Goal: Task Accomplishment & Management: Use online tool/utility

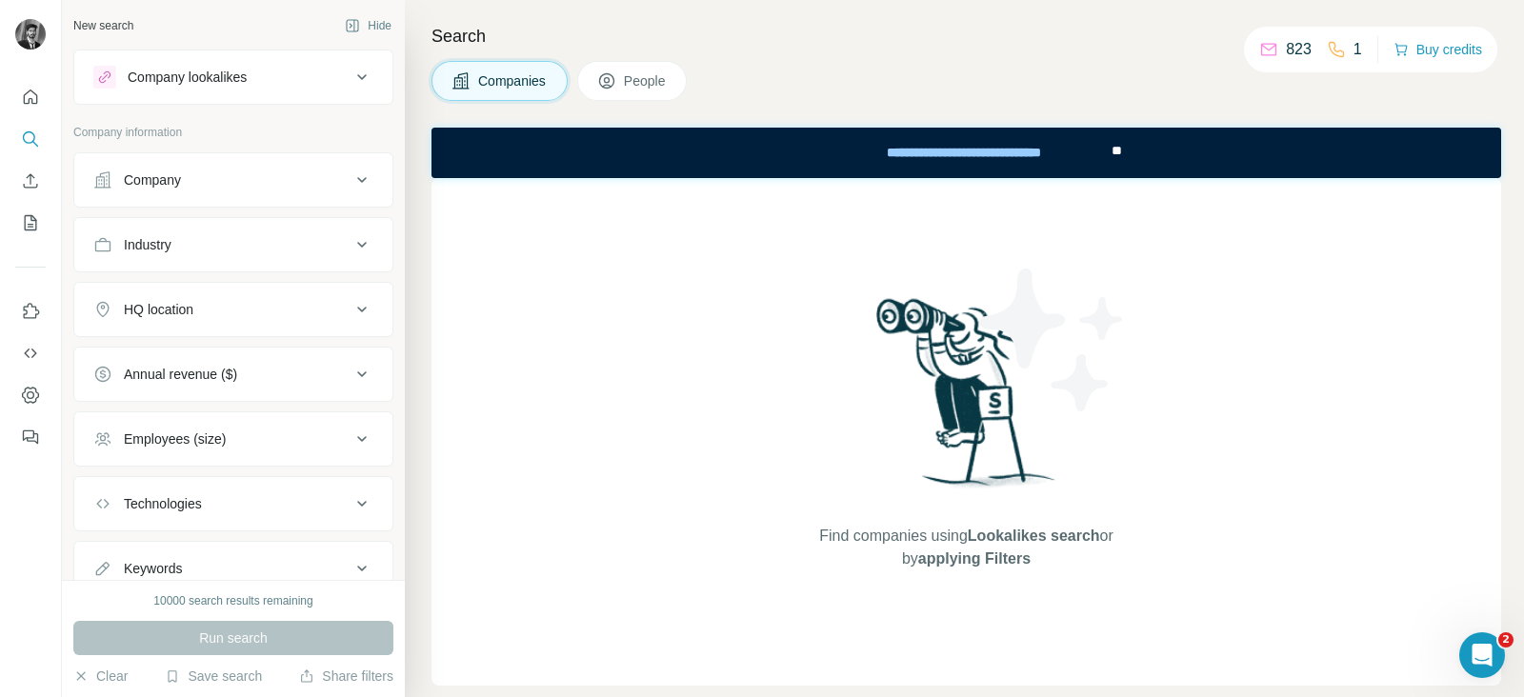
click at [350, 182] on icon at bounding box center [361, 180] width 23 height 23
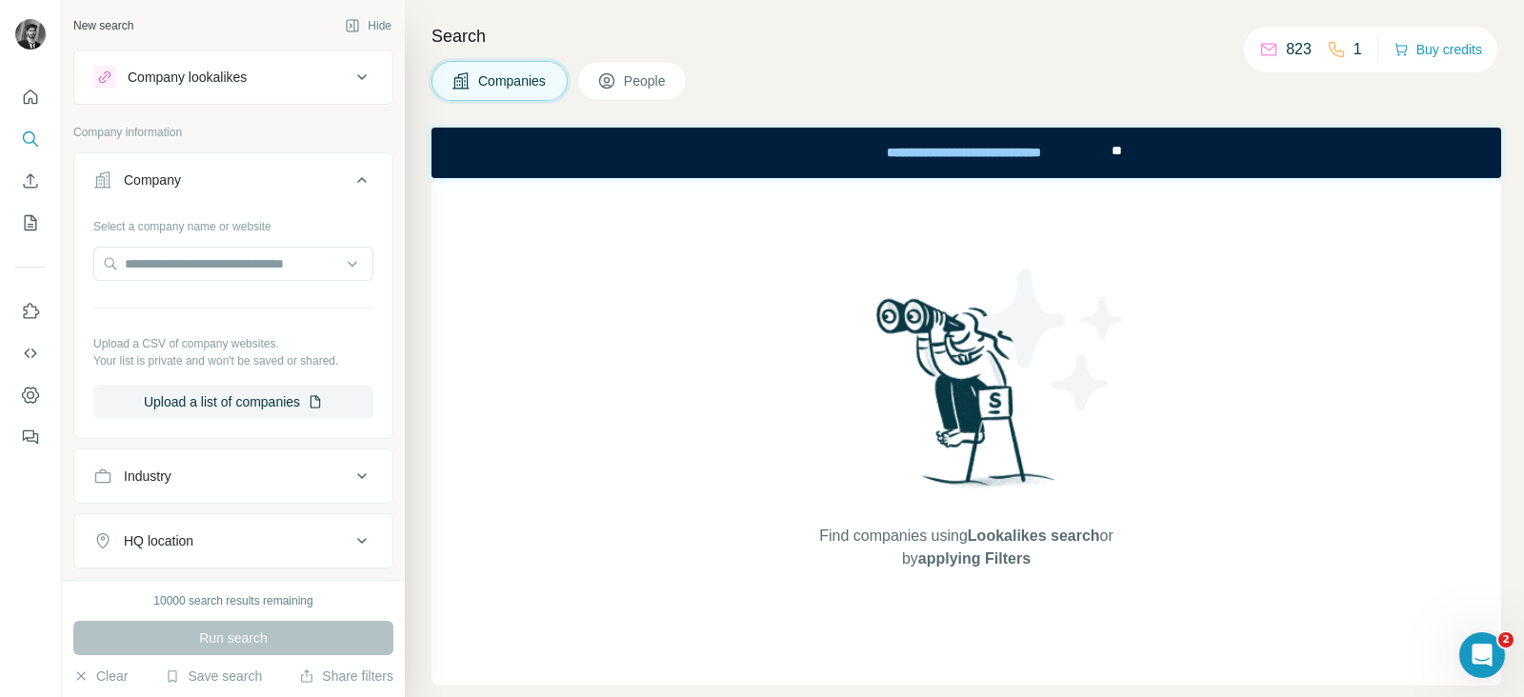
click at [748, 26] on h4 "Search" at bounding box center [966, 36] width 1070 height 27
click at [330, 266] on input "text" at bounding box center [233, 264] width 280 height 34
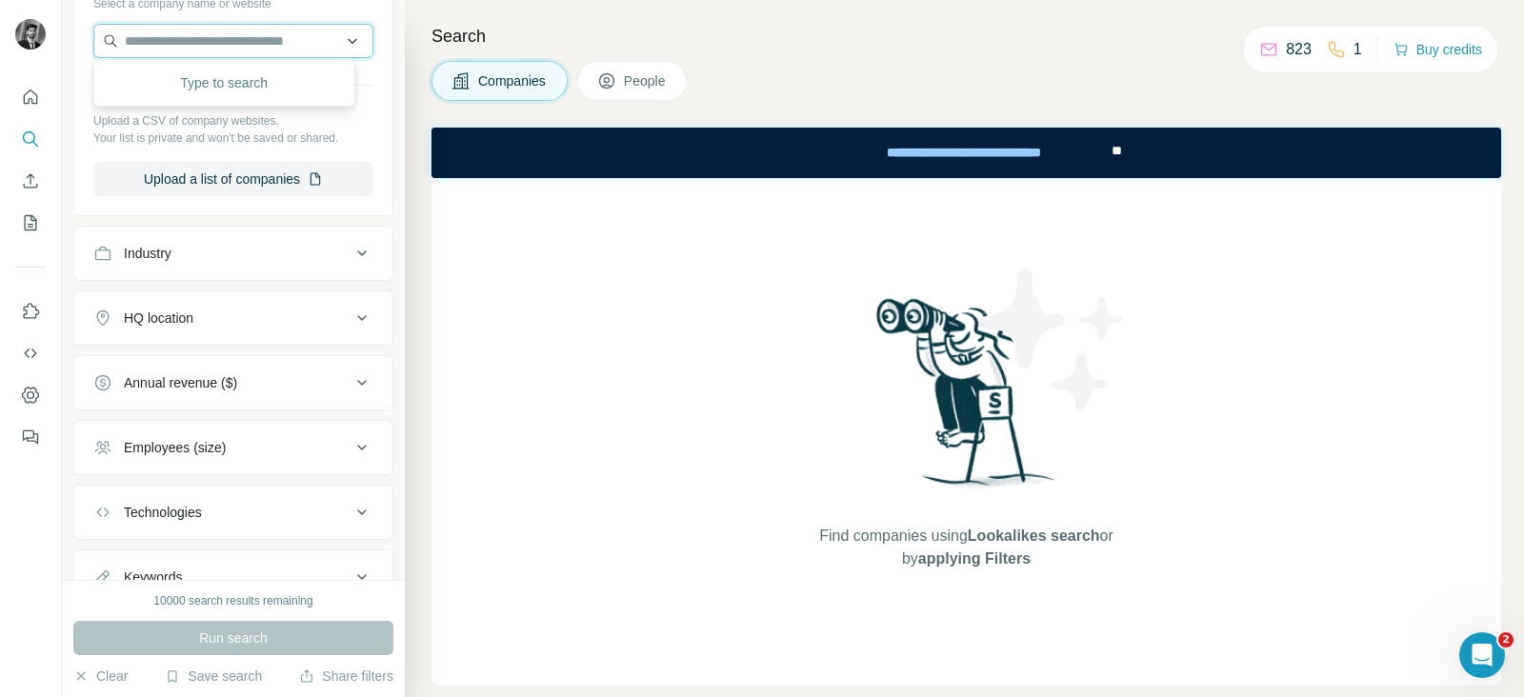
scroll to position [225, 0]
click at [350, 256] on icon at bounding box center [361, 251] width 23 height 23
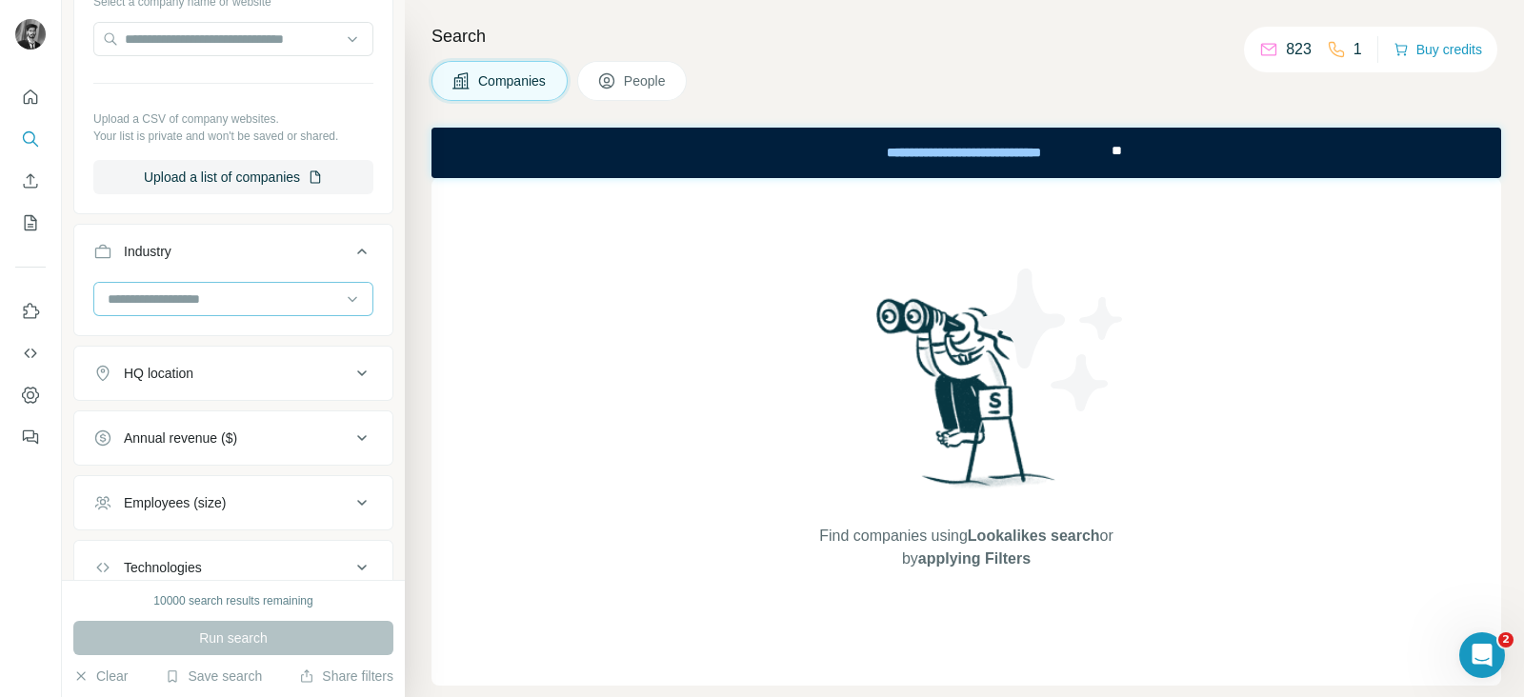
click at [256, 297] on input at bounding box center [223, 299] width 235 height 21
click at [914, 48] on h4 "Search" at bounding box center [966, 36] width 1070 height 27
click at [914, 54] on div "Search Companies People Find companies using Lookalikes search or by applying F…" at bounding box center [964, 348] width 1119 height 697
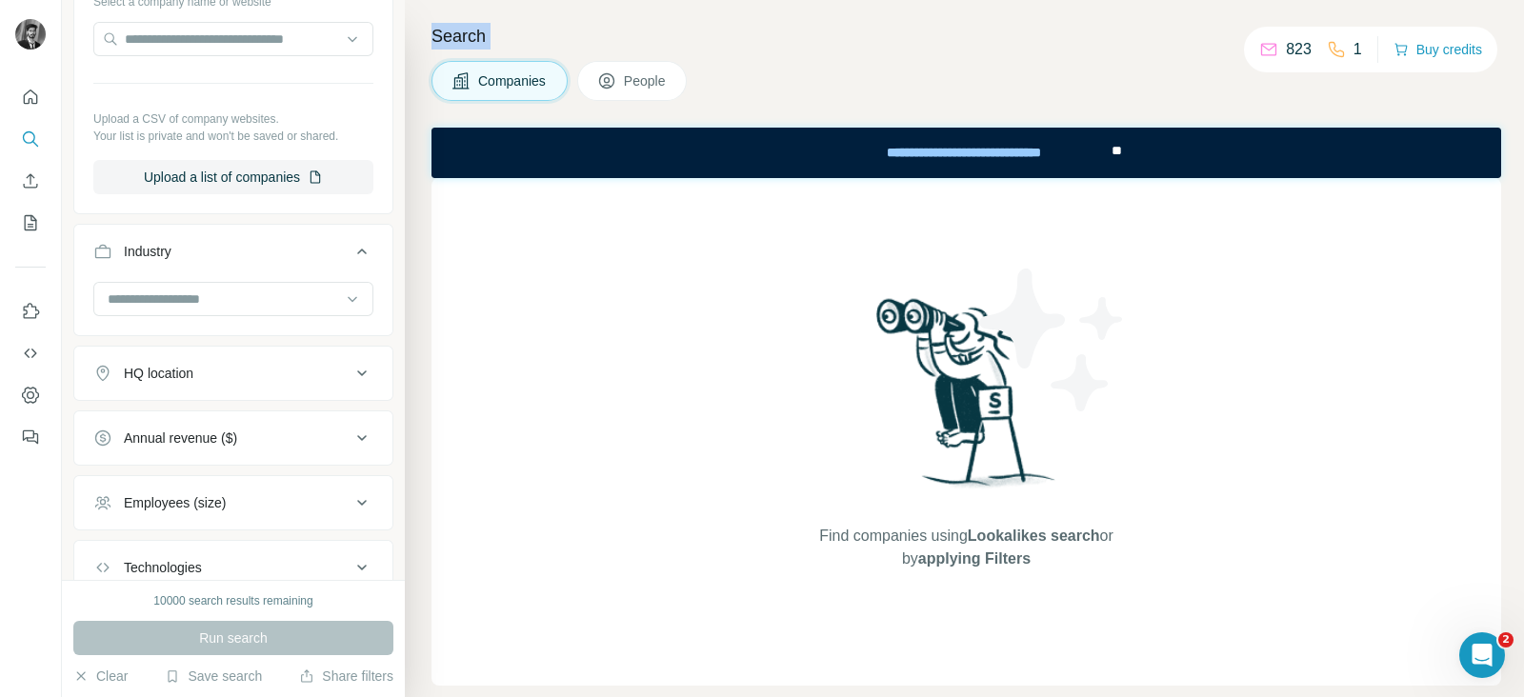
click at [914, 54] on div "Search Companies People Find companies using Lookalikes search or by applying F…" at bounding box center [964, 348] width 1119 height 697
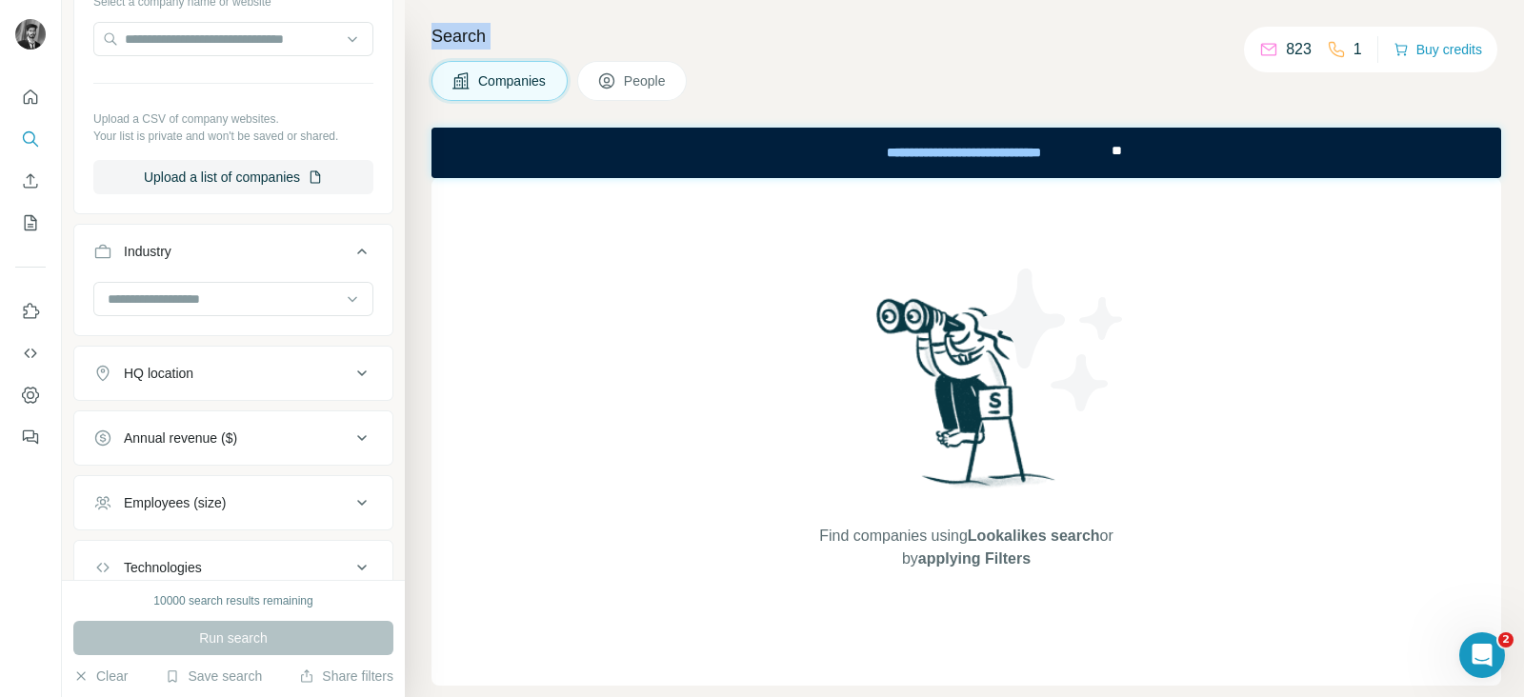
click at [914, 54] on div "Search Companies People Find companies using Lookalikes search or by applying F…" at bounding box center [964, 348] width 1119 height 697
click at [1035, 50] on div "Search Companies People Find companies using Lookalikes search or by applying F…" at bounding box center [964, 348] width 1119 height 697
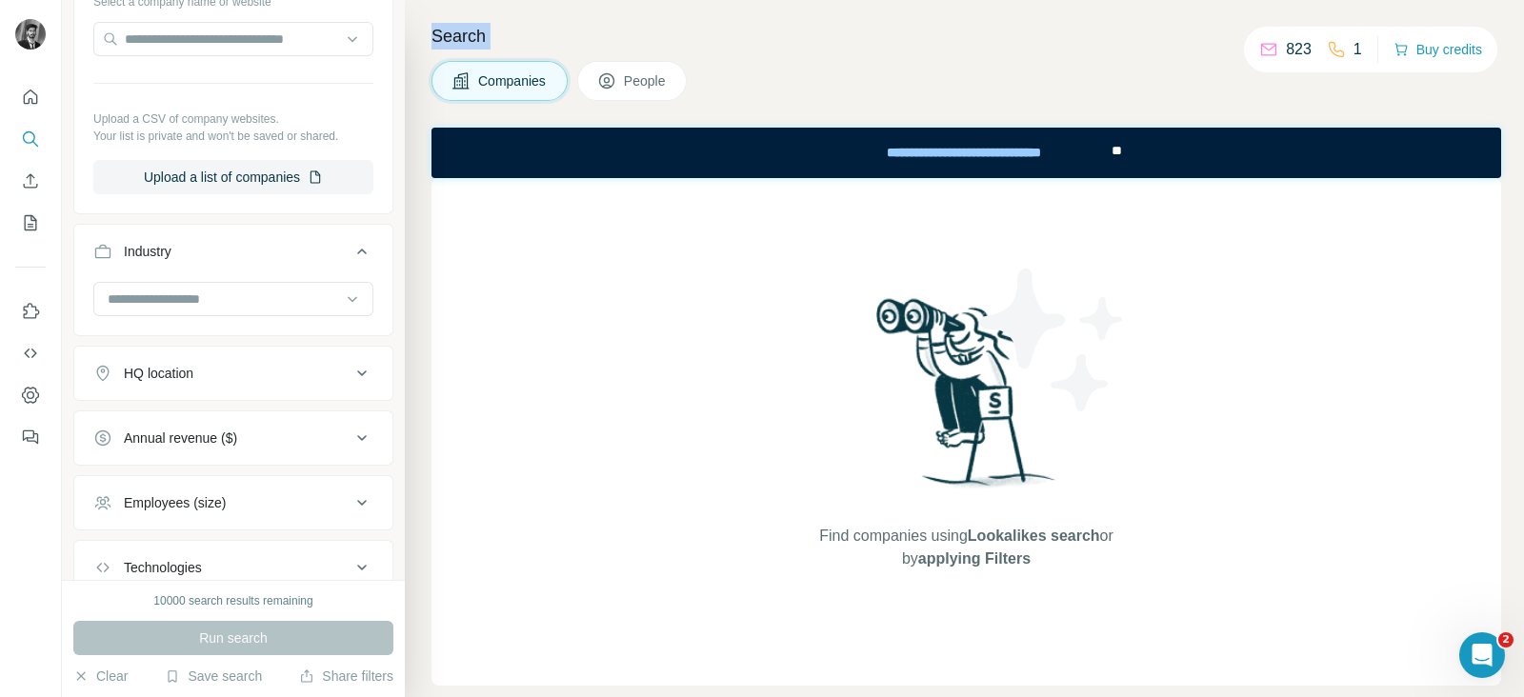
click at [1033, 50] on div "Search Companies People Find companies using Lookalikes search or by applying F…" at bounding box center [964, 348] width 1119 height 697
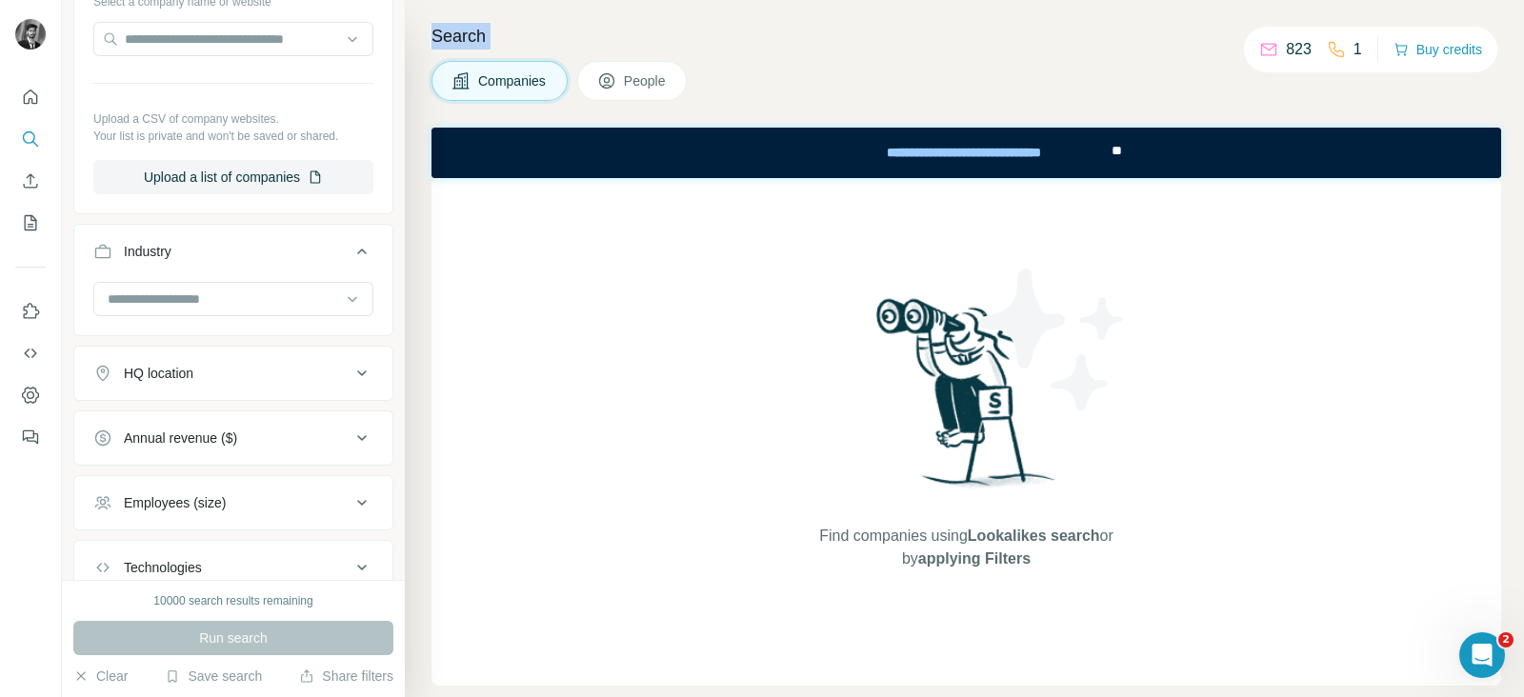
click at [1033, 50] on div "Search Companies People Find companies using Lookalikes search or by applying F…" at bounding box center [964, 348] width 1119 height 697
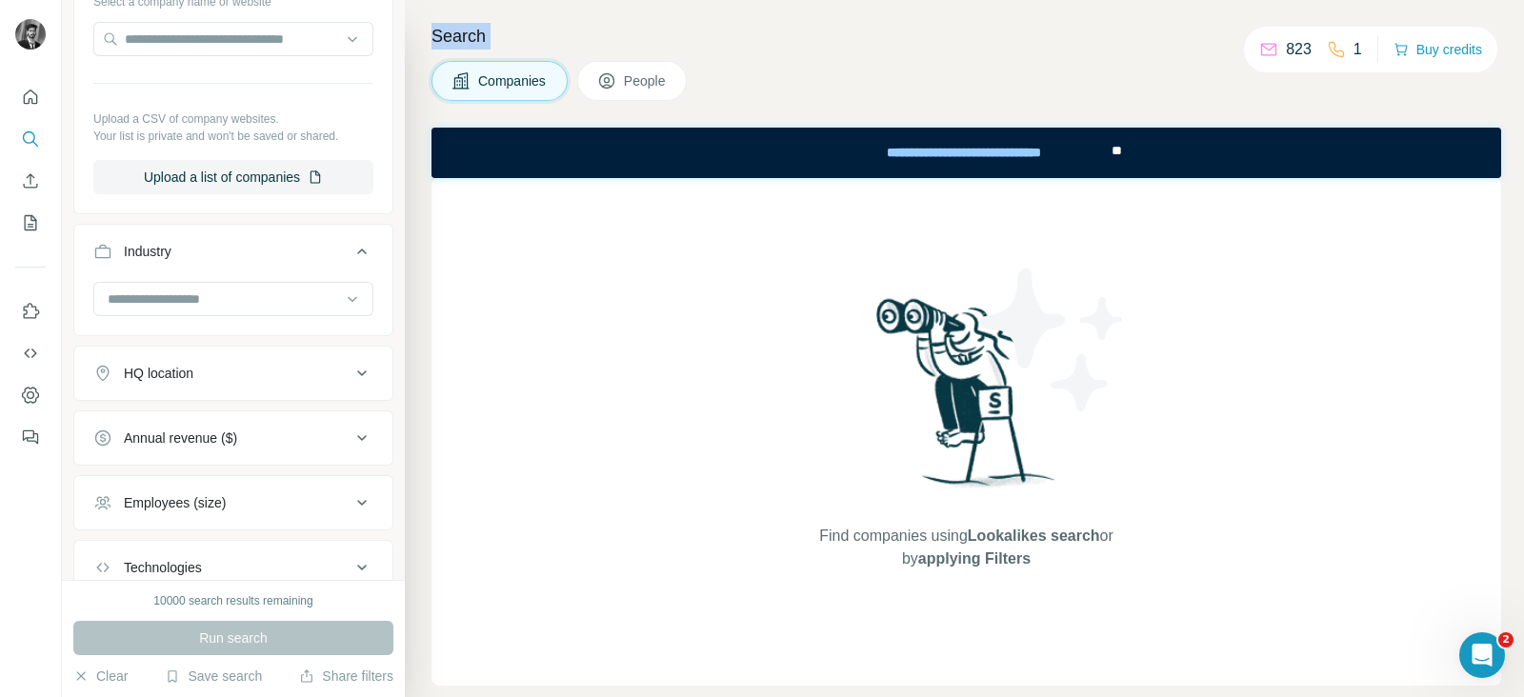
click at [1033, 50] on div "Search Companies People Find companies using Lookalikes search or by applying F…" at bounding box center [964, 348] width 1119 height 697
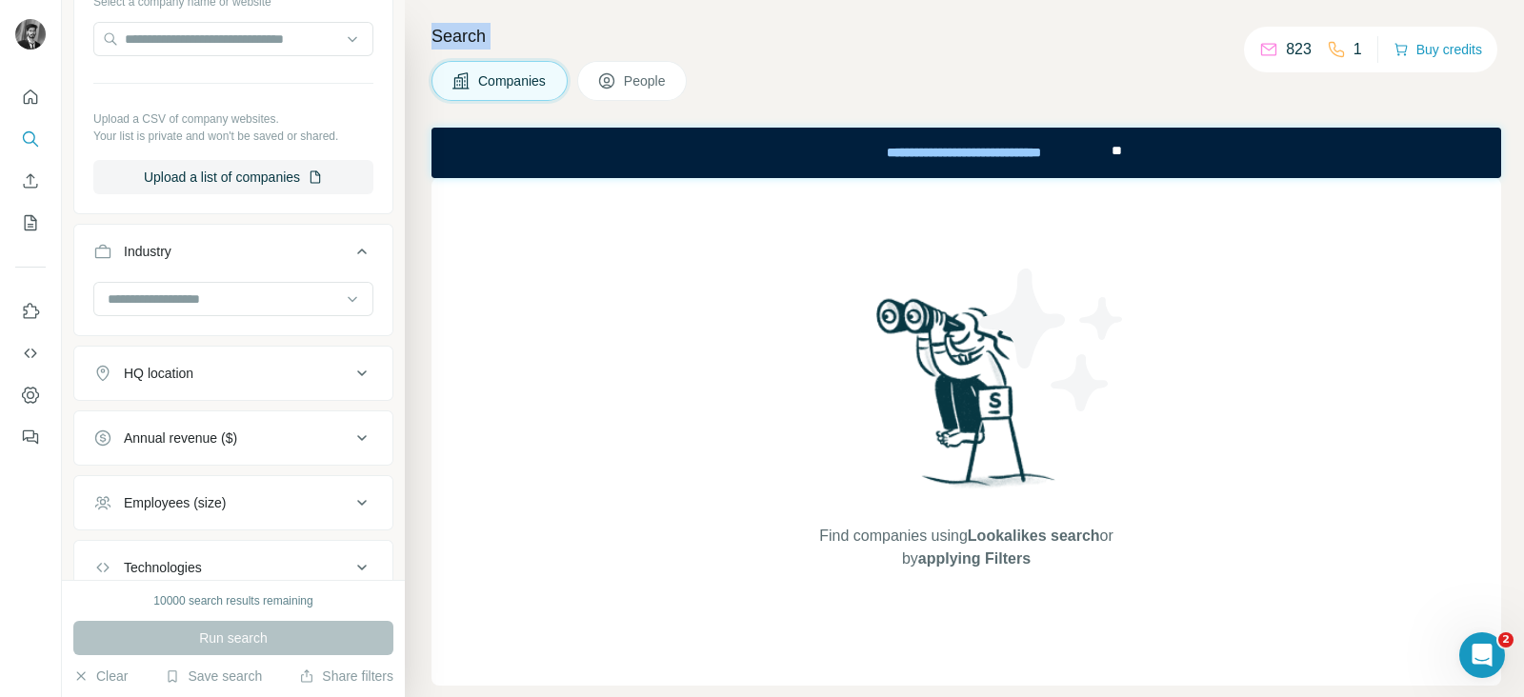
click at [1032, 50] on div "Search Companies People Find companies using Lookalikes search or by applying F…" at bounding box center [964, 348] width 1119 height 697
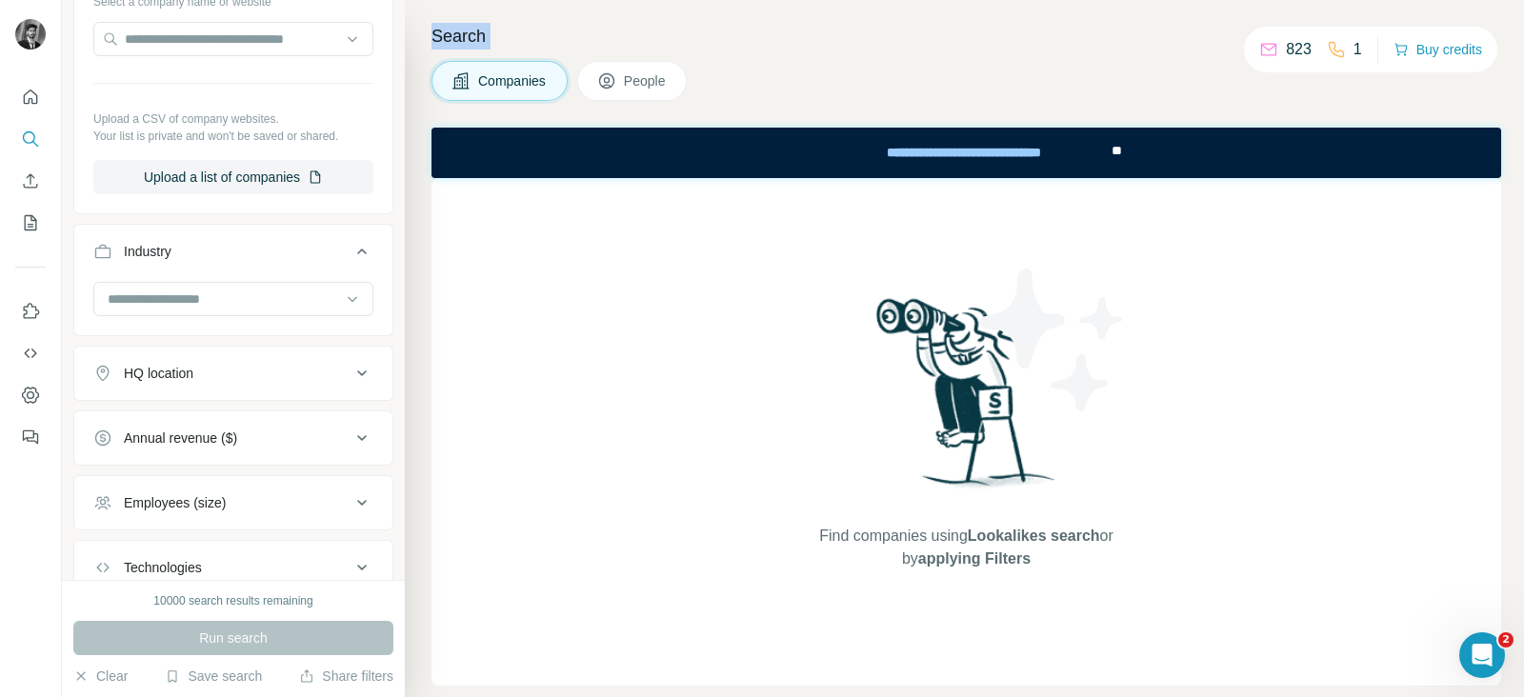
click at [1032, 50] on div "Search Companies People Find companies using Lookalikes search or by applying F…" at bounding box center [964, 348] width 1119 height 697
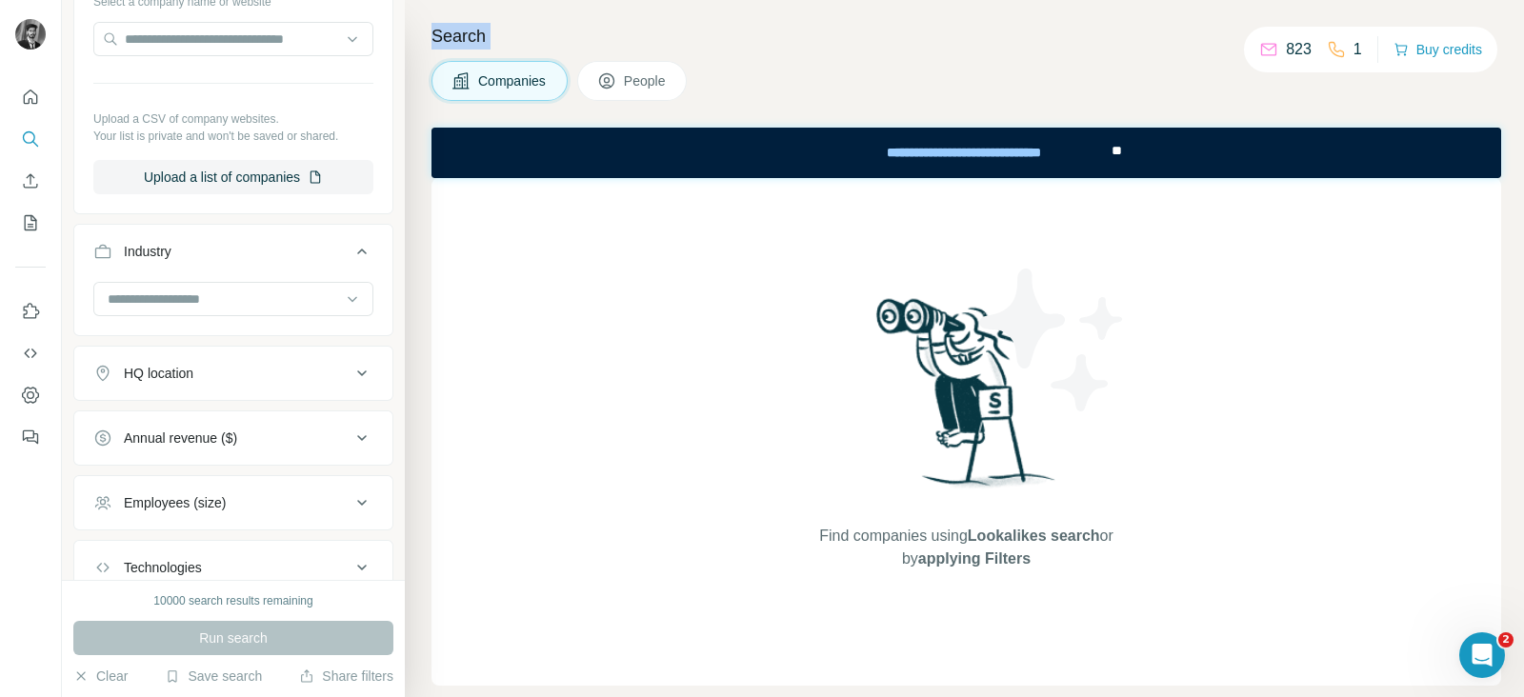
click at [1032, 50] on div "Search Companies People Find companies using Lookalikes search or by applying F…" at bounding box center [964, 348] width 1119 height 697
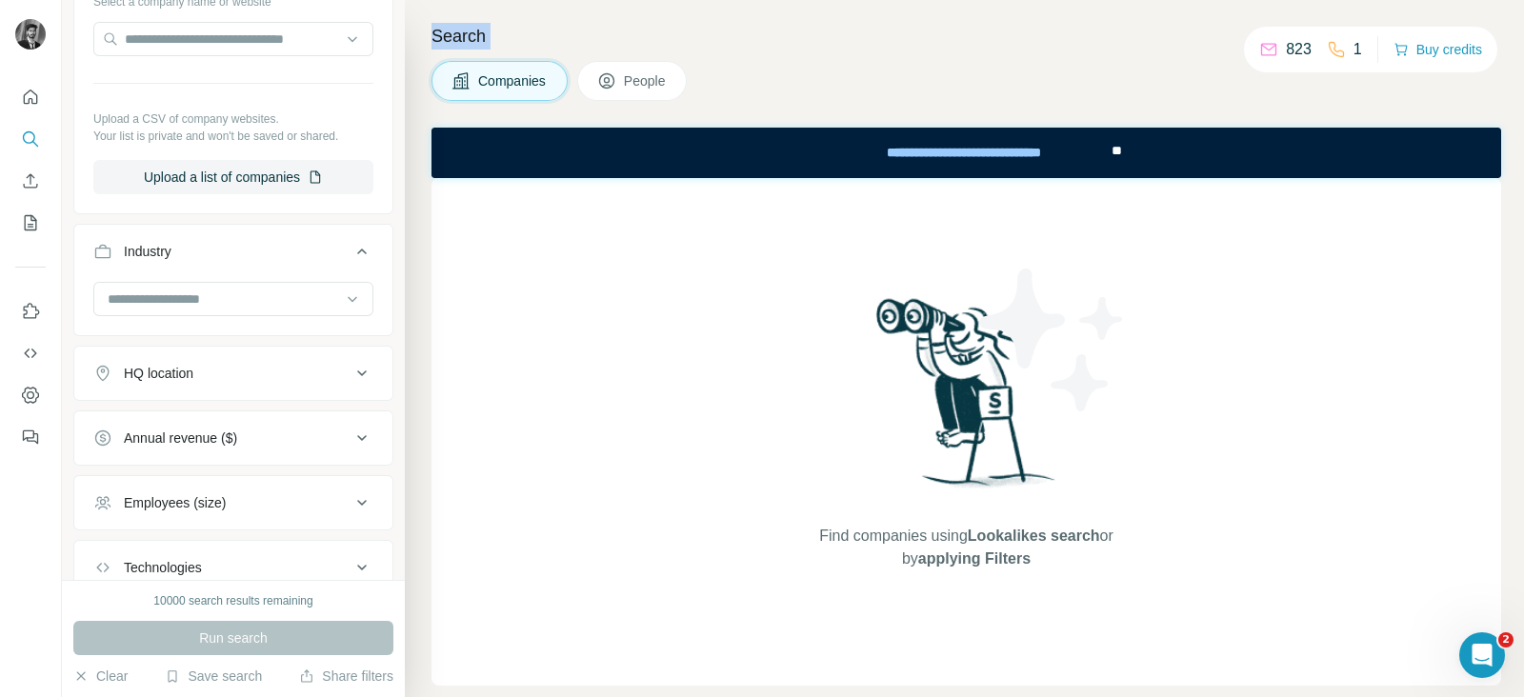
click at [1032, 50] on div "Search Companies People Find companies using Lookalikes search or by applying F…" at bounding box center [964, 348] width 1119 height 697
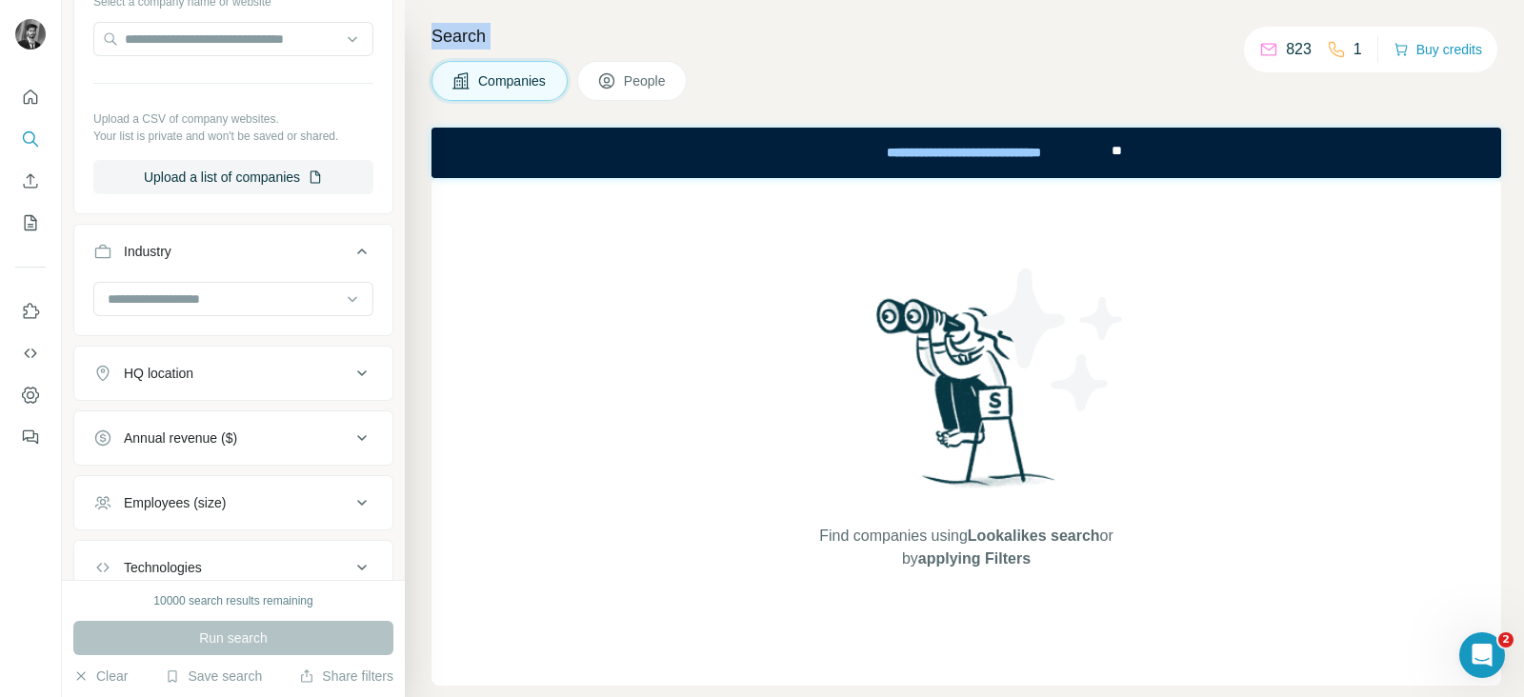
click at [1032, 50] on div "Search Companies People Find companies using Lookalikes search or by applying F…" at bounding box center [964, 348] width 1119 height 697
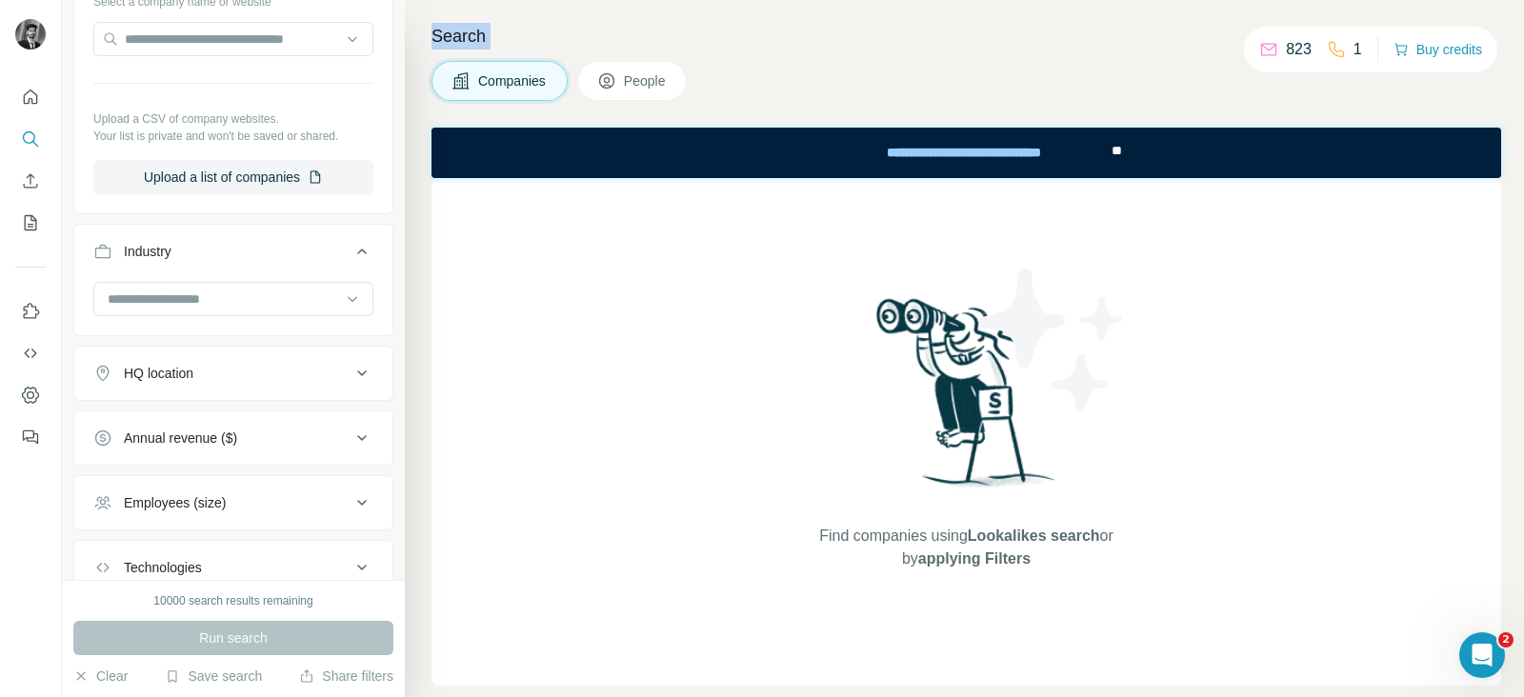
click at [1032, 50] on div "Search Companies People Find companies using Lookalikes search or by applying F…" at bounding box center [964, 348] width 1119 height 697
click at [1031, 50] on div "Search Companies People Find companies using Lookalikes search or by applying F…" at bounding box center [964, 348] width 1119 height 697
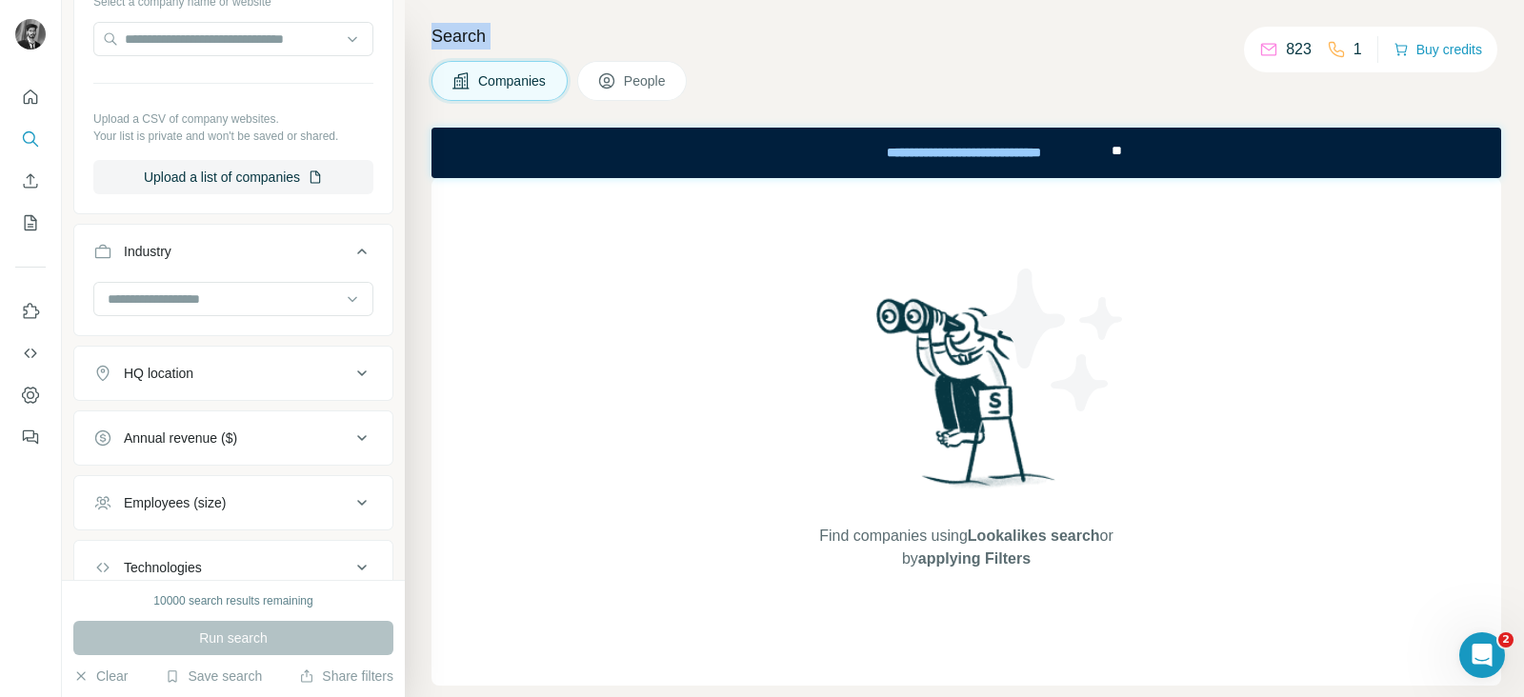
click at [1031, 50] on div "Search Companies People Find companies using Lookalikes search or by applying F…" at bounding box center [964, 348] width 1119 height 697
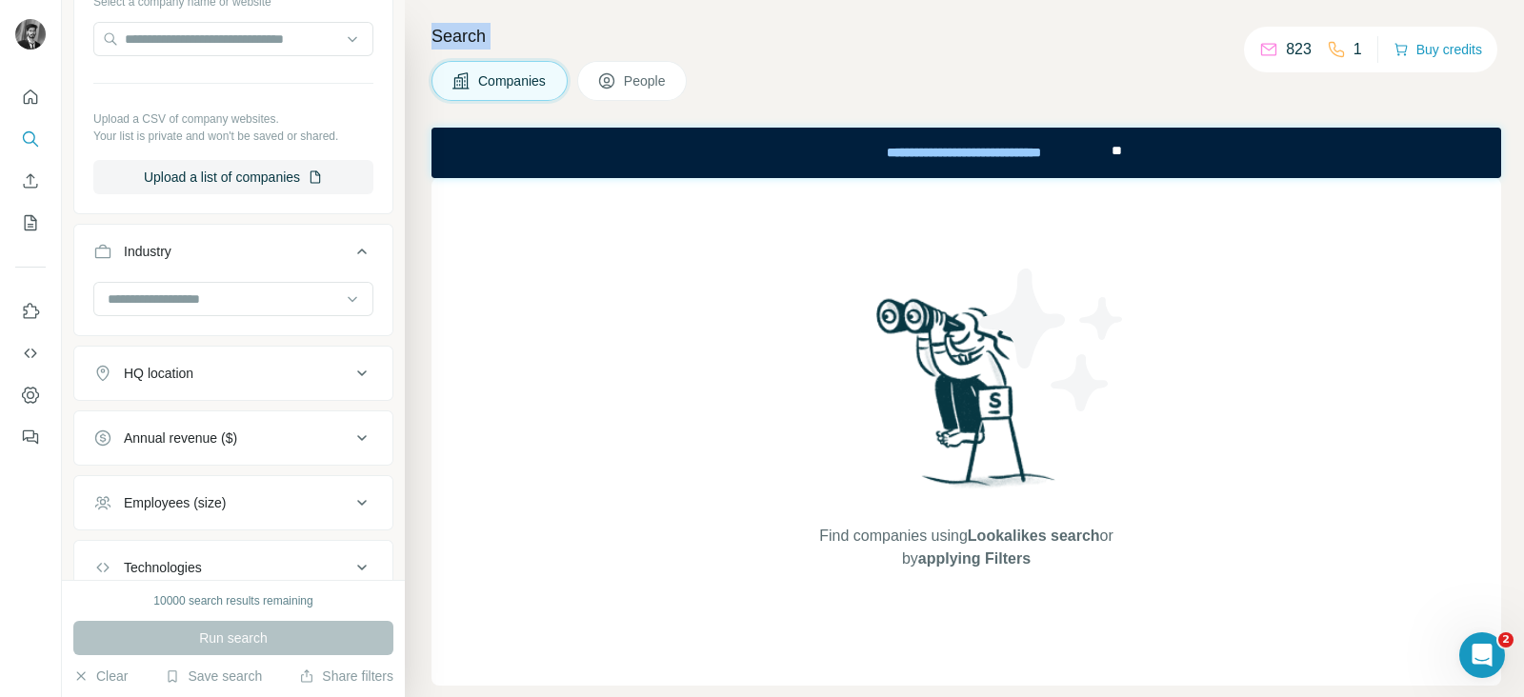
click at [1031, 50] on div "Search Companies People Find companies using Lookalikes search or by applying F…" at bounding box center [964, 348] width 1119 height 697
click at [1030, 50] on div "Search Companies People Find companies using Lookalikes search or by applying F…" at bounding box center [964, 348] width 1119 height 697
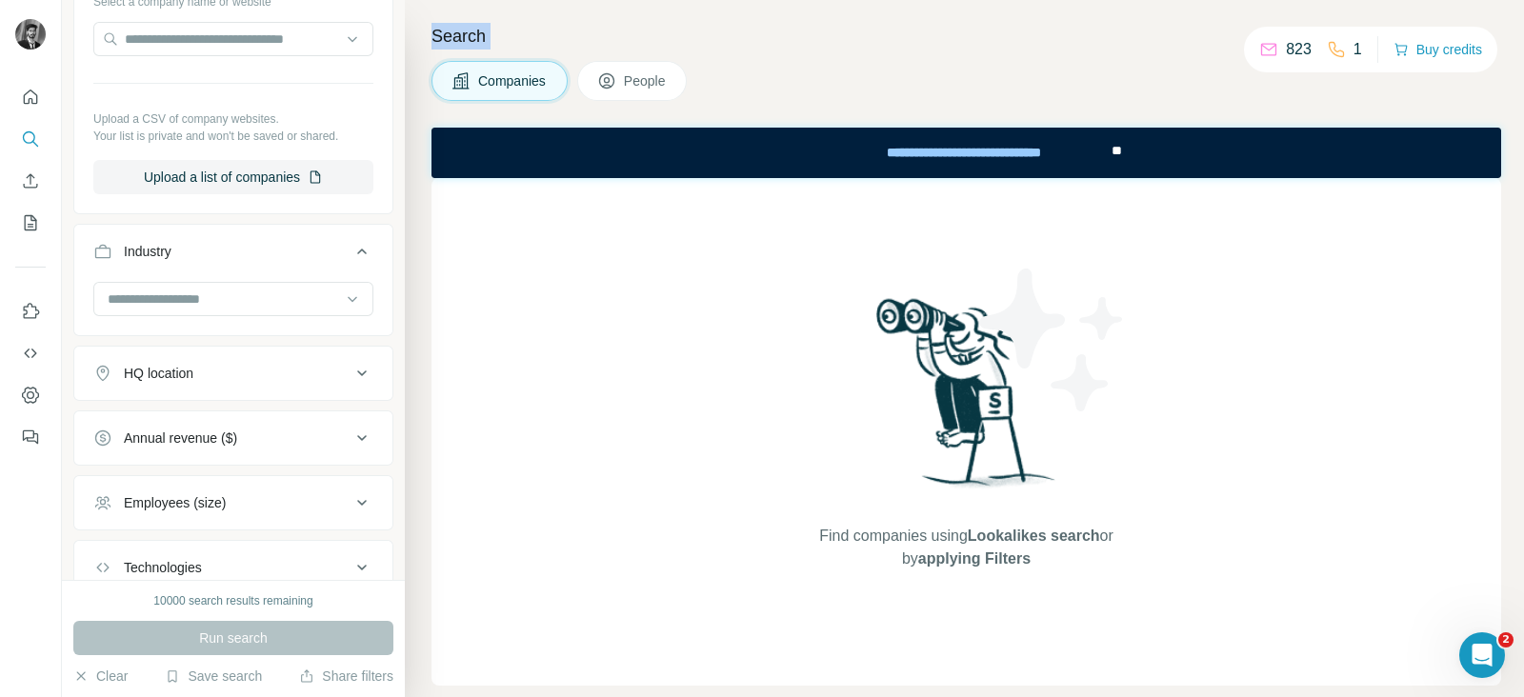
click at [1030, 50] on div "Search Companies People Find companies using Lookalikes search or by applying F…" at bounding box center [964, 348] width 1119 height 697
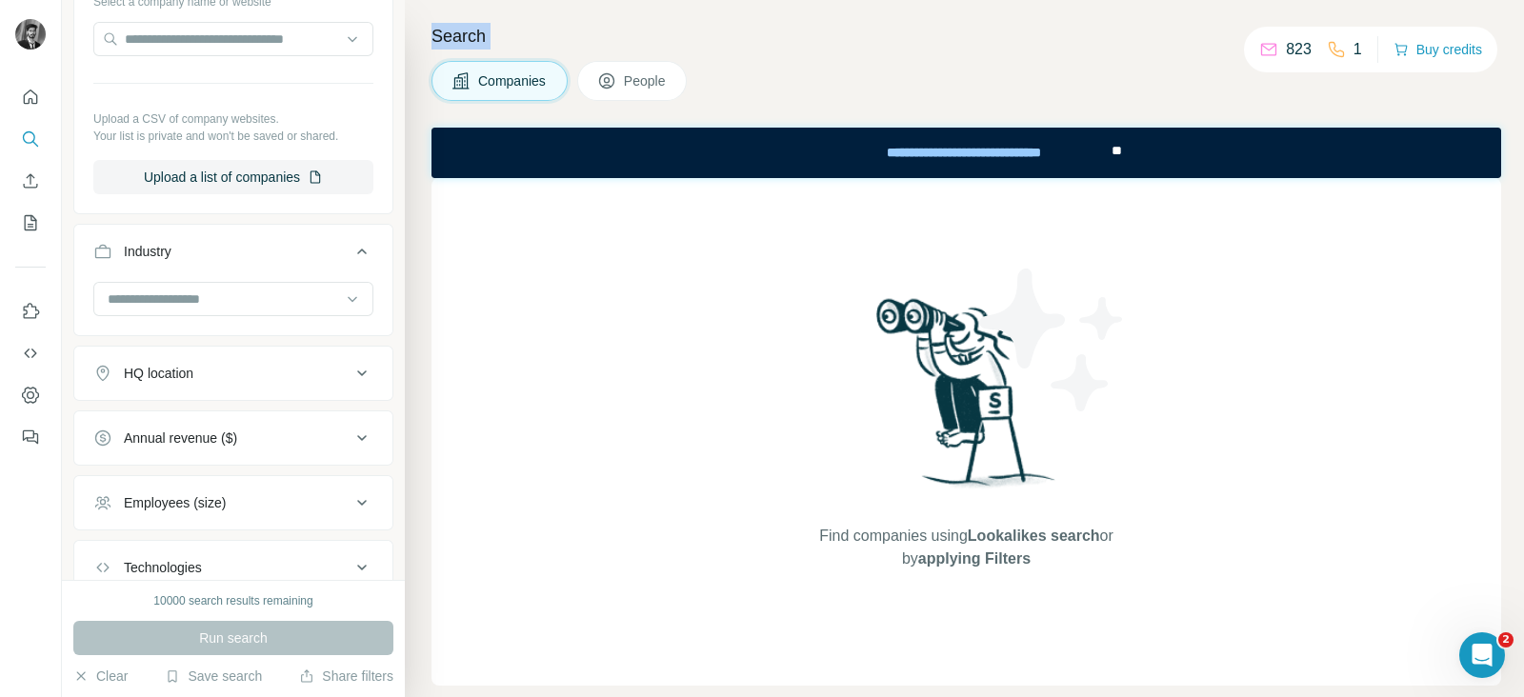
click at [1030, 50] on div "Search Companies People Find companies using Lookalikes search or by applying F…" at bounding box center [964, 348] width 1119 height 697
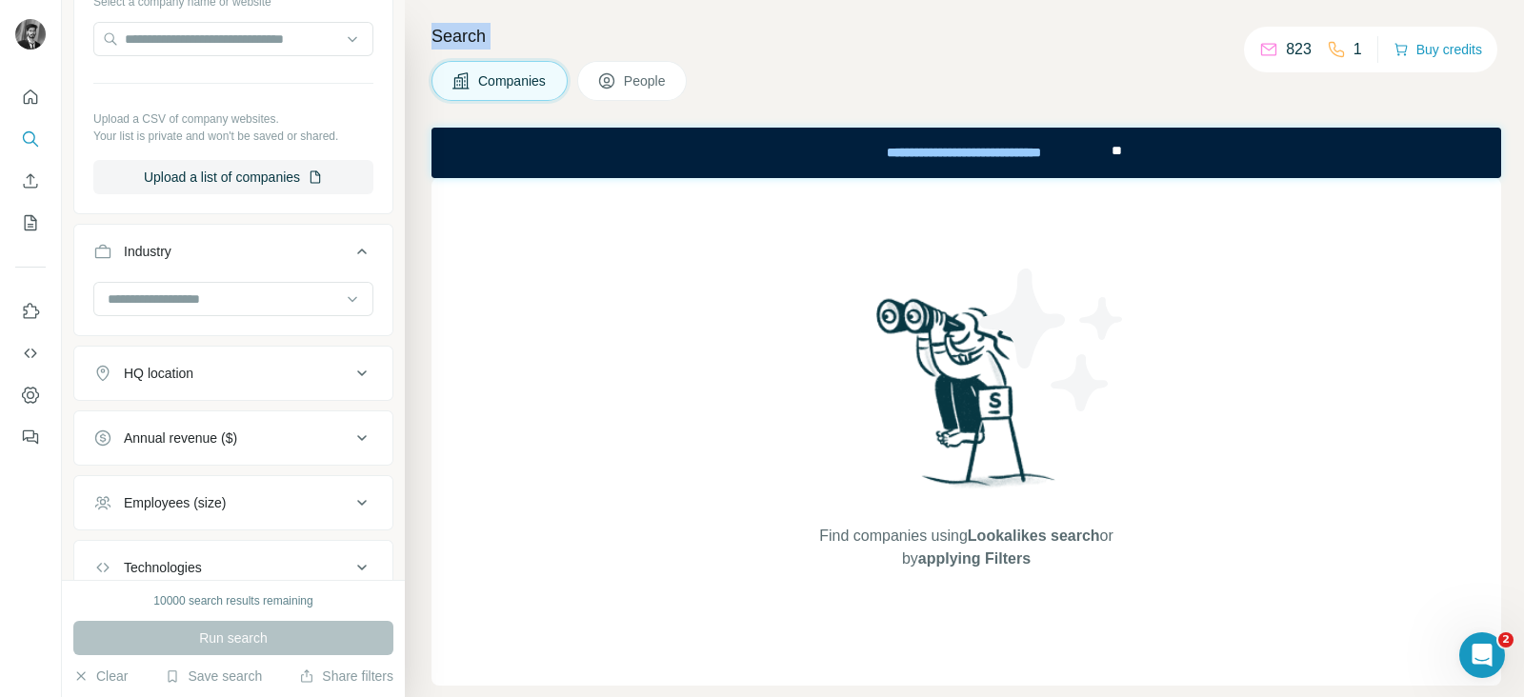
click at [923, 6] on div "Search Companies People Find companies using Lookalikes search or by applying F…" at bounding box center [964, 348] width 1119 height 697
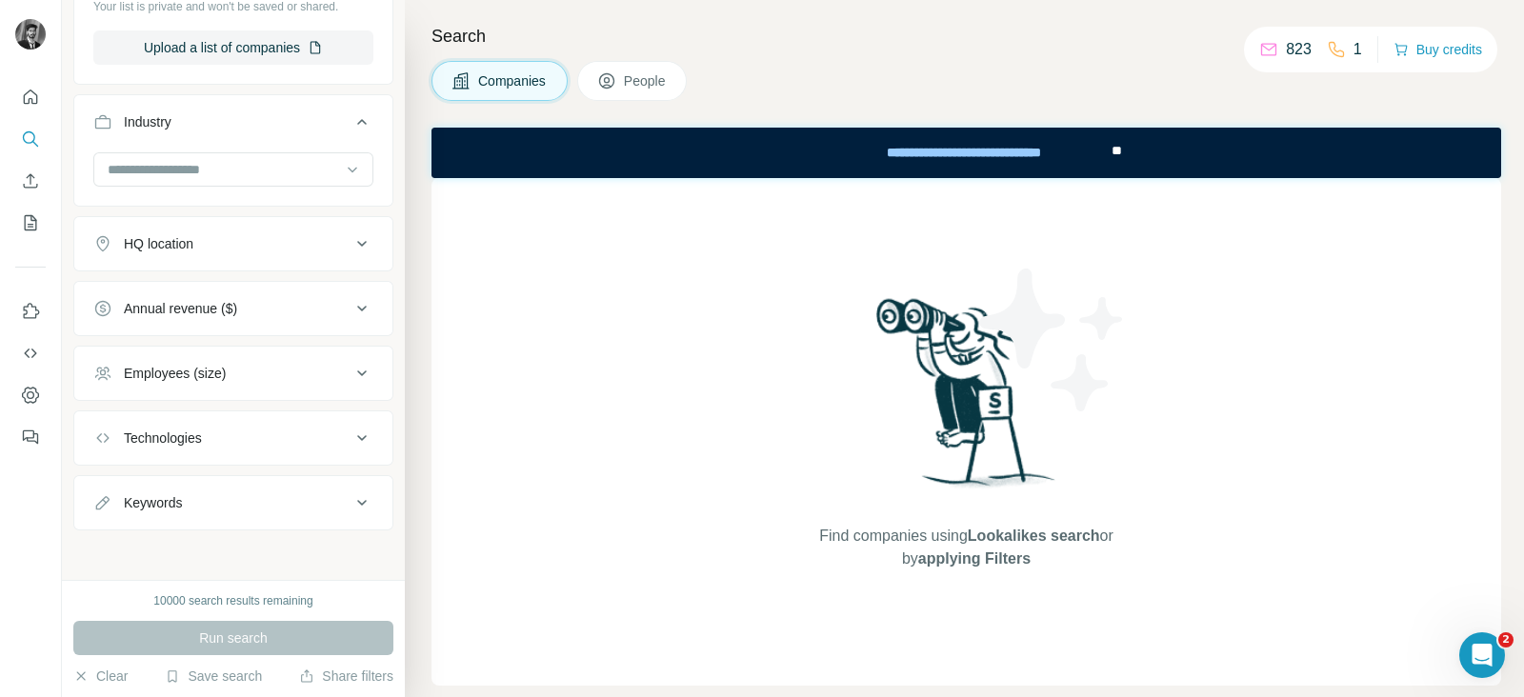
scroll to position [0, 0]
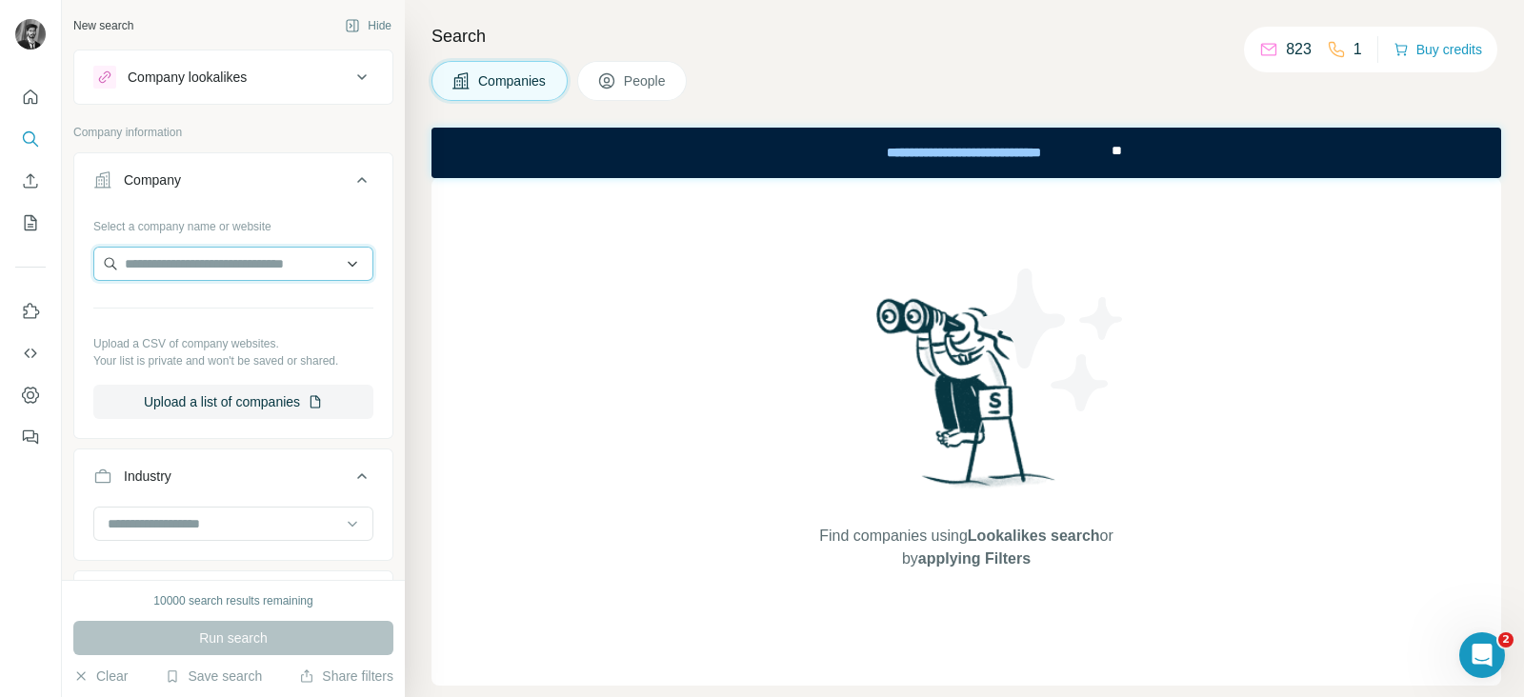
click at [237, 260] on input "text" at bounding box center [233, 264] width 280 height 34
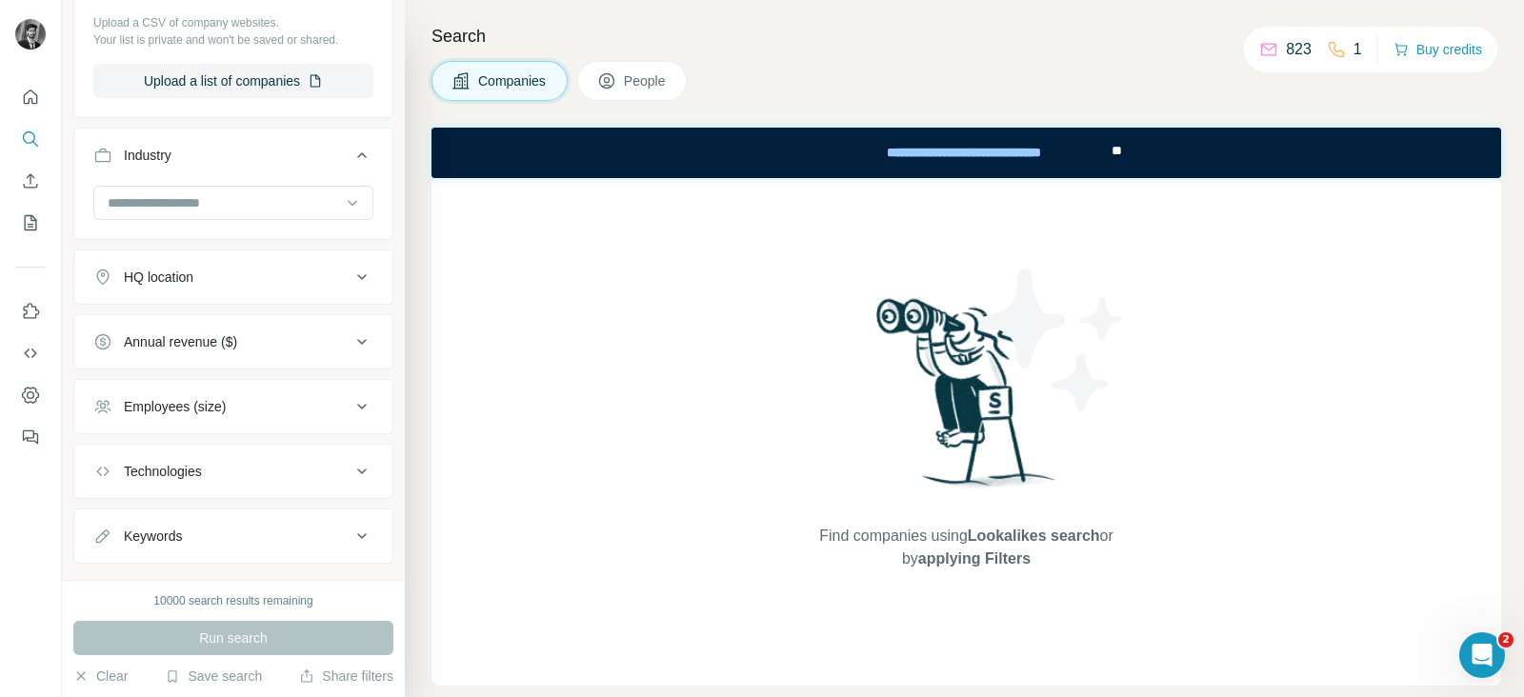
scroll to position [354, 0]
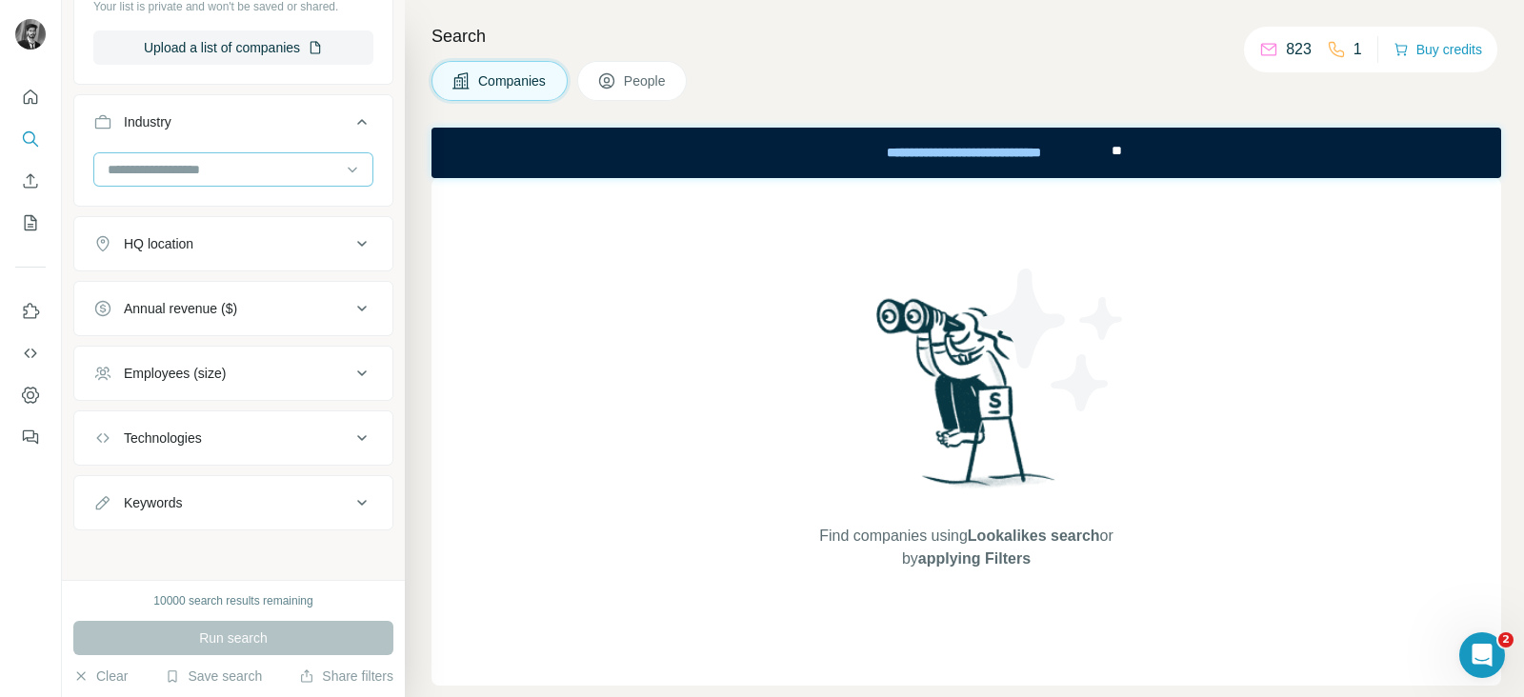
click at [215, 175] on input at bounding box center [223, 169] width 235 height 21
type input "******"
click at [195, 201] on div "Dental" at bounding box center [225, 210] width 230 height 19
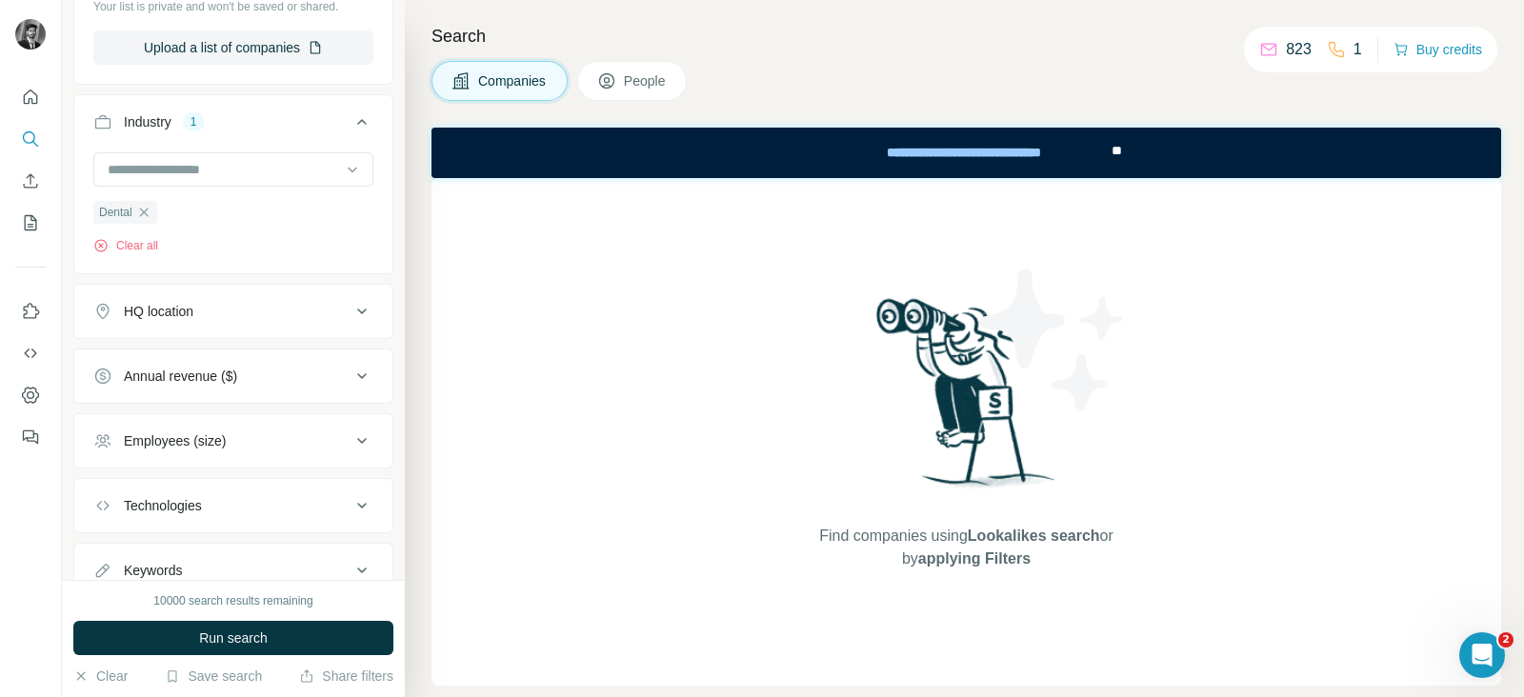
click at [350, 311] on icon at bounding box center [361, 311] width 23 height 23
click at [235, 359] on input "text" at bounding box center [233, 359] width 280 height 34
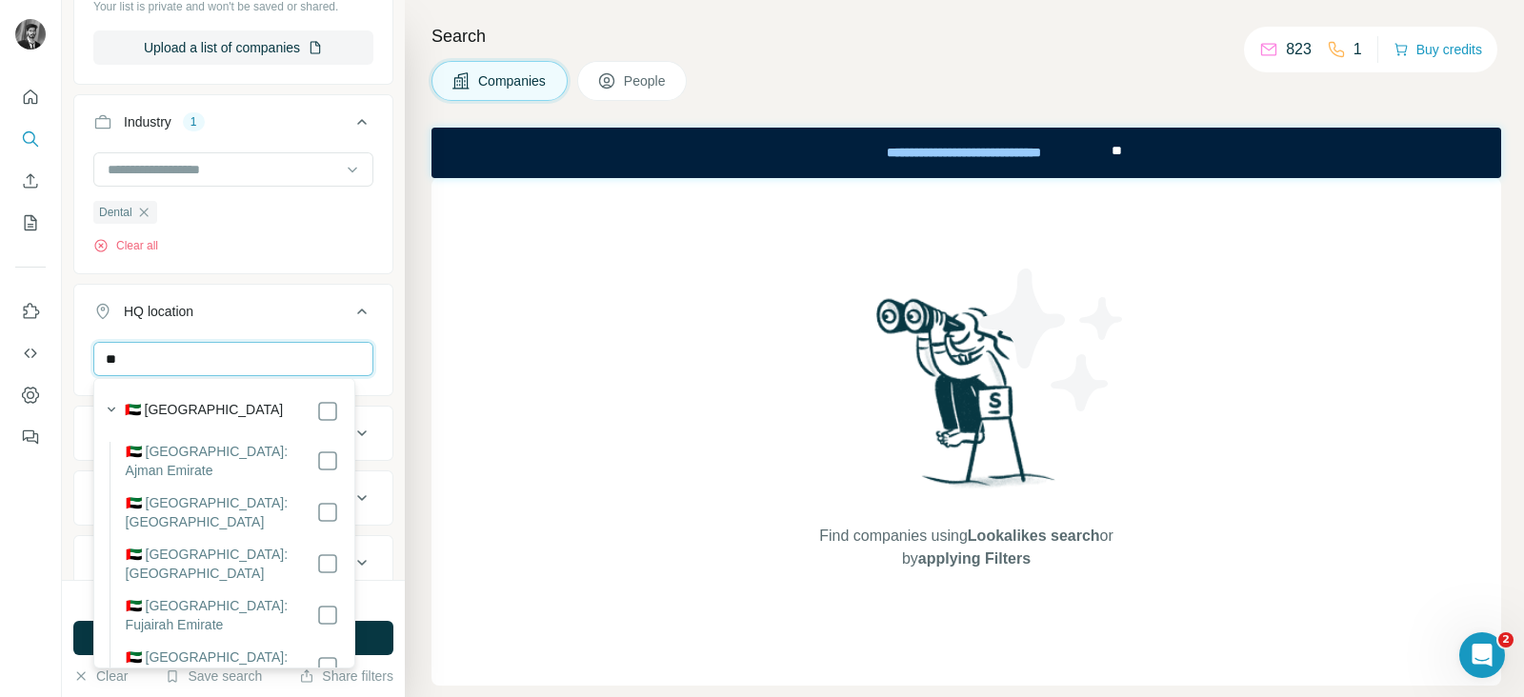
type input "*"
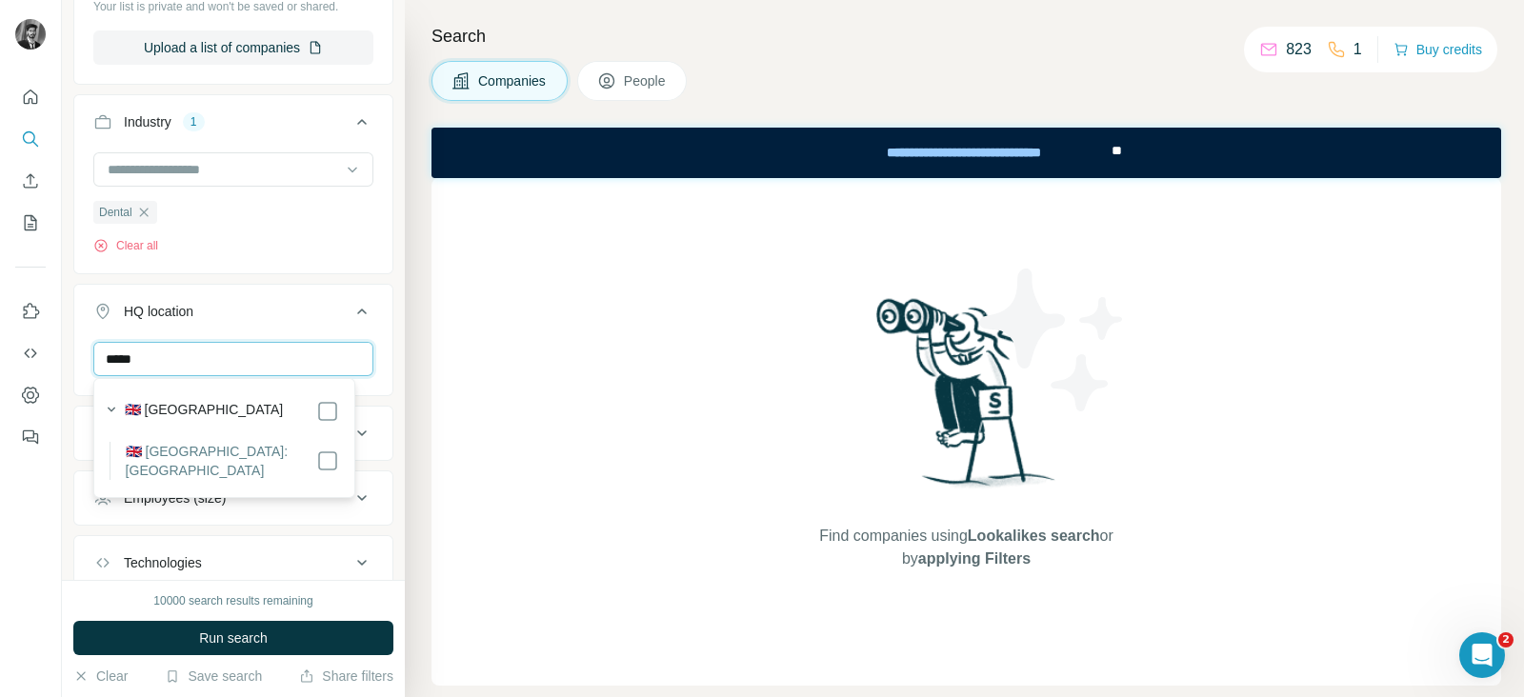
type input "*****"
click at [437, 265] on div "Find companies using Lookalikes search or by applying Filters" at bounding box center [966, 432] width 1070 height 508
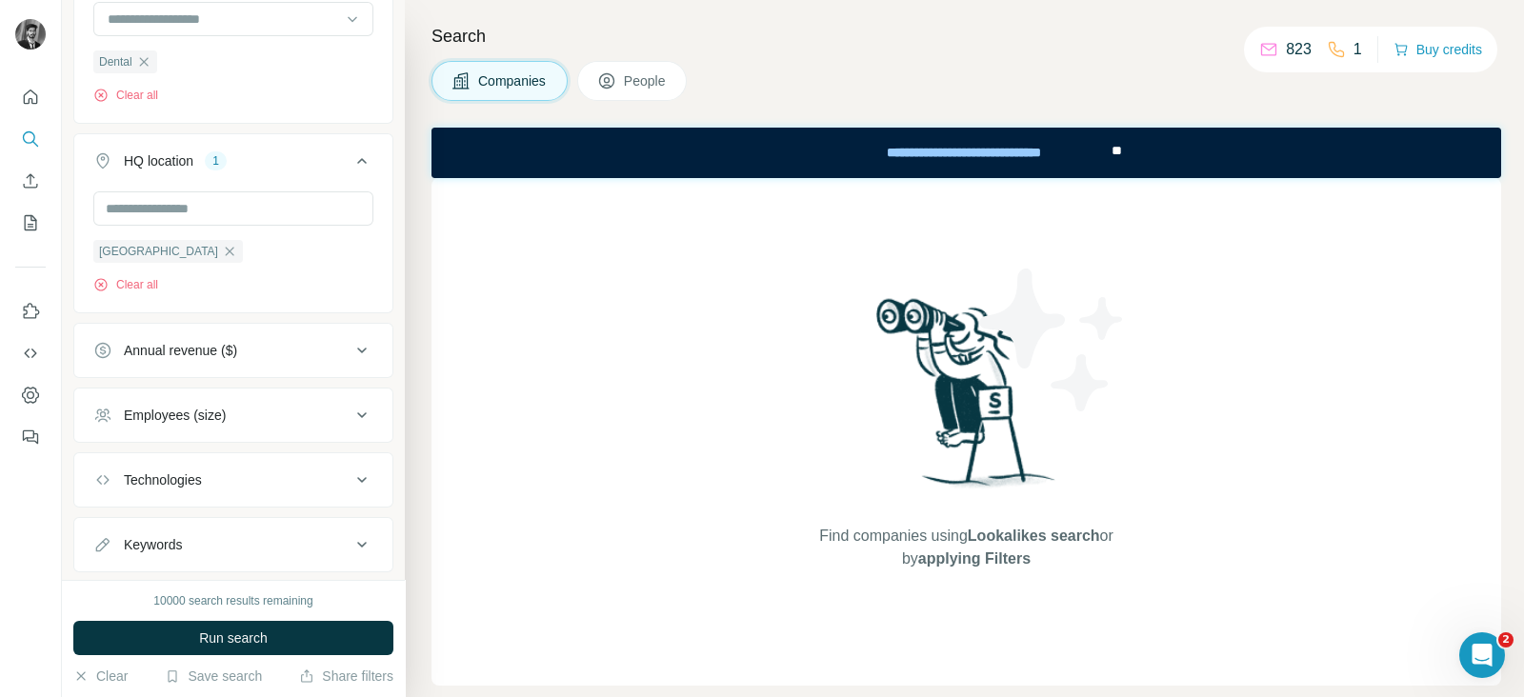
scroll to position [548, 0]
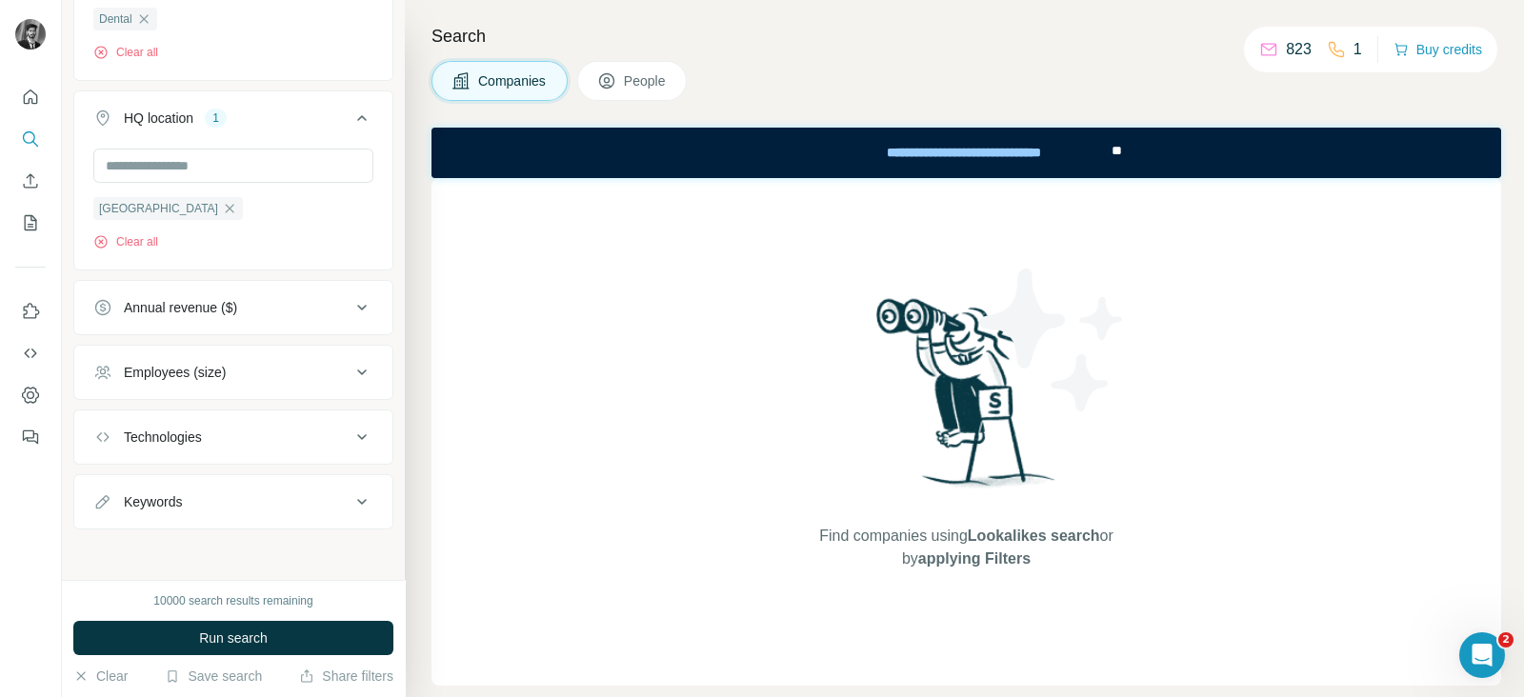
click at [350, 365] on icon at bounding box center [361, 372] width 23 height 23
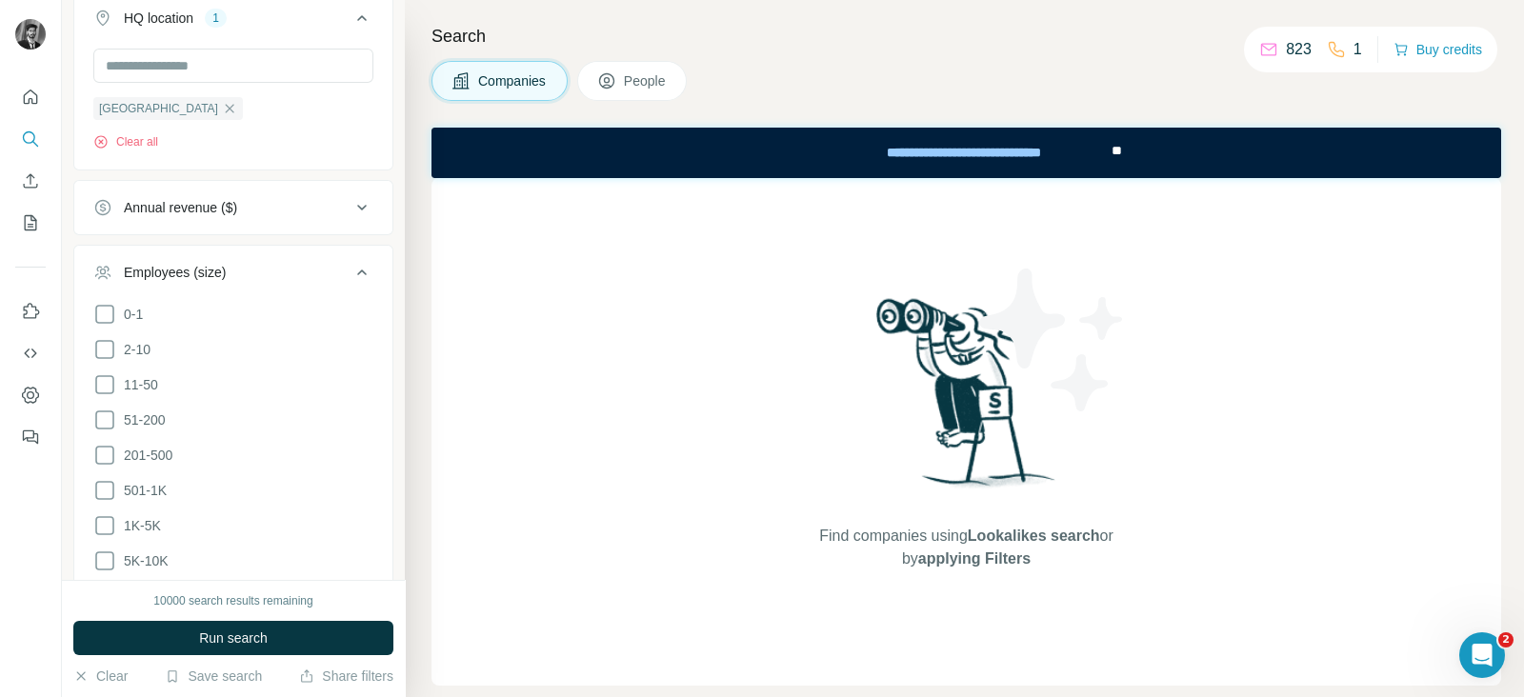
scroll to position [649, 0]
click at [102, 413] on icon at bounding box center [104, 419] width 23 height 23
click at [255, 640] on span "Run search" at bounding box center [233, 638] width 69 height 19
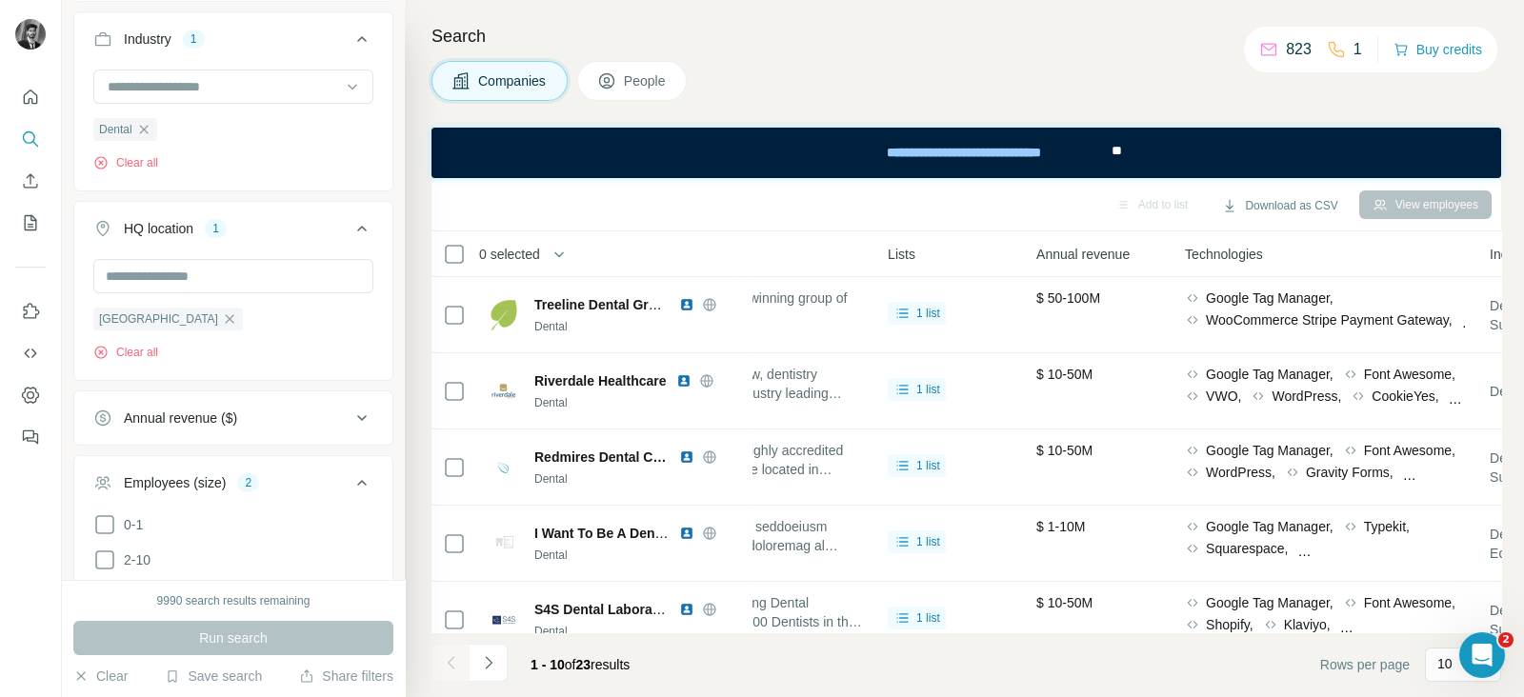
scroll to position [413, 0]
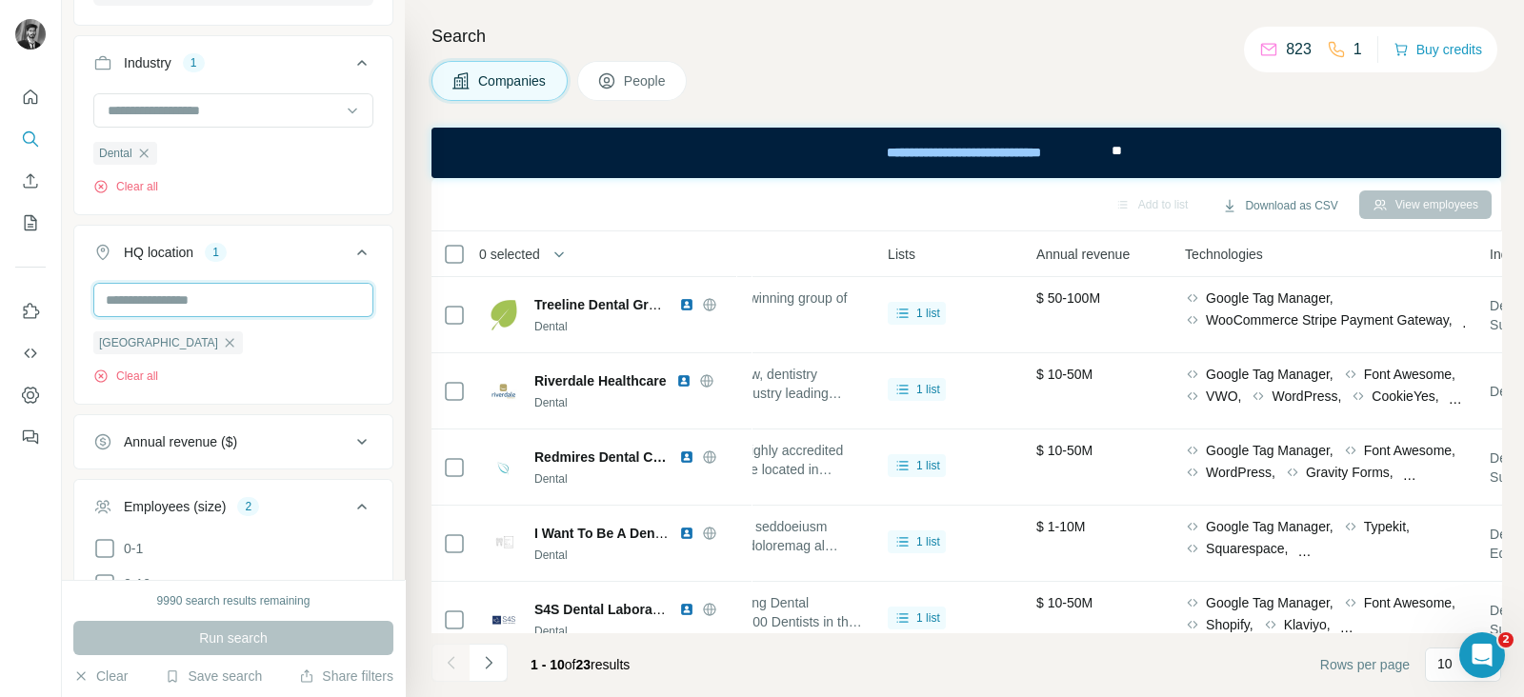
click at [233, 292] on input "text" at bounding box center [233, 300] width 280 height 34
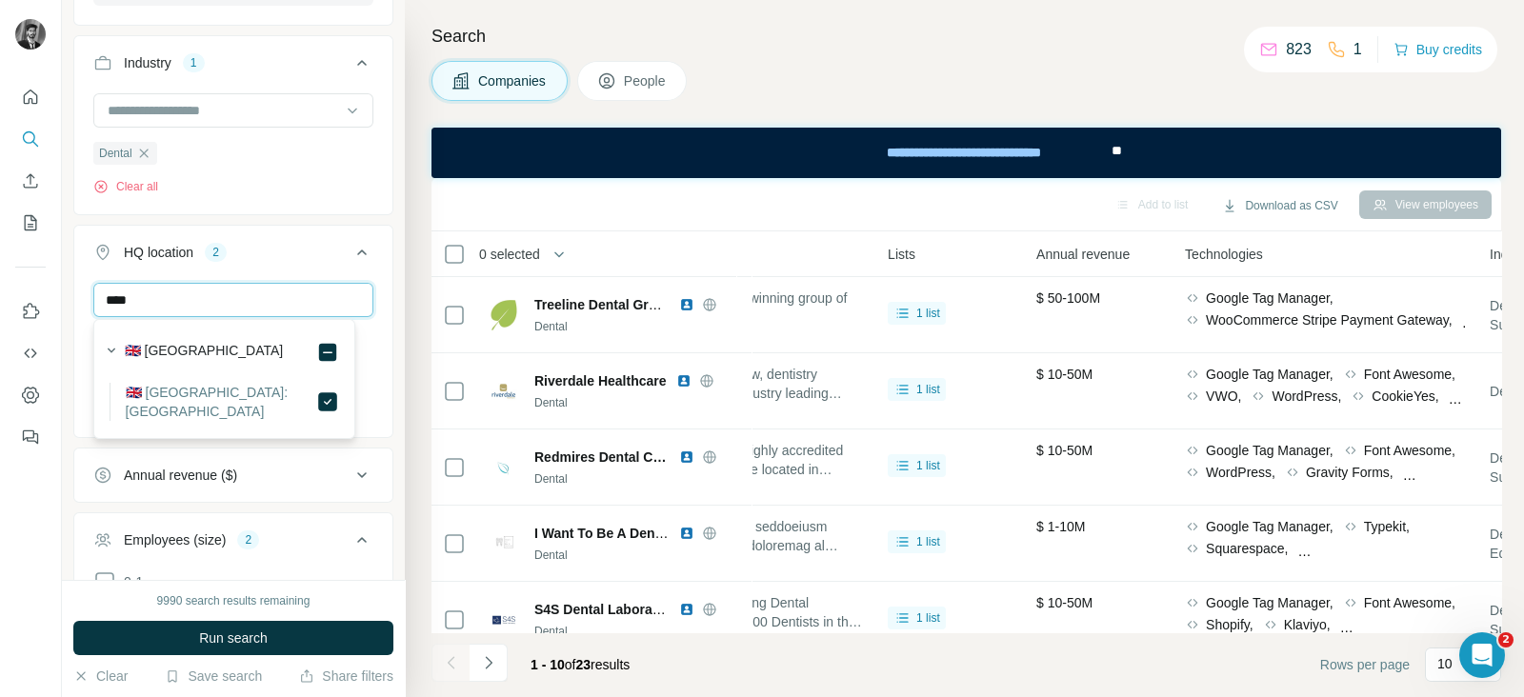
click at [214, 292] on input "****" at bounding box center [233, 300] width 280 height 34
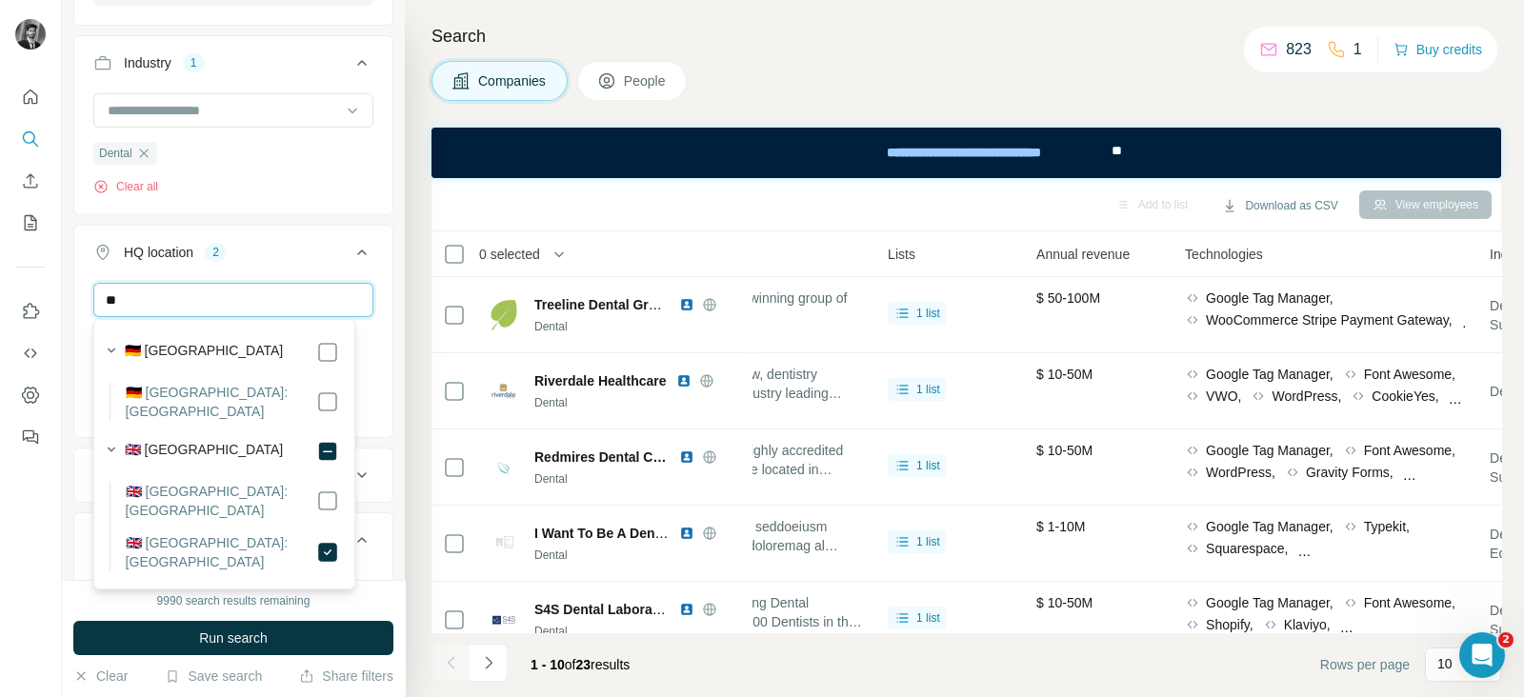
type input "*"
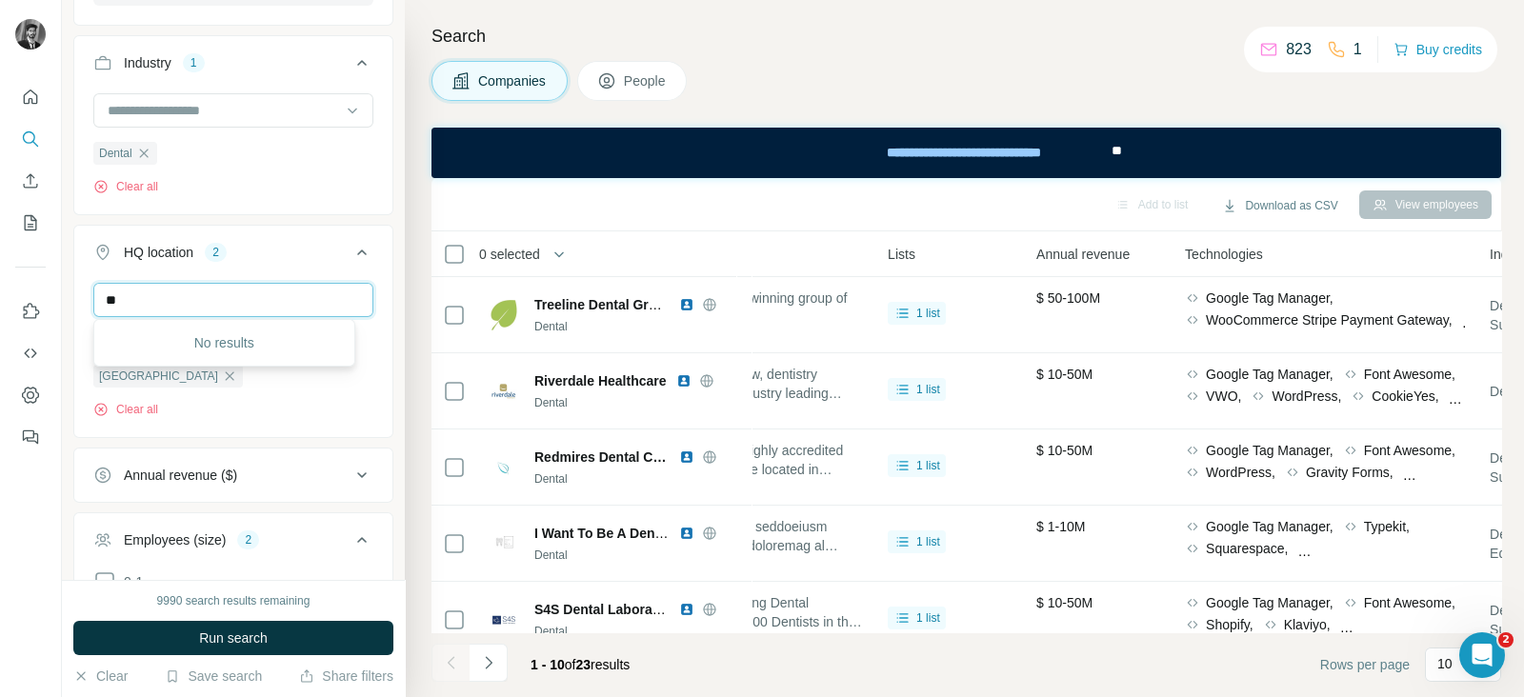
type input "*"
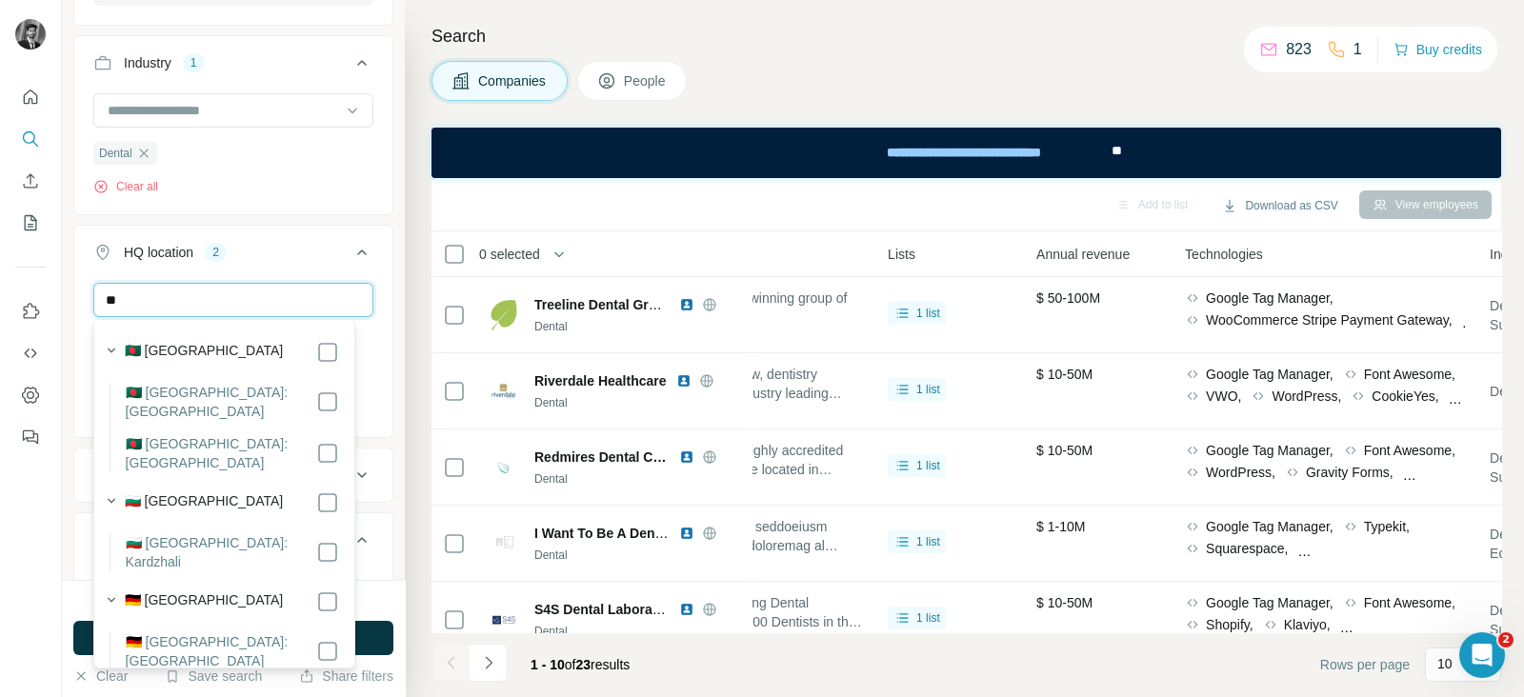
type input "*"
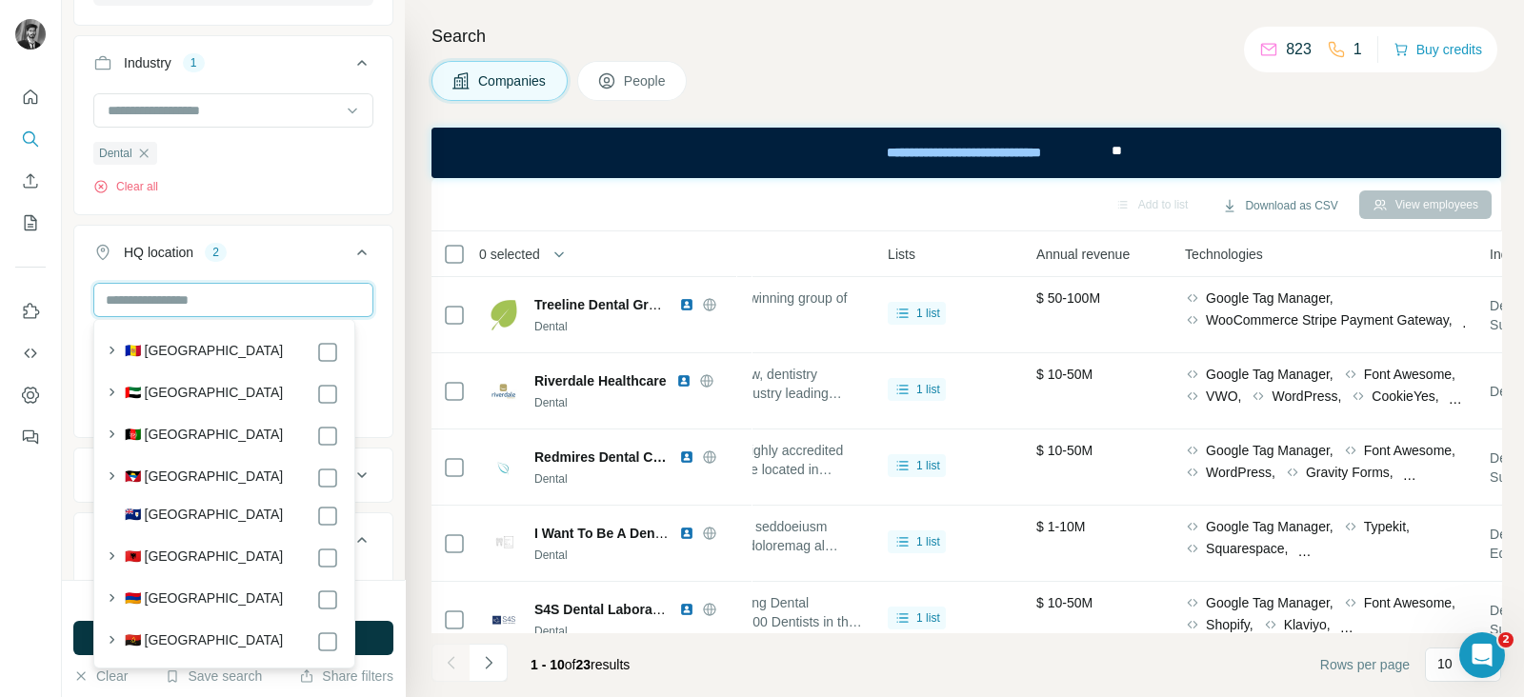
click at [175, 286] on input "text" at bounding box center [233, 300] width 280 height 34
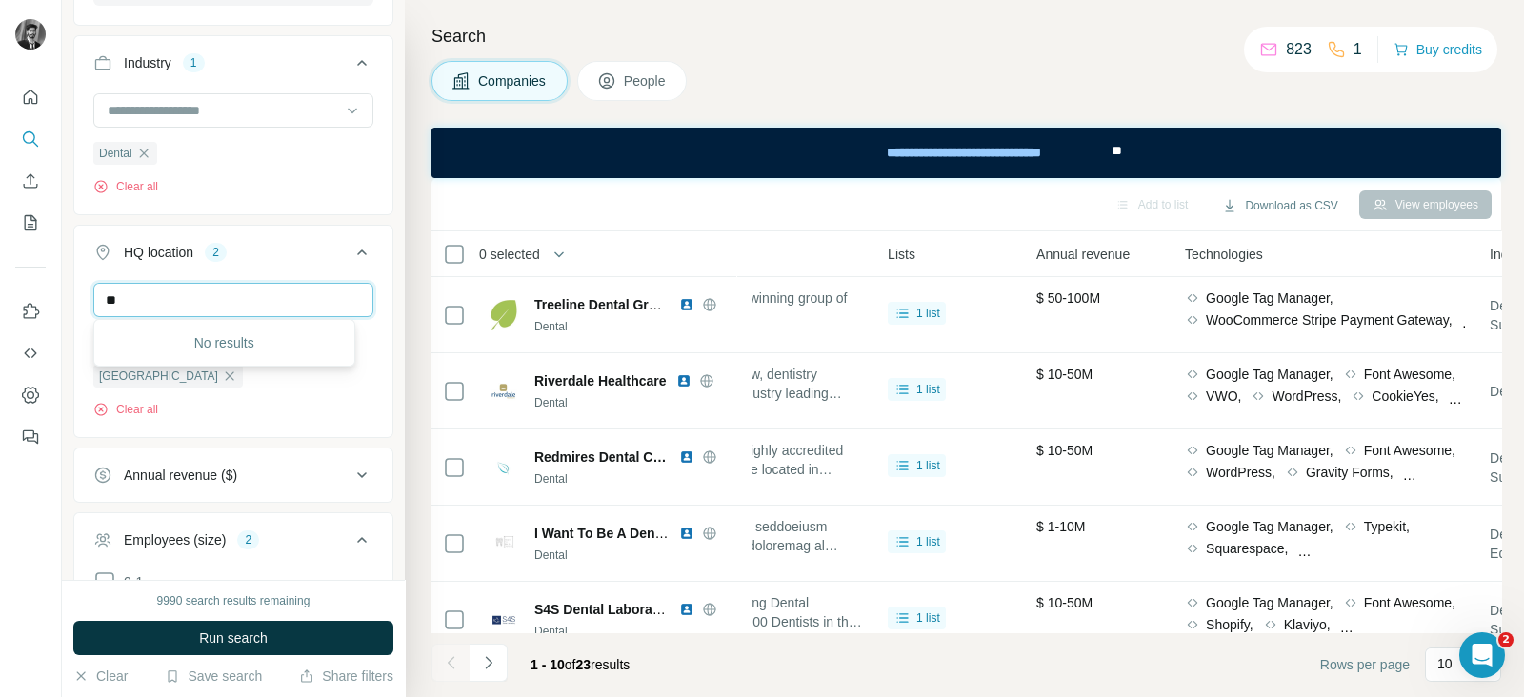
type input "*"
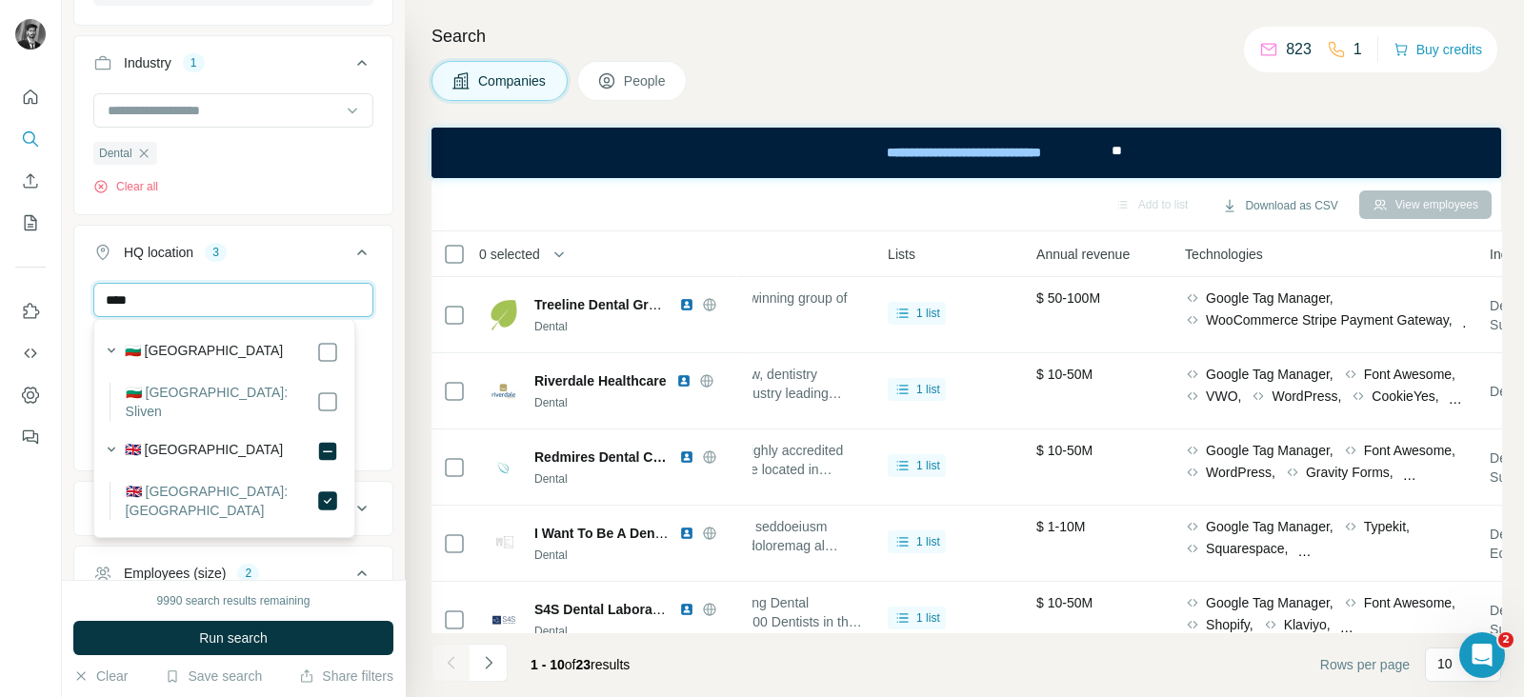
click at [190, 292] on input "****" at bounding box center [233, 300] width 280 height 34
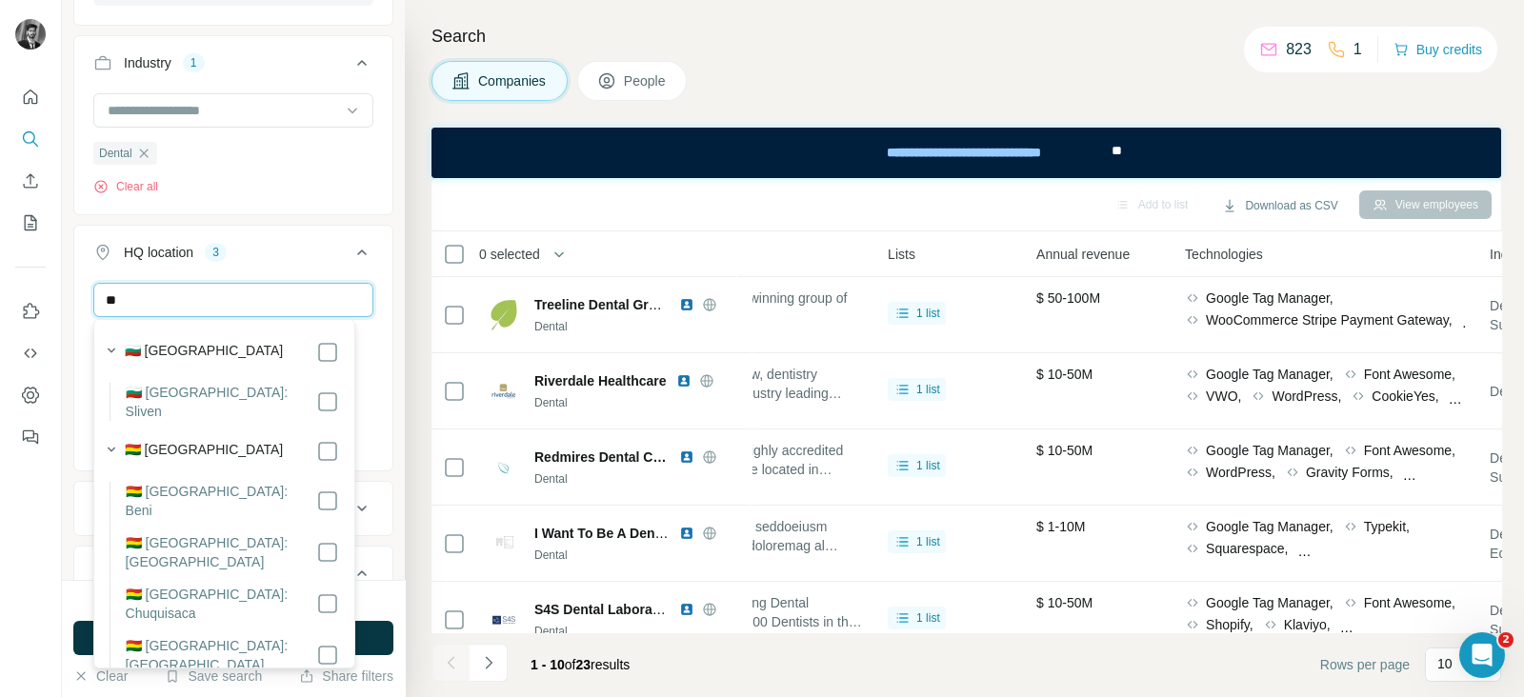
type input "*"
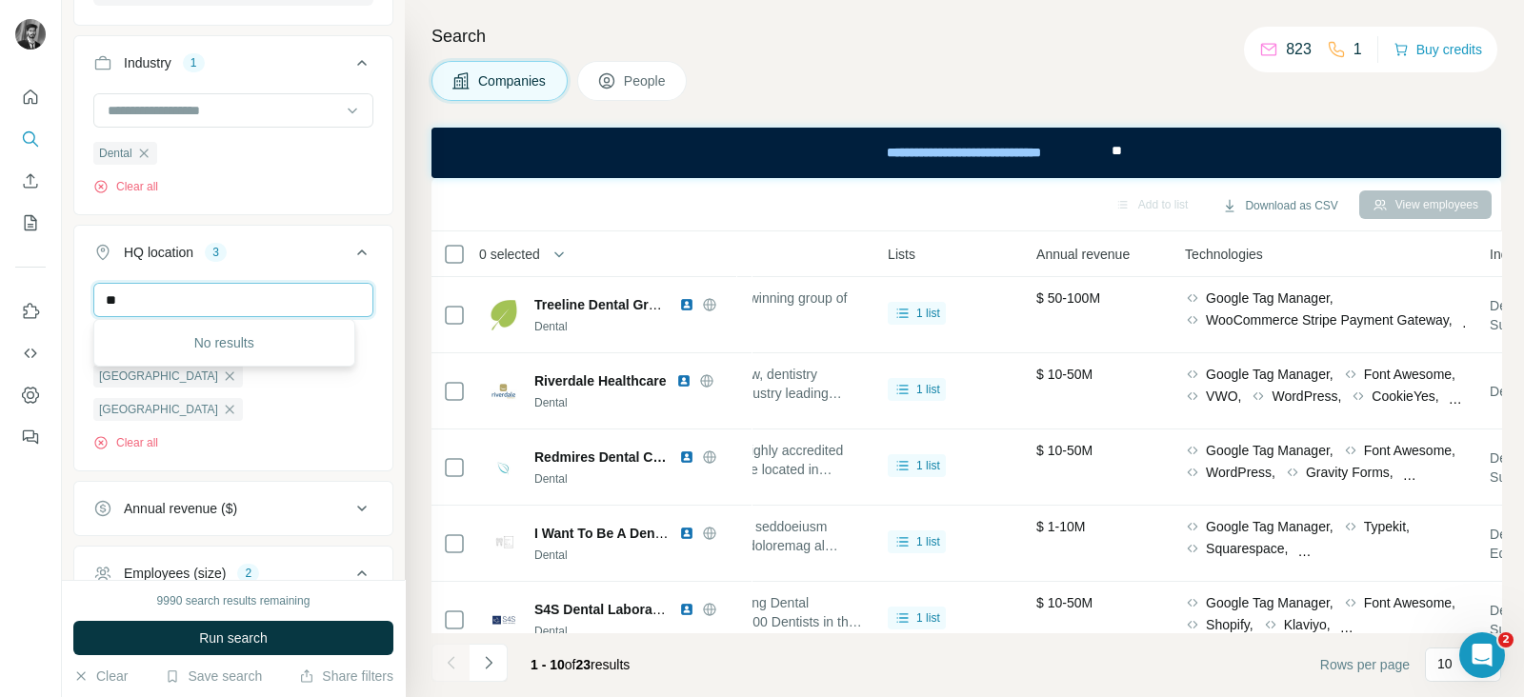
type input "*"
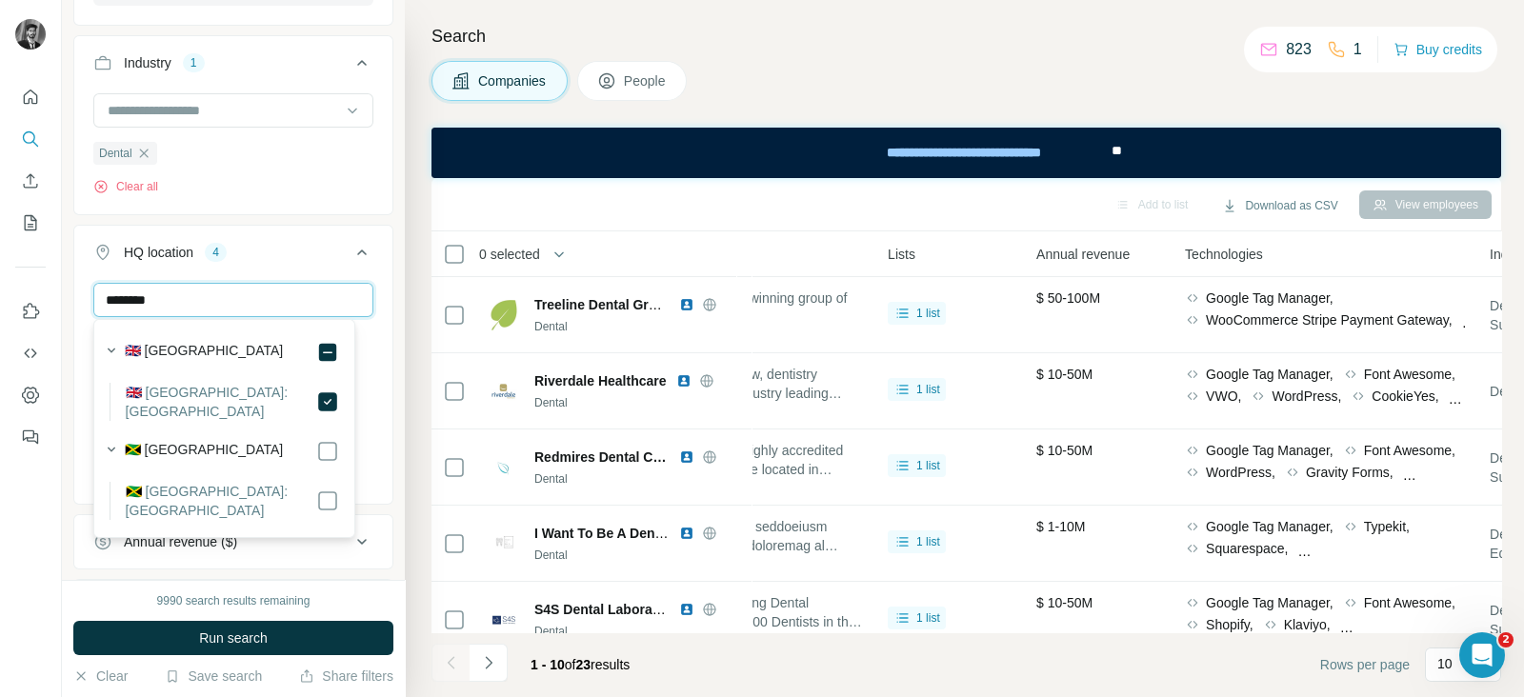
click at [282, 292] on input "********" at bounding box center [233, 300] width 280 height 34
type input "*"
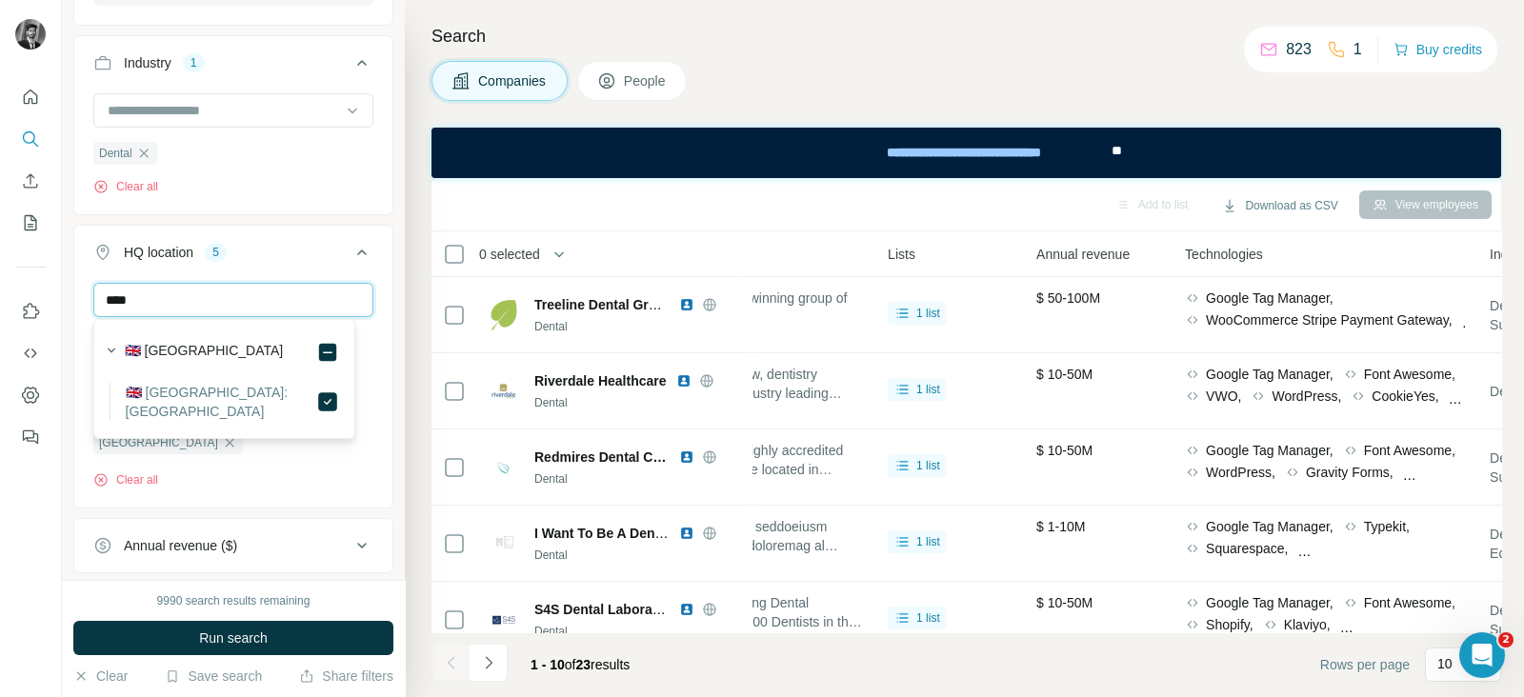
click at [282, 300] on input "****" at bounding box center [233, 300] width 280 height 34
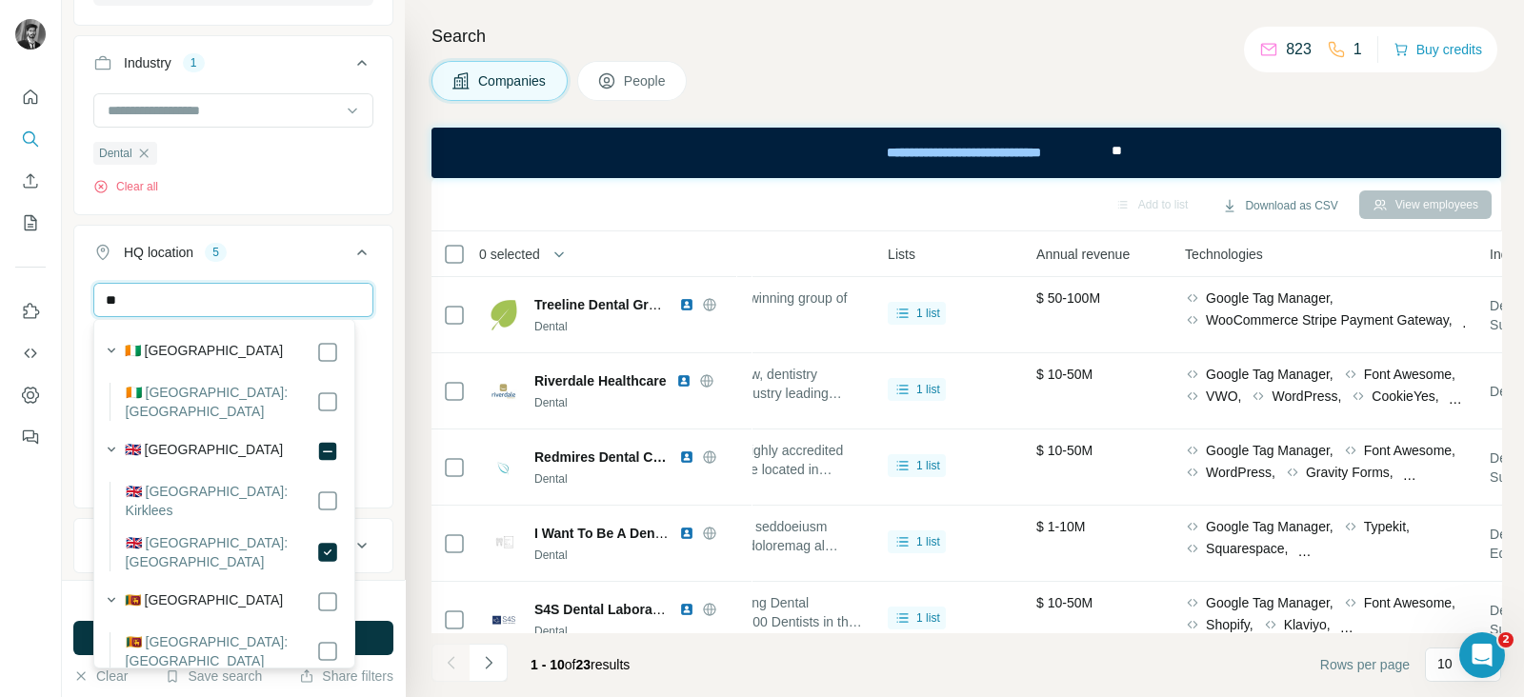
type input "*"
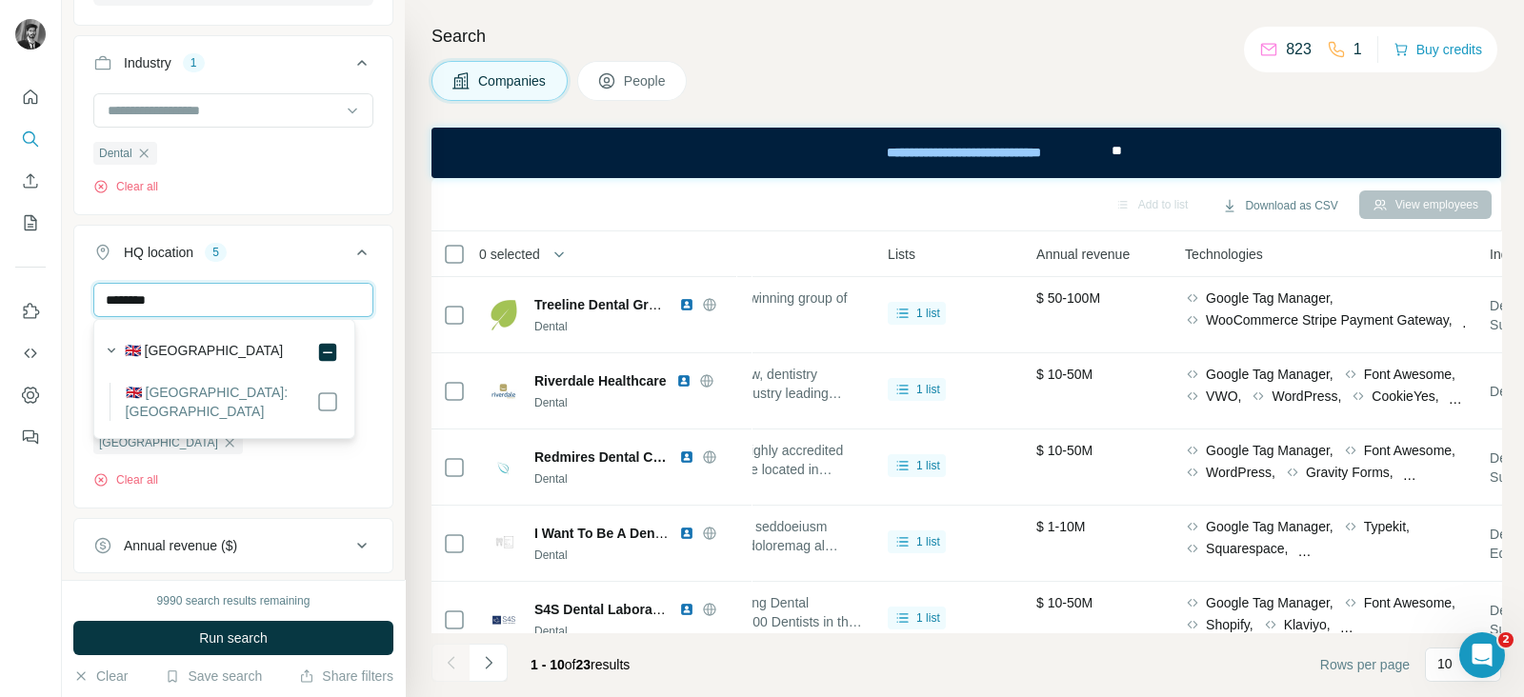
type input "********"
click at [312, 626] on button "Run search" at bounding box center [233, 638] width 320 height 34
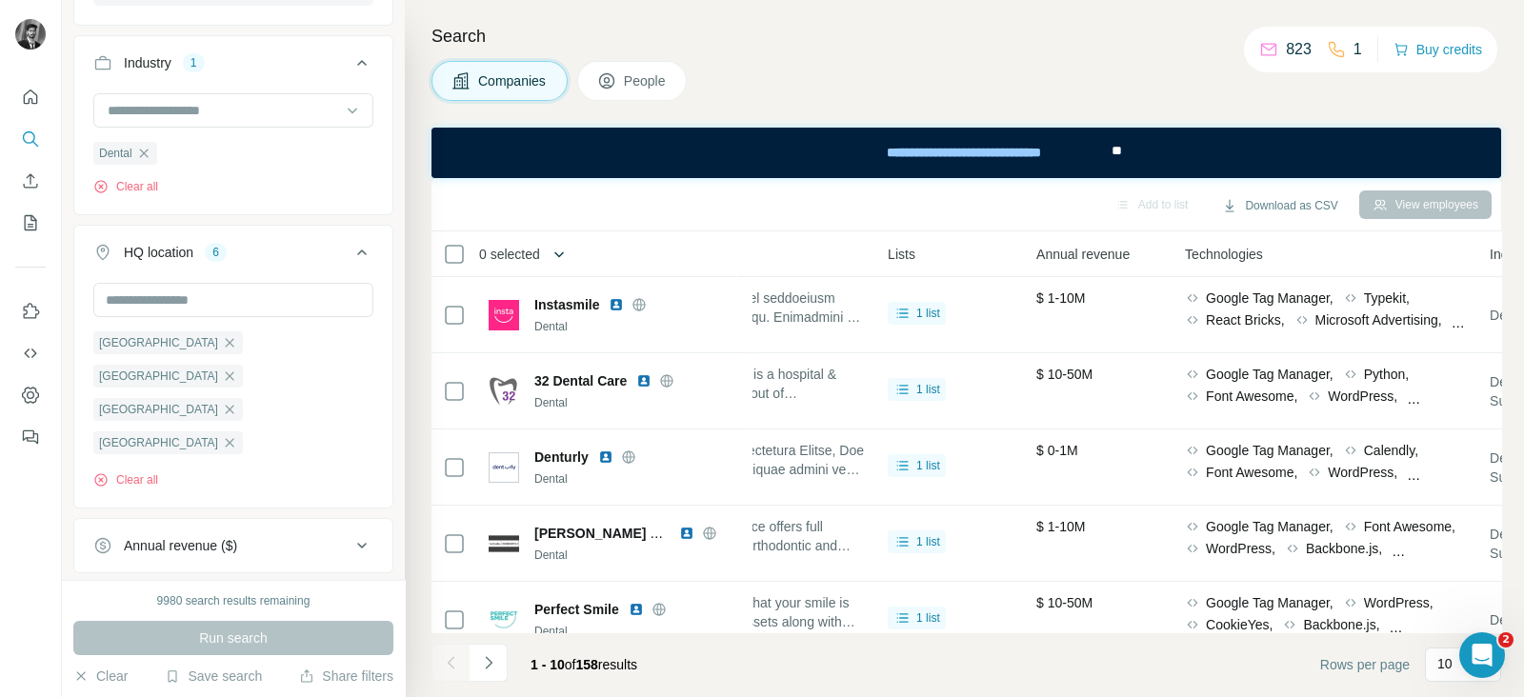
click at [557, 246] on icon "button" at bounding box center [559, 254] width 19 height 19
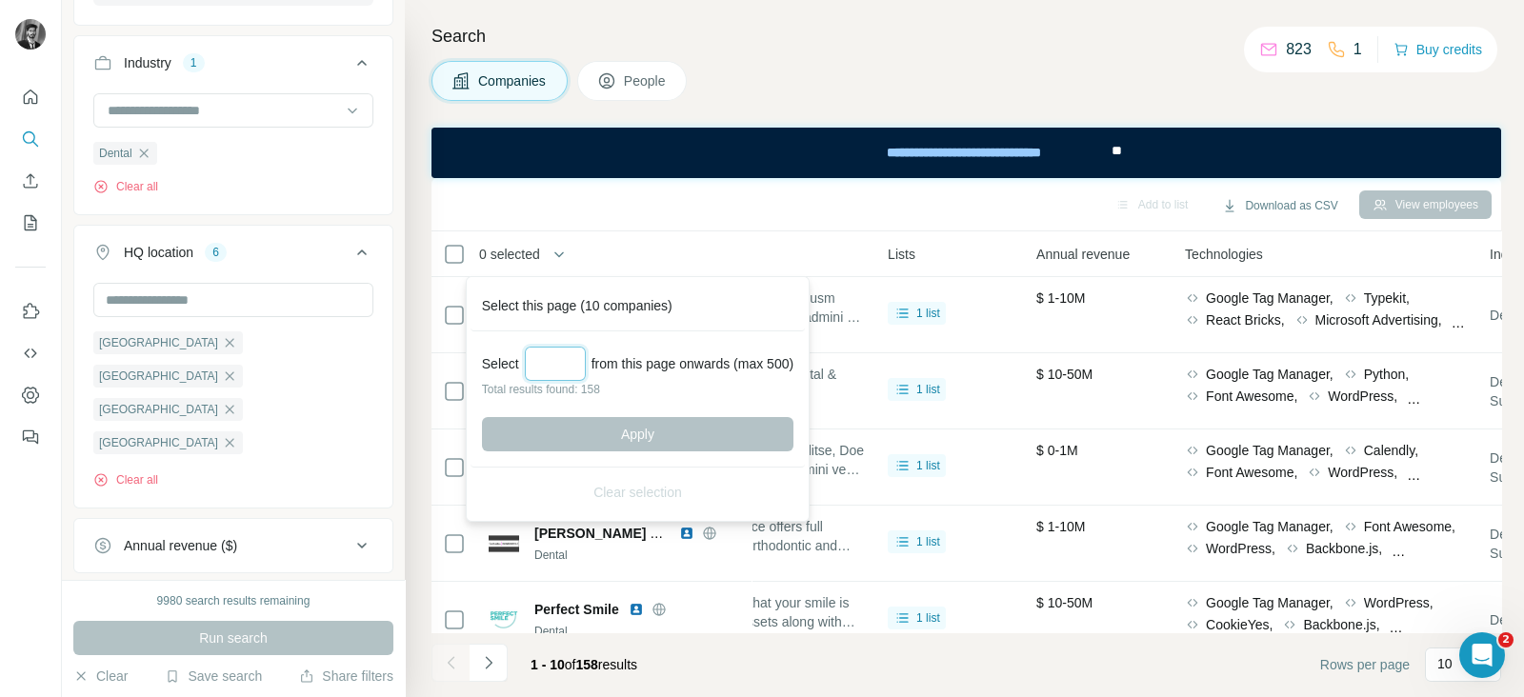
click at [570, 354] on input "Select a number (up to 500)" at bounding box center [555, 364] width 61 height 34
type input "***"
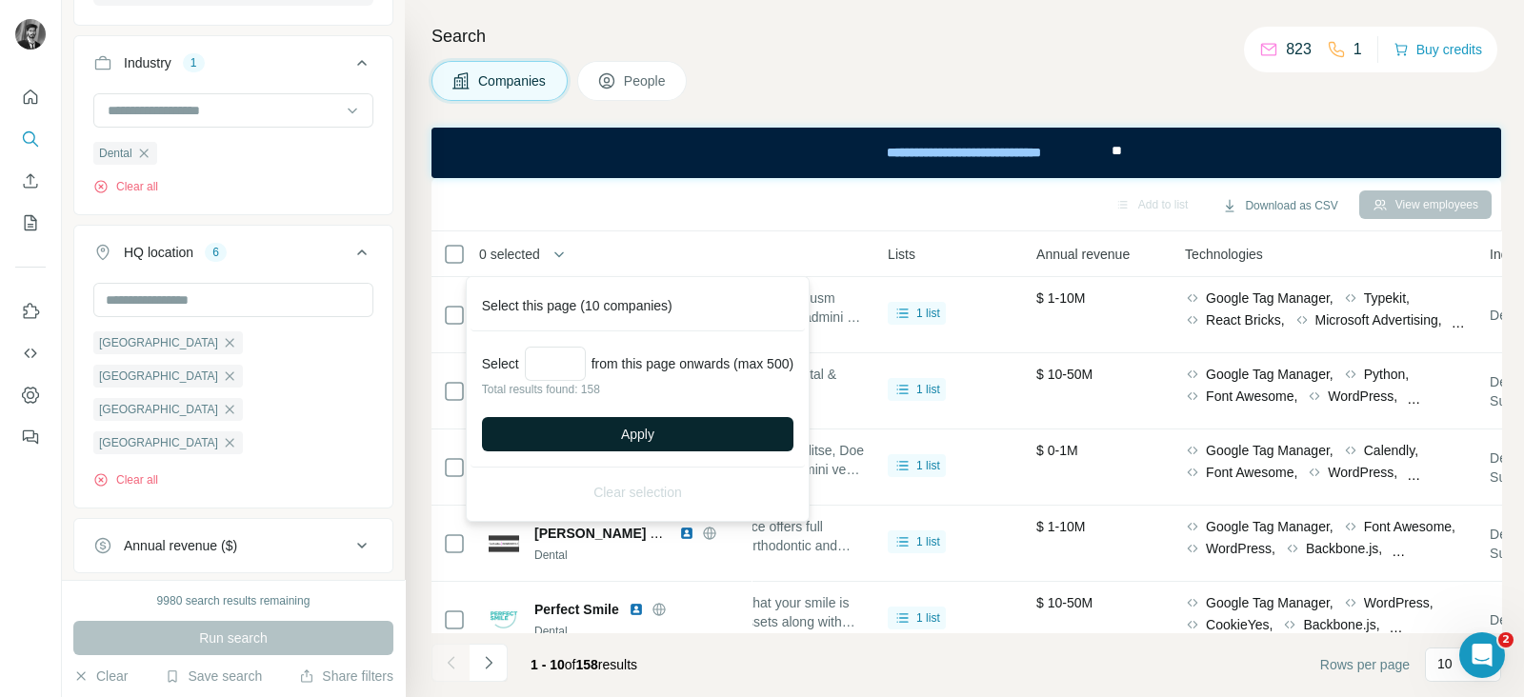
click at [624, 434] on button "Apply" at bounding box center [637, 434] width 311 height 34
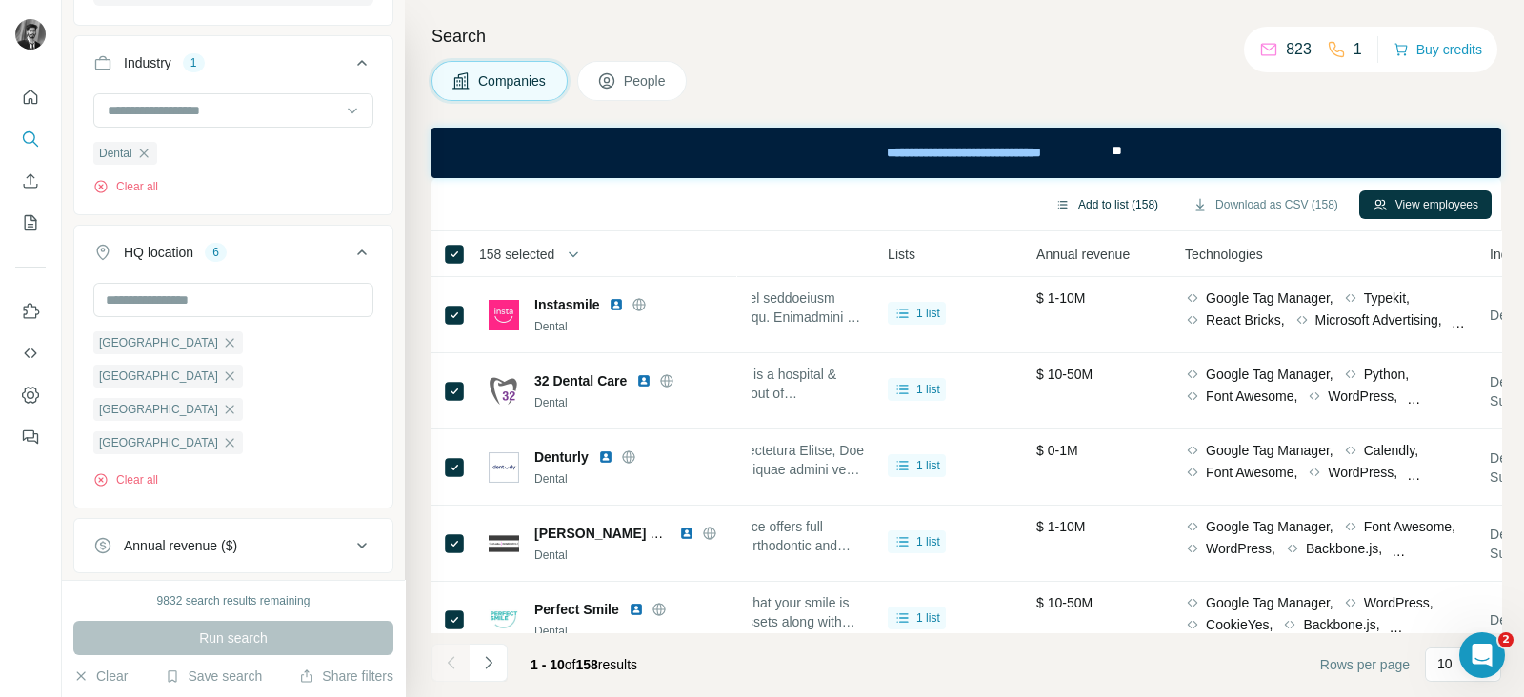
click at [1106, 203] on button "Add to list (158)" at bounding box center [1107, 204] width 130 height 29
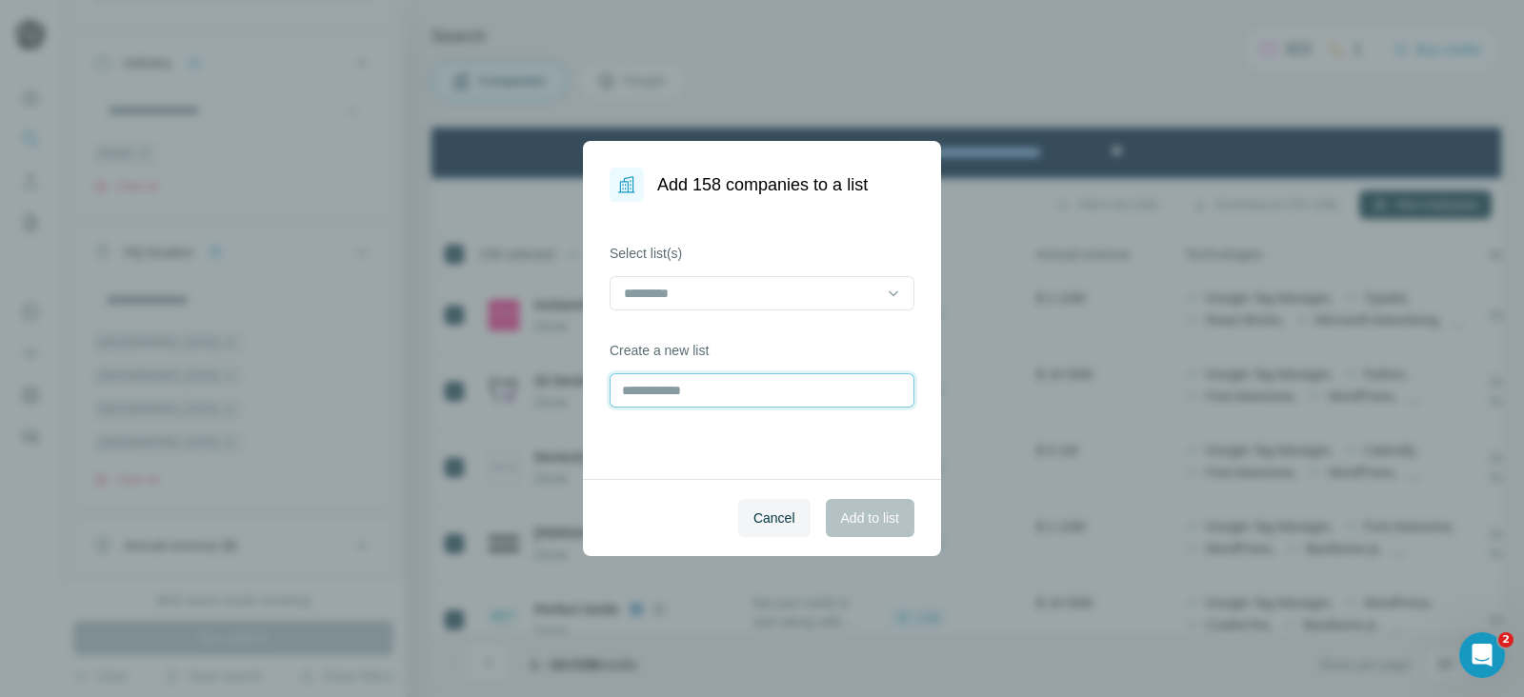
click at [743, 397] on input "text" at bounding box center [762, 390] width 305 height 34
type input "**********"
click at [882, 511] on span "Add to list" at bounding box center [870, 518] width 58 height 19
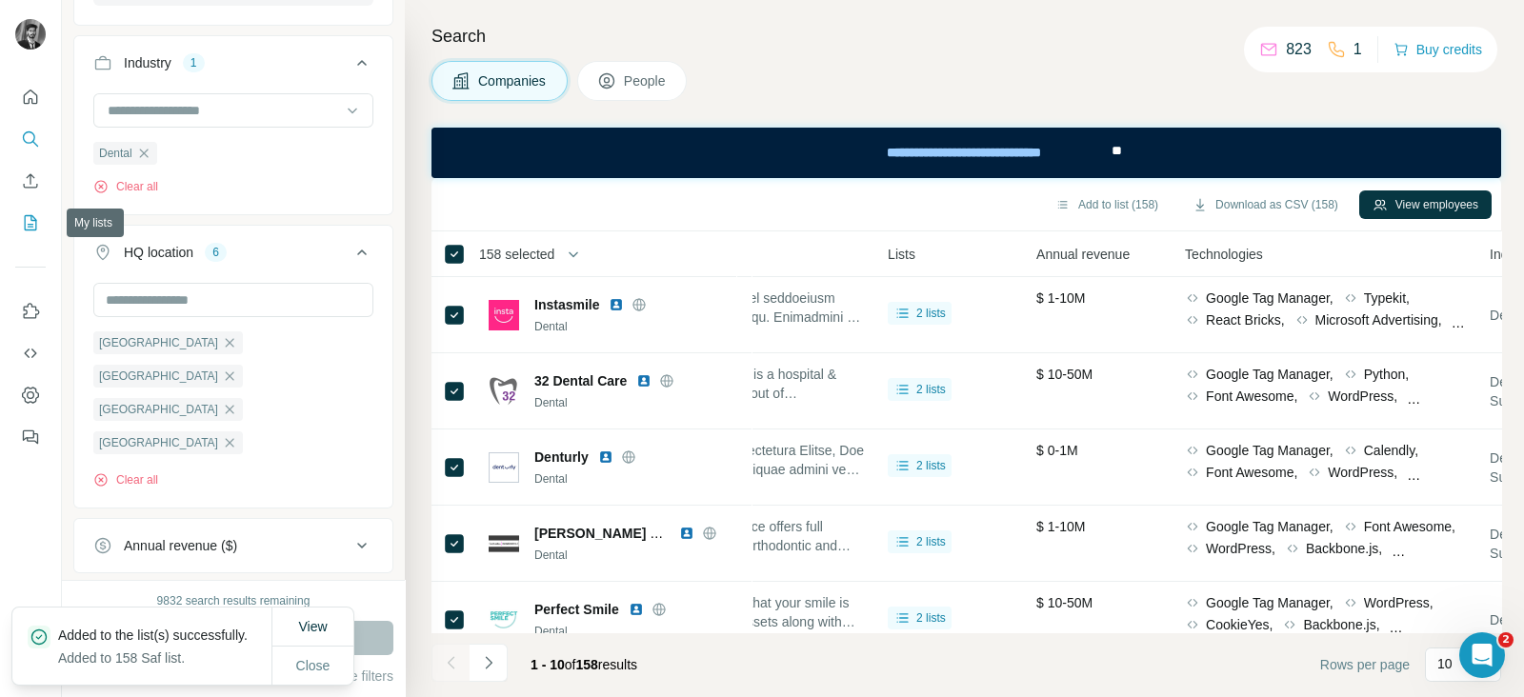
click at [30, 222] on icon "My lists" at bounding box center [30, 222] width 19 height 19
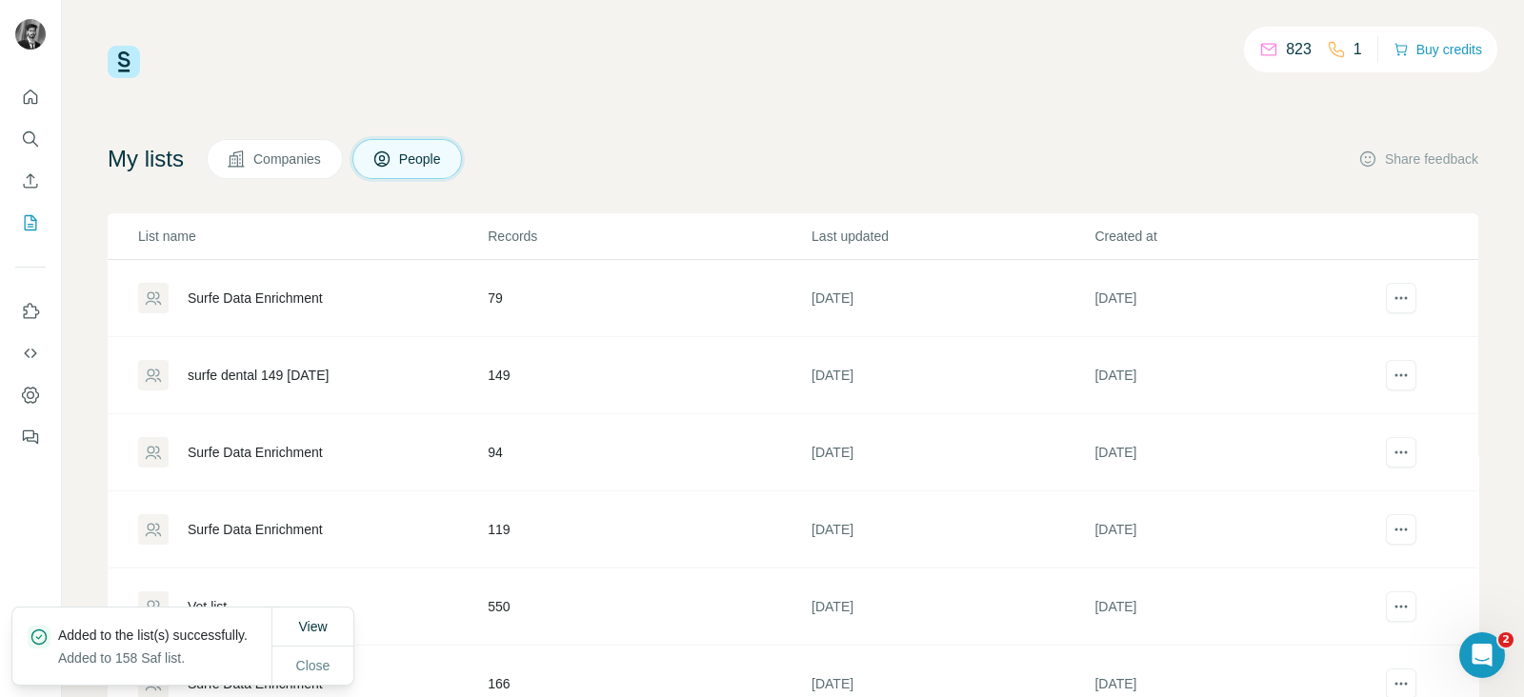
click at [304, 159] on span "Companies" at bounding box center [288, 159] width 70 height 19
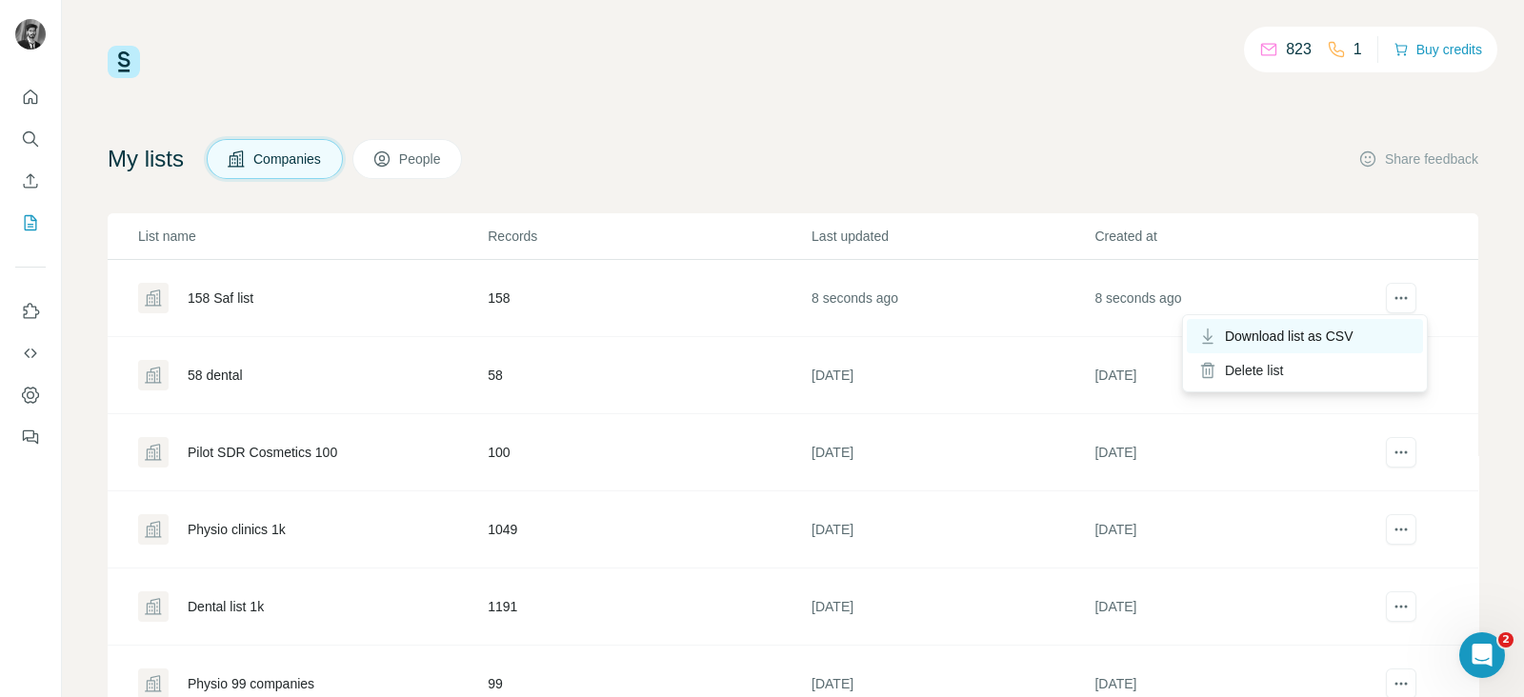
click at [1343, 330] on span "Download list as CSV" at bounding box center [1289, 336] width 129 height 19
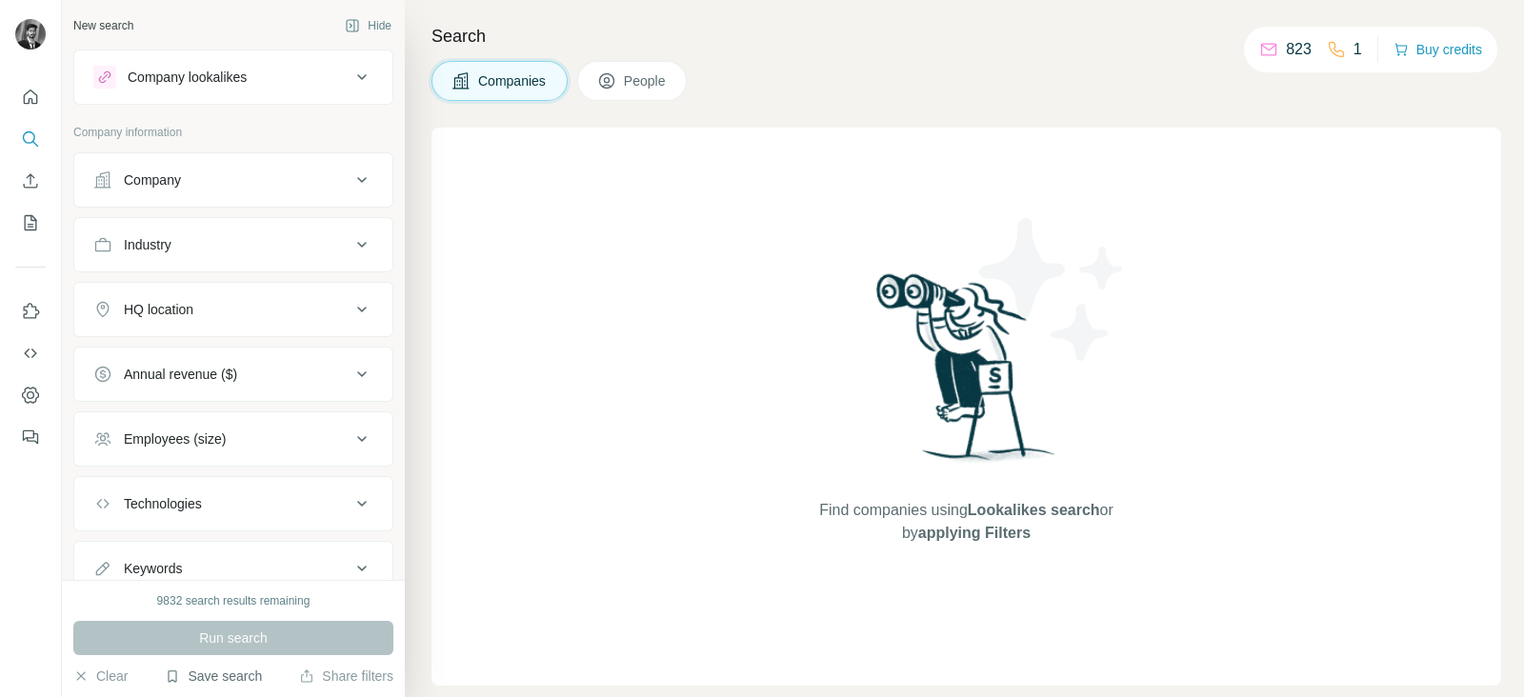
click at [219, 678] on button "Save search" at bounding box center [213, 676] width 97 height 19
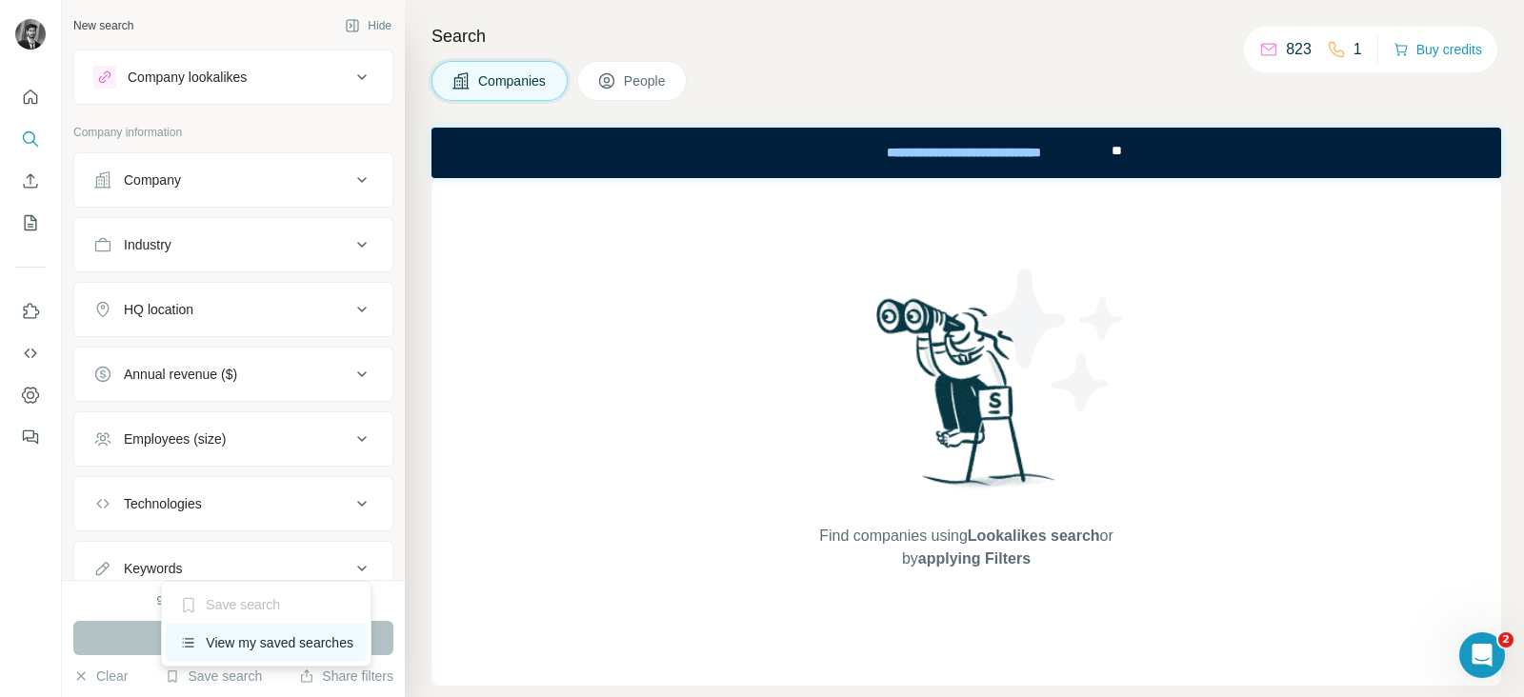
click at [257, 643] on div "View my saved searches" at bounding box center [266, 643] width 201 height 38
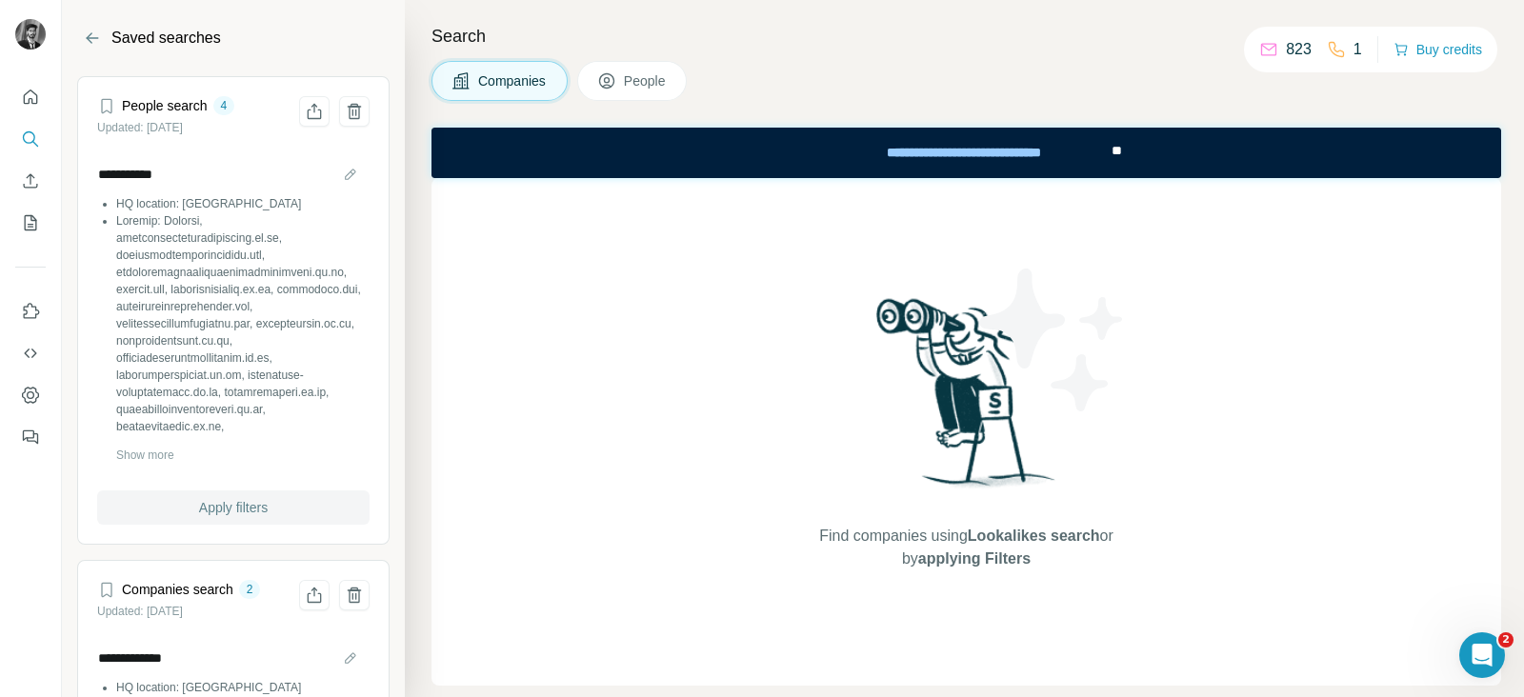
click at [212, 511] on span "Apply filters" at bounding box center [233, 507] width 69 height 19
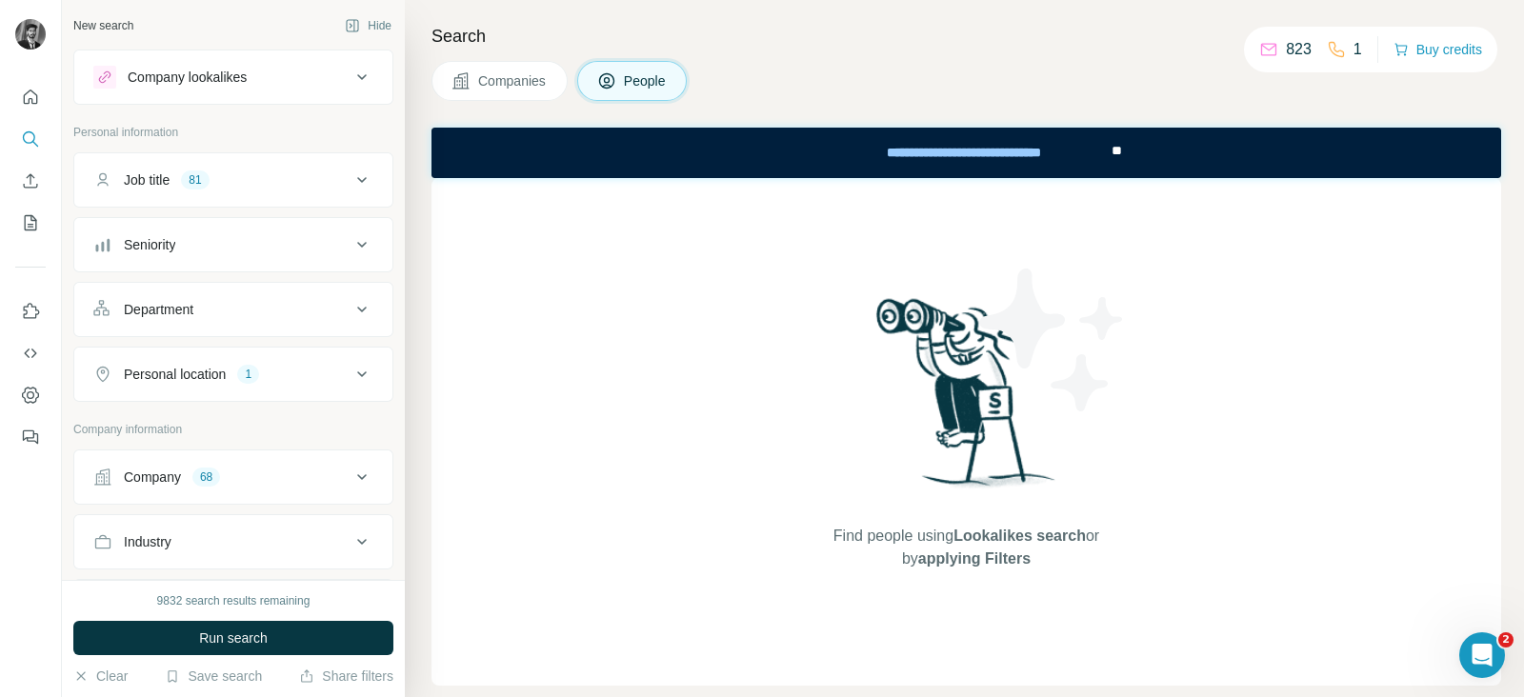
click at [350, 181] on icon at bounding box center [361, 180] width 23 height 23
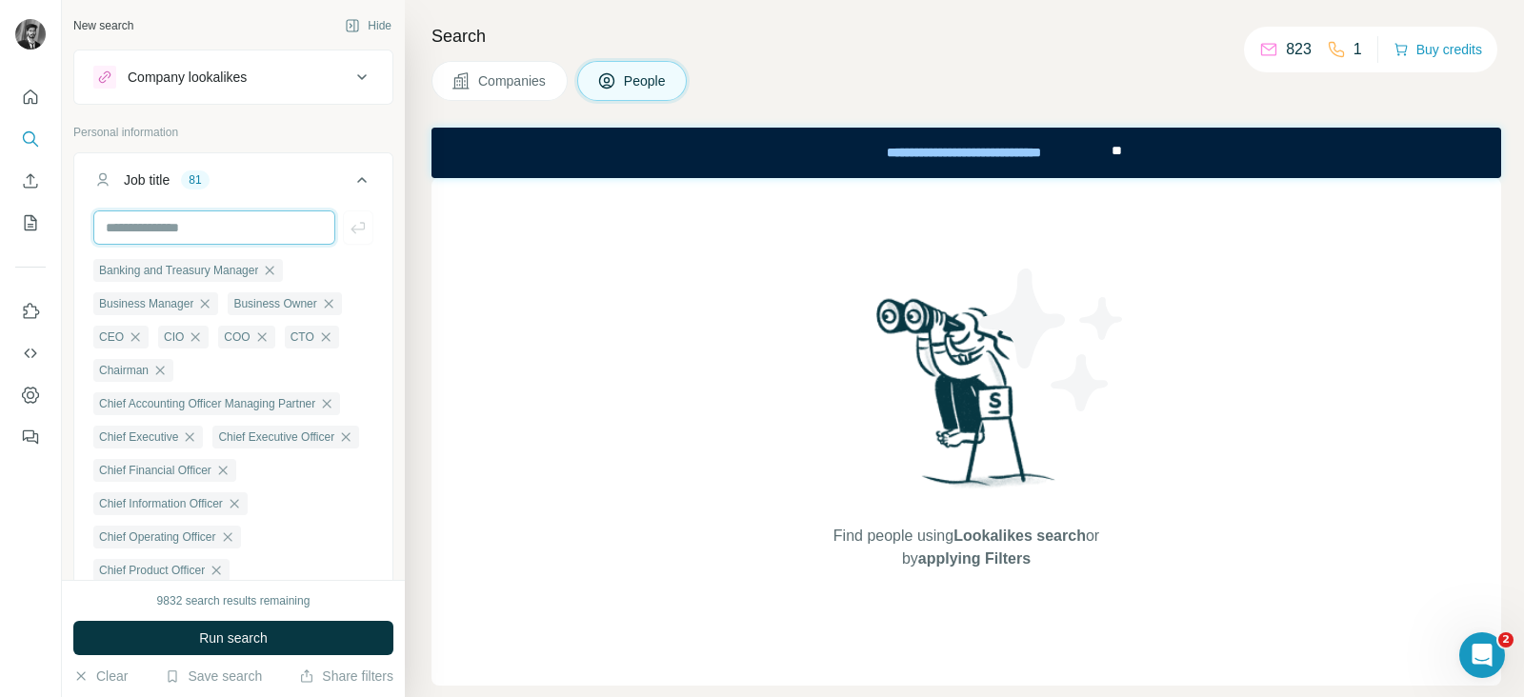
click at [257, 223] on input "text" at bounding box center [214, 227] width 242 height 34
type input "*****"
click at [349, 221] on icon "button" at bounding box center [358, 227] width 19 height 19
click at [206, 230] on input "text" at bounding box center [214, 227] width 242 height 34
click at [228, 226] on input "text" at bounding box center [214, 227] width 242 height 34
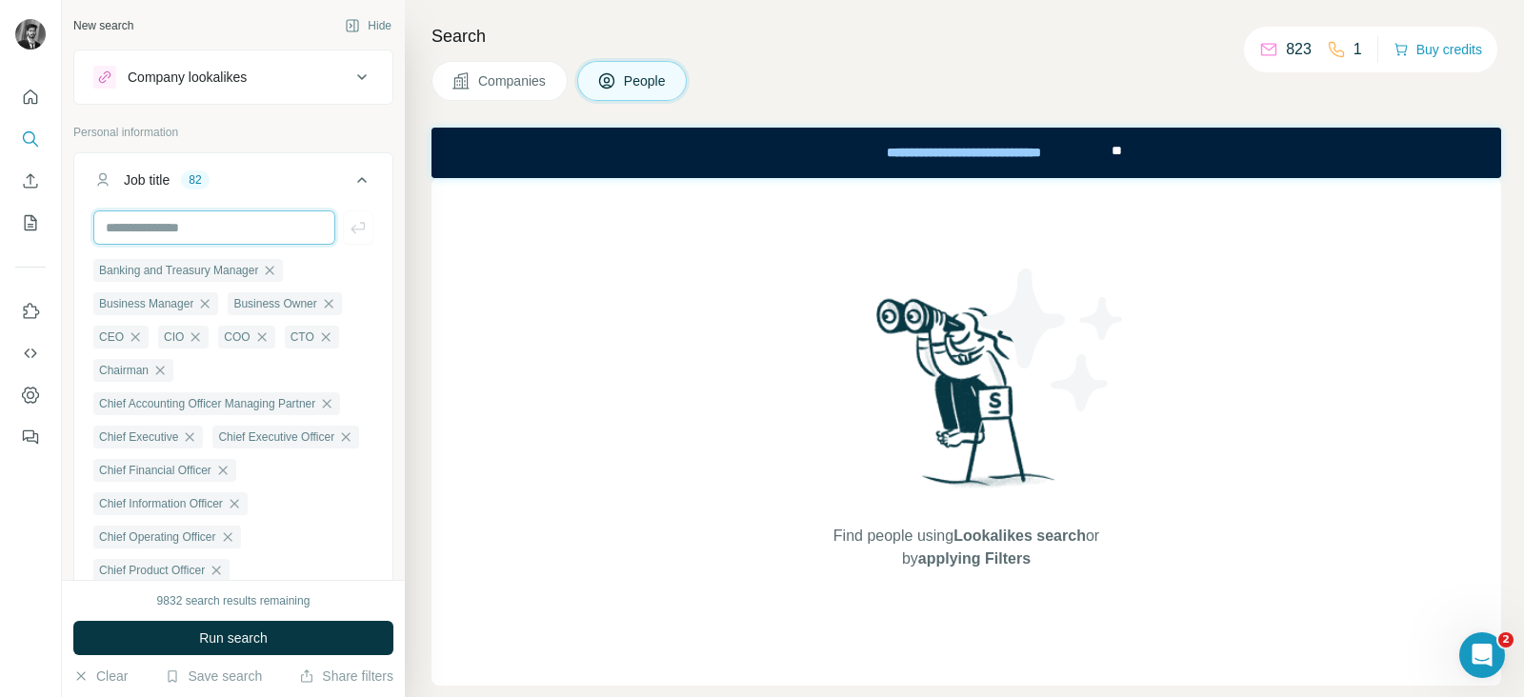
type input "**********"
click at [349, 221] on icon "button" at bounding box center [358, 227] width 19 height 19
click at [242, 219] on input "text" at bounding box center [214, 227] width 242 height 34
click at [253, 224] on input "text" at bounding box center [214, 227] width 242 height 34
type input "**********"
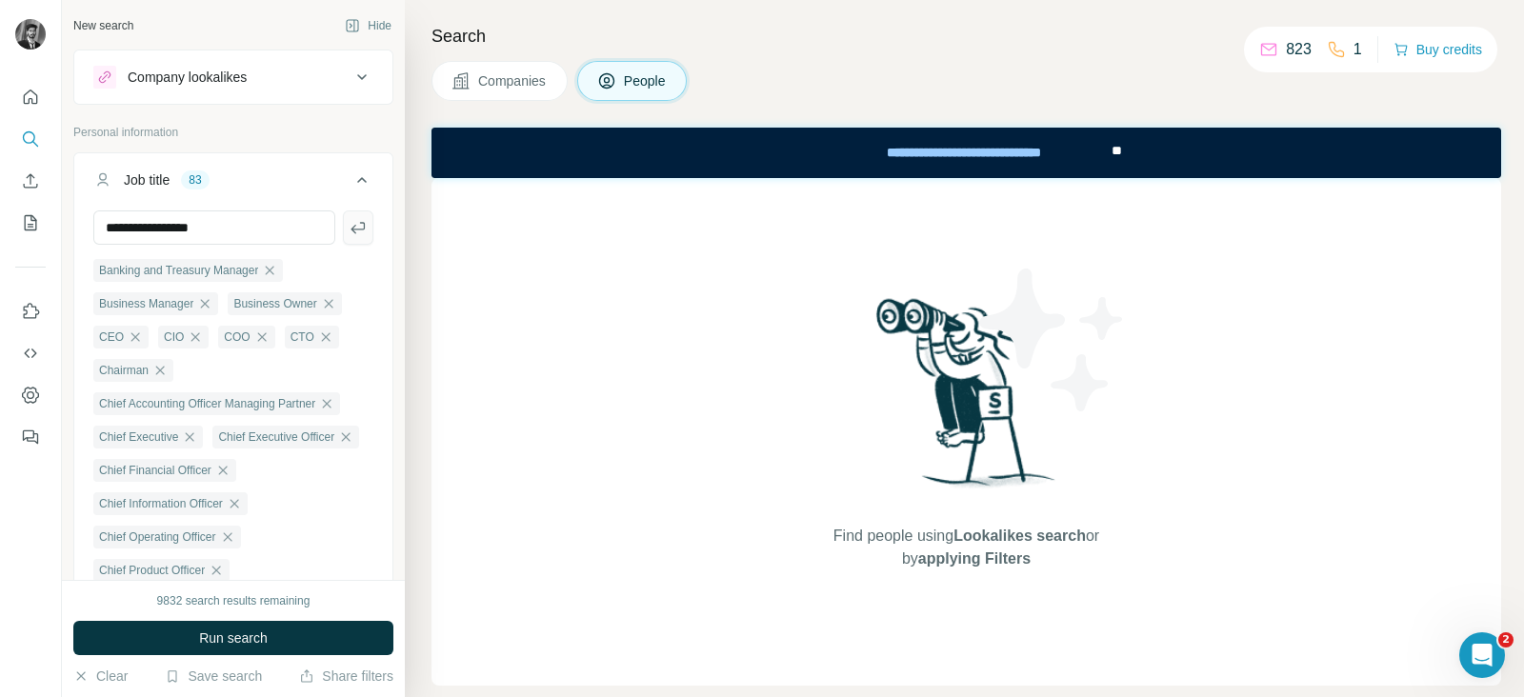
click at [349, 223] on icon "button" at bounding box center [358, 227] width 19 height 19
click at [261, 229] on input "text" at bounding box center [214, 227] width 242 height 34
type input "**********"
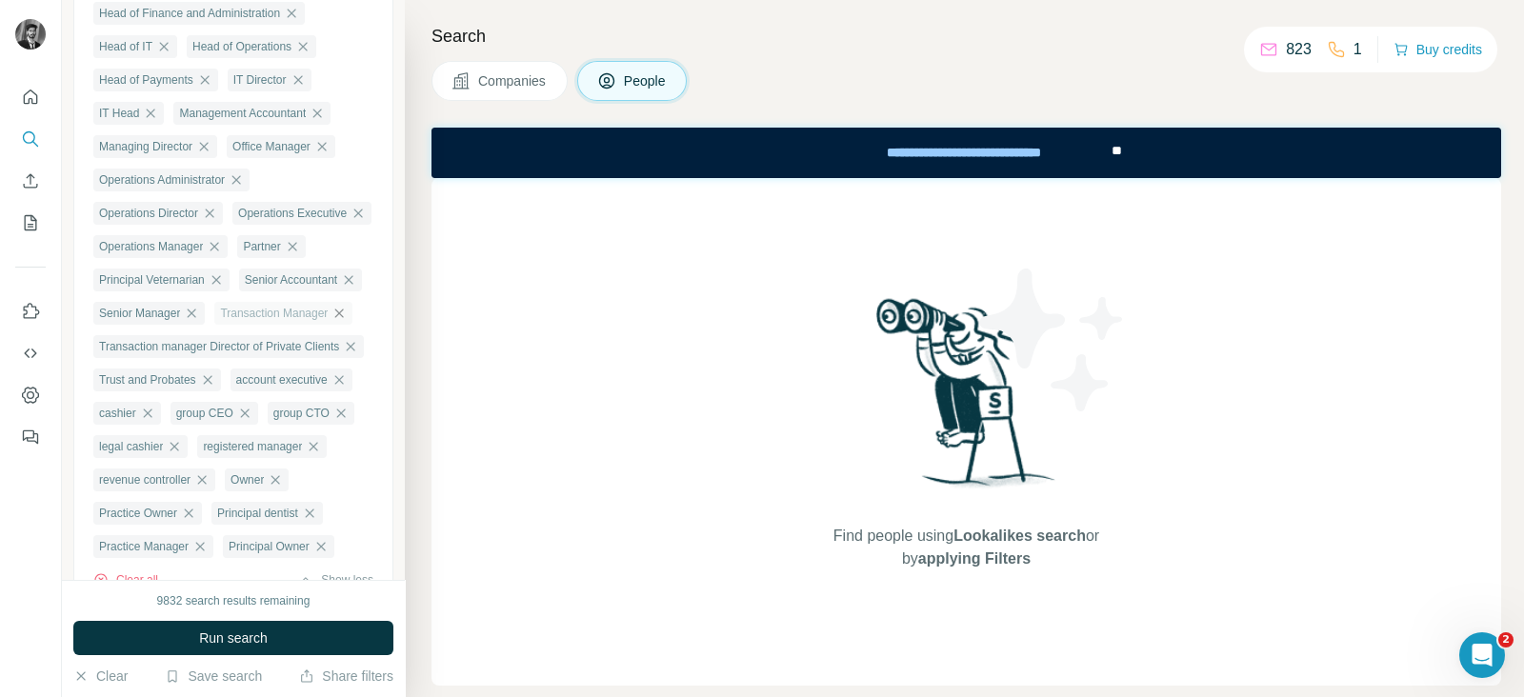
scroll to position [1547, 0]
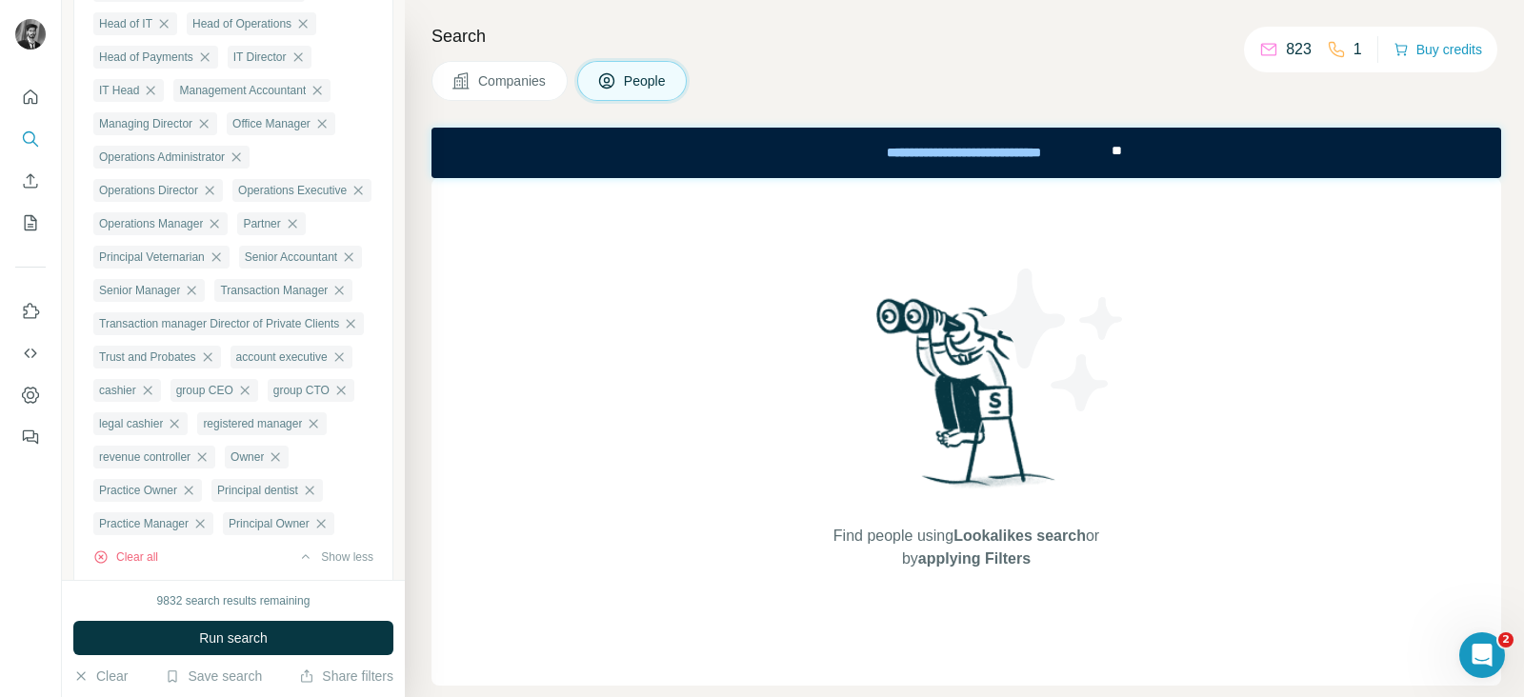
click at [469, 84] on icon at bounding box center [460, 80] width 19 height 19
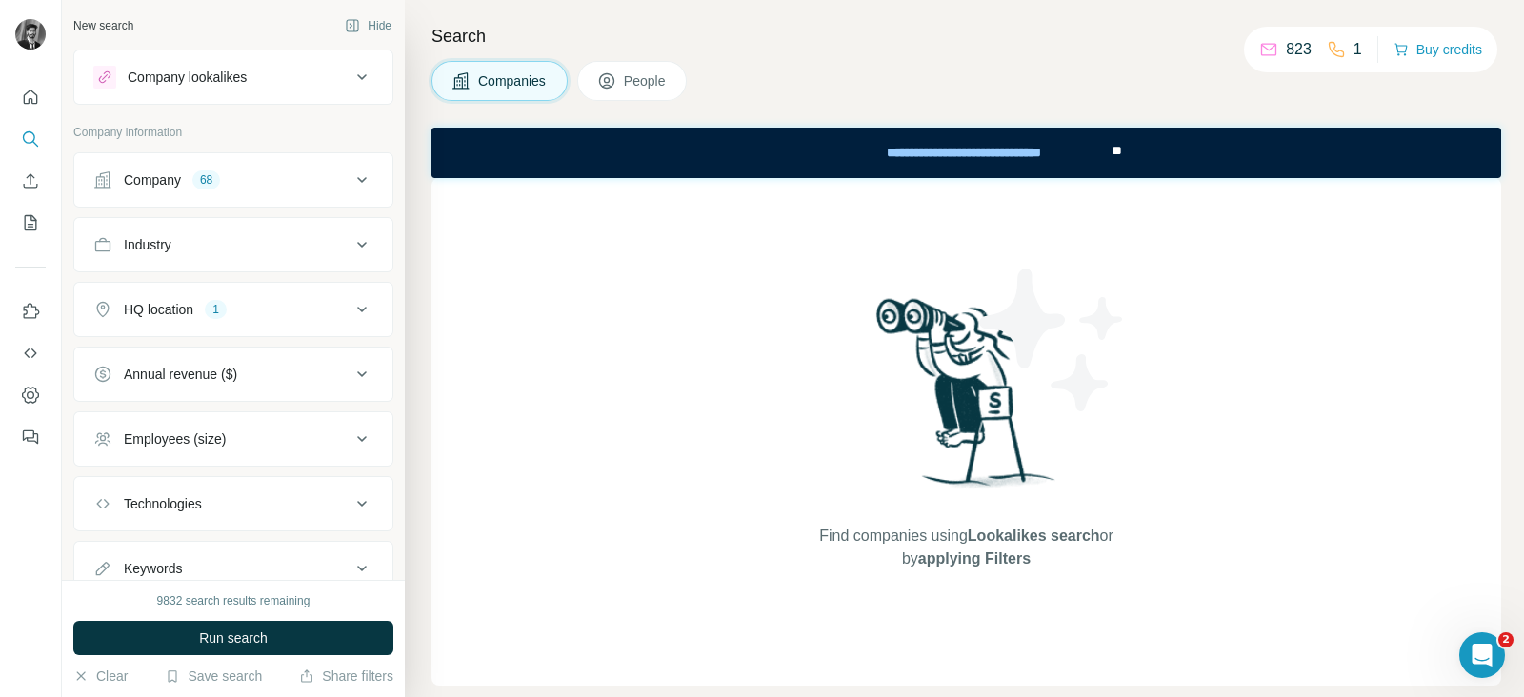
click at [350, 169] on icon at bounding box center [361, 180] width 23 height 23
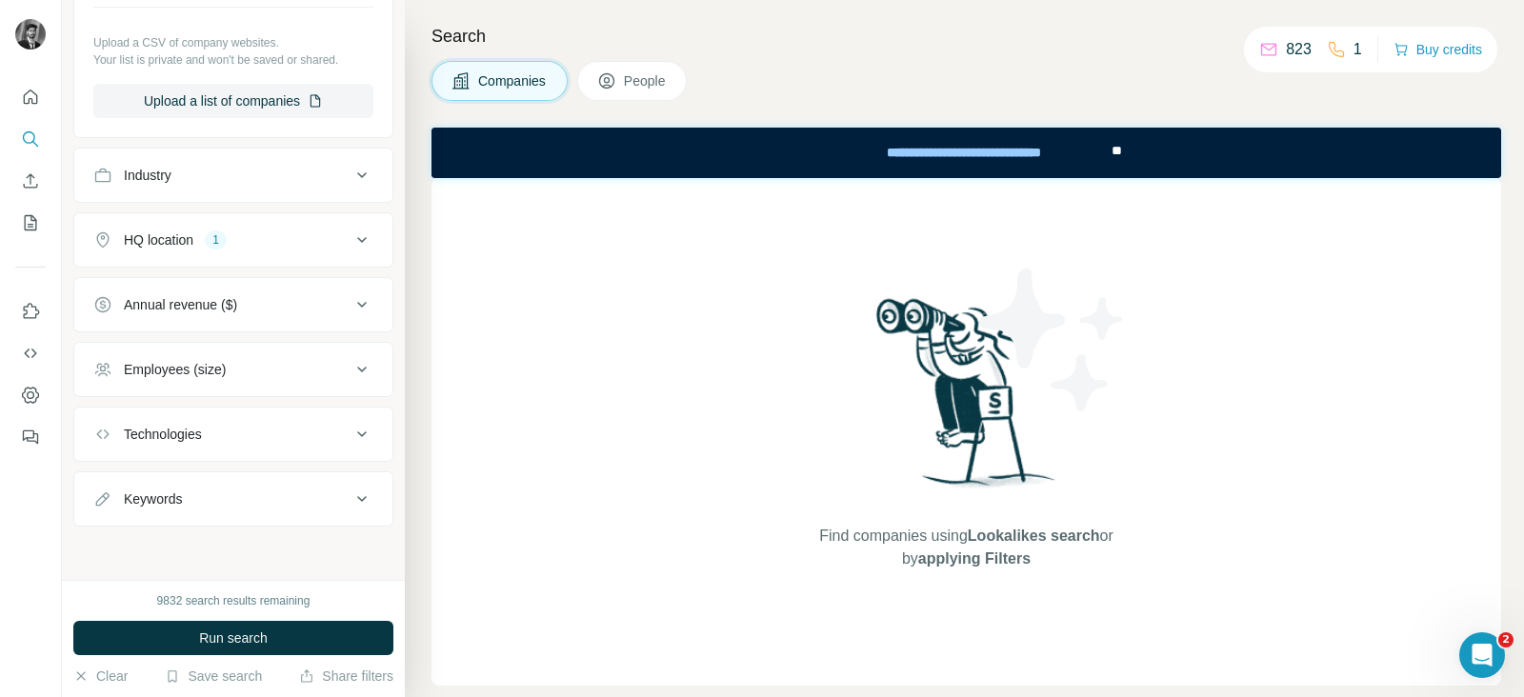
scroll to position [2229, 0]
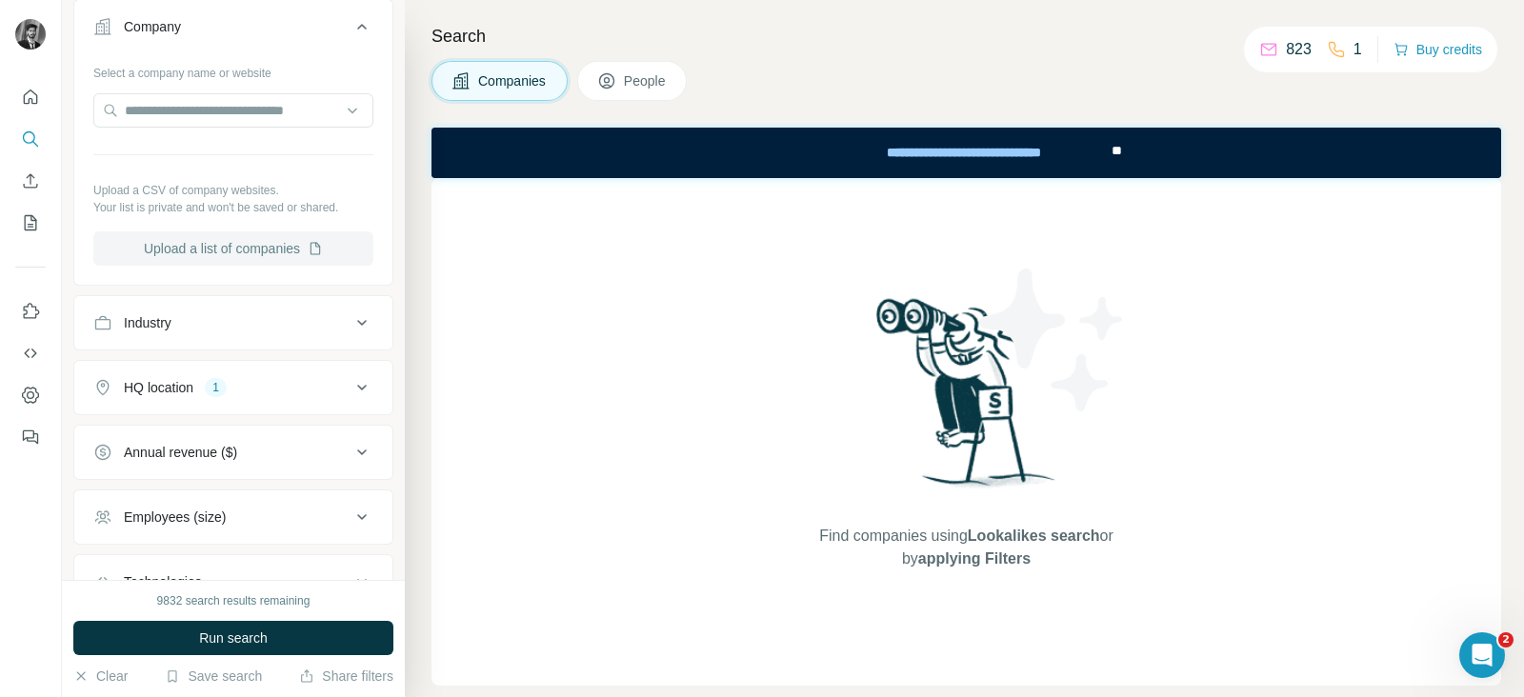
click at [209, 253] on button "Upload a list of companies" at bounding box center [233, 248] width 280 height 34
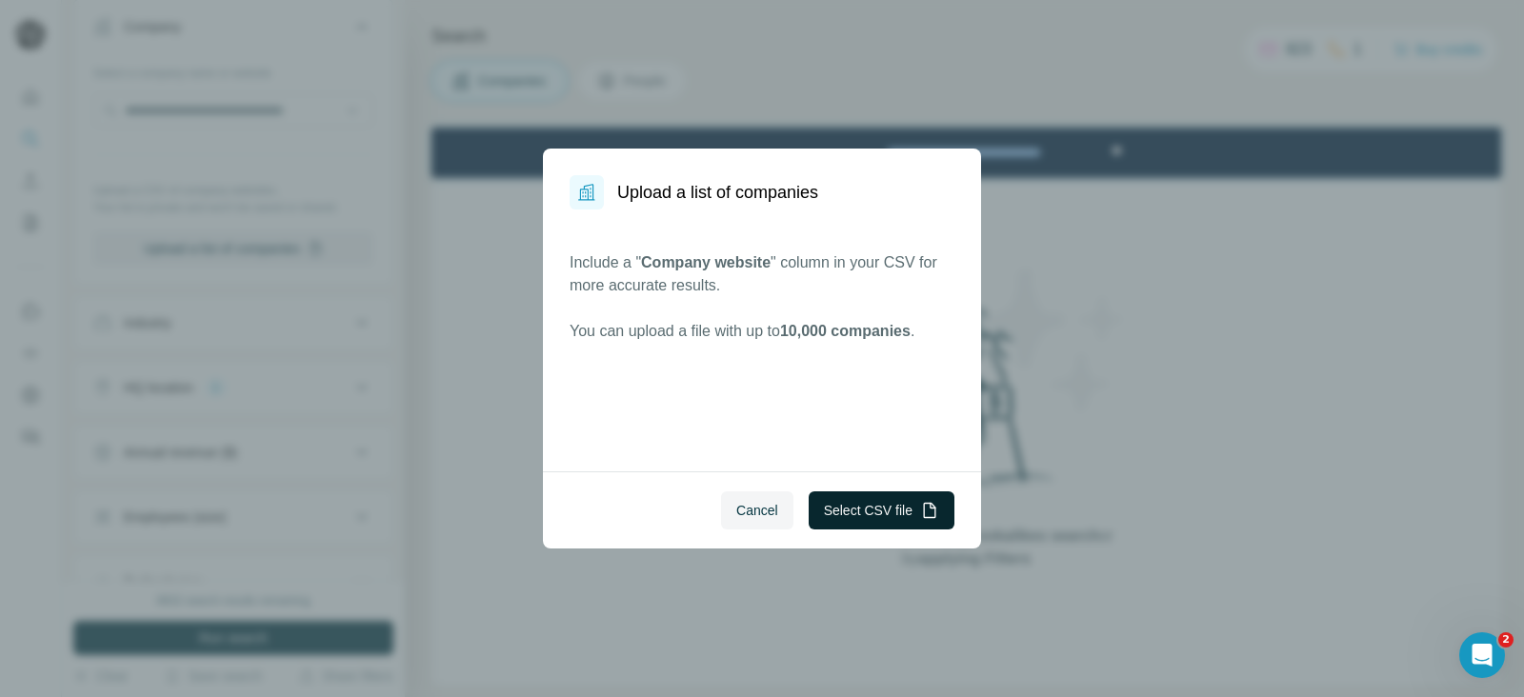
click at [870, 510] on button "Select CSV file" at bounding box center [882, 510] width 146 height 38
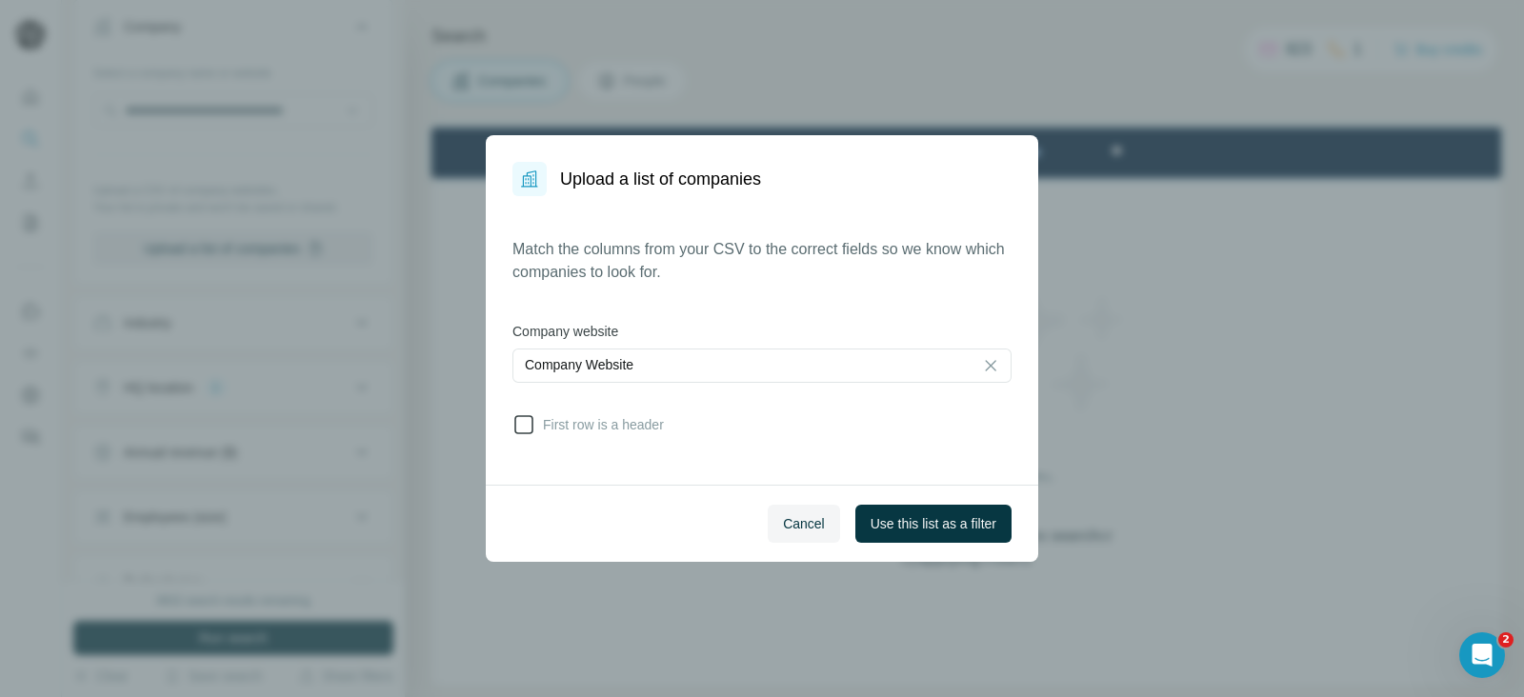
click at [543, 419] on span "First row is a header" at bounding box center [599, 424] width 129 height 19
click at [910, 524] on span "Use this list as a filter" at bounding box center [934, 523] width 126 height 19
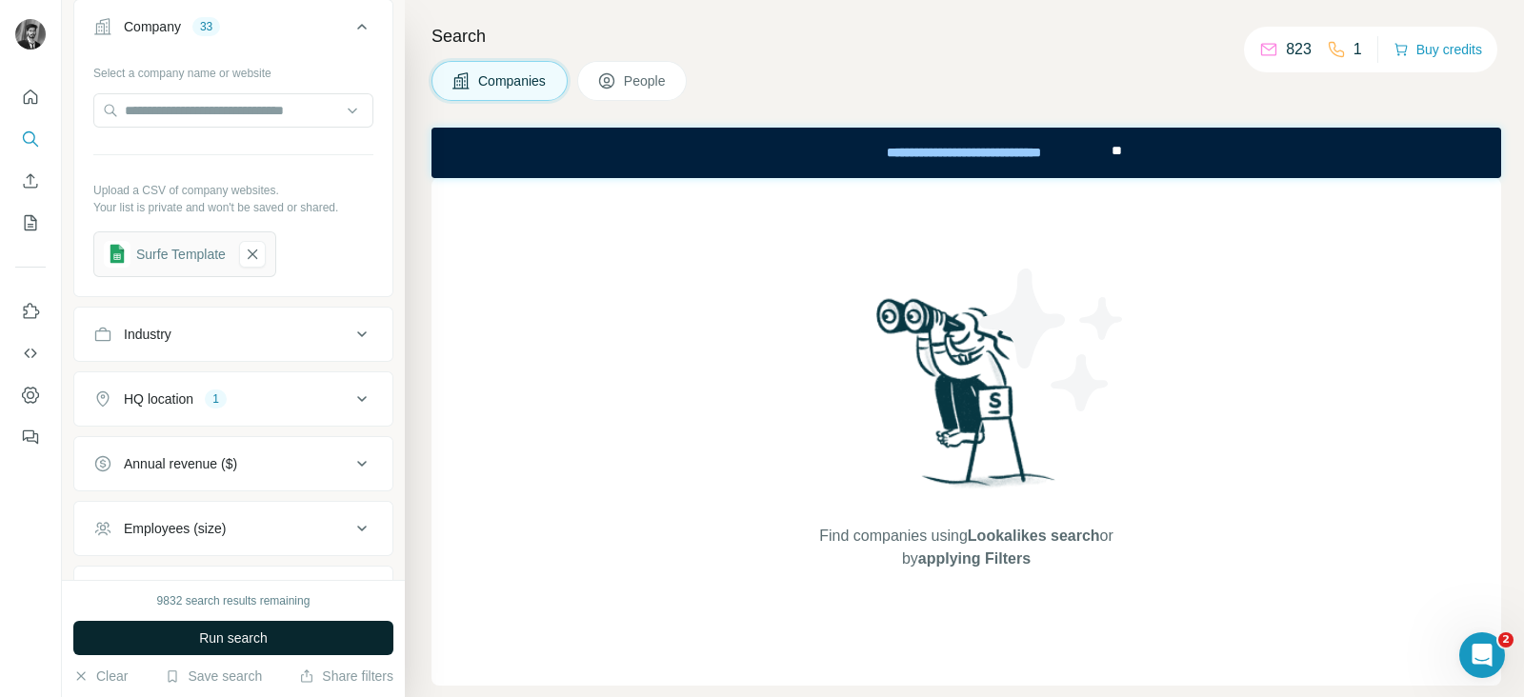
click at [284, 634] on button "Run search" at bounding box center [233, 638] width 320 height 34
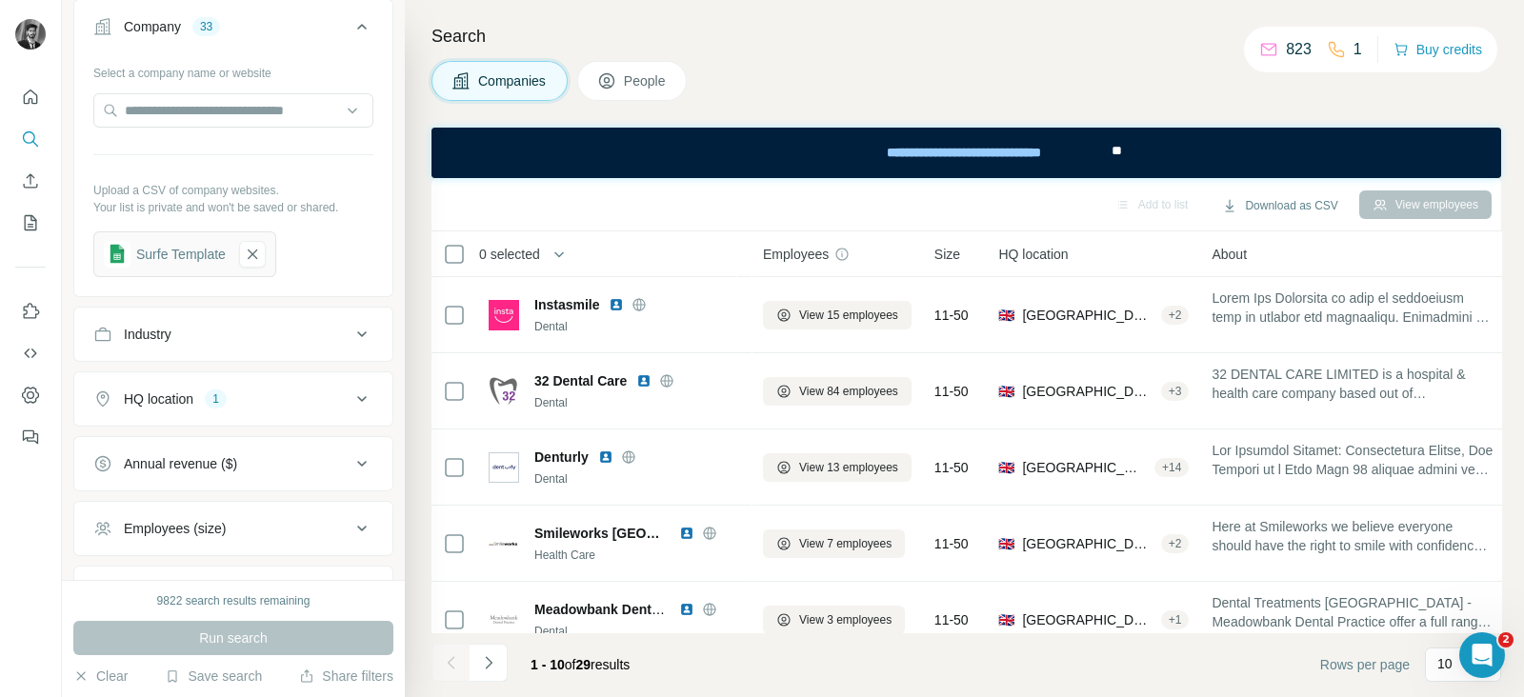
click at [631, 80] on span "People" at bounding box center [646, 80] width 44 height 19
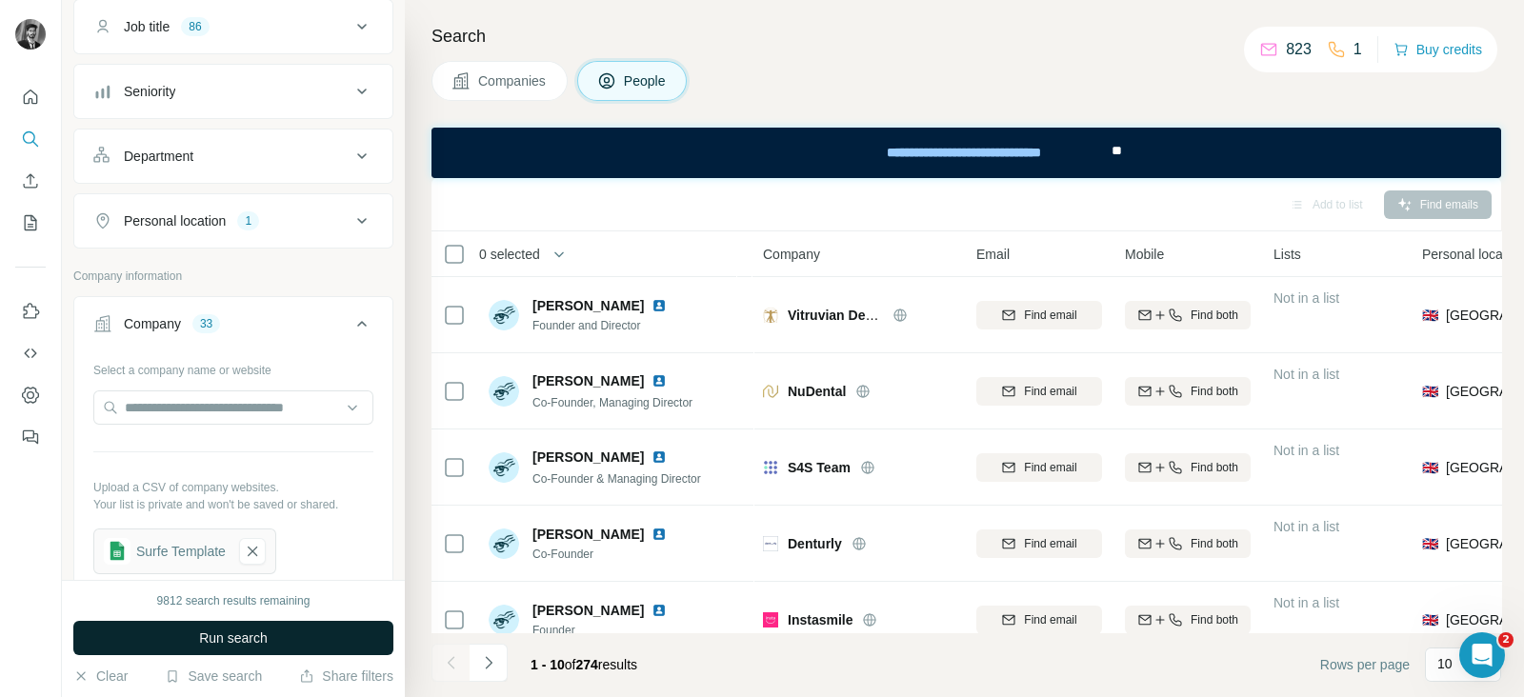
click at [200, 637] on span "Run search" at bounding box center [233, 638] width 69 height 19
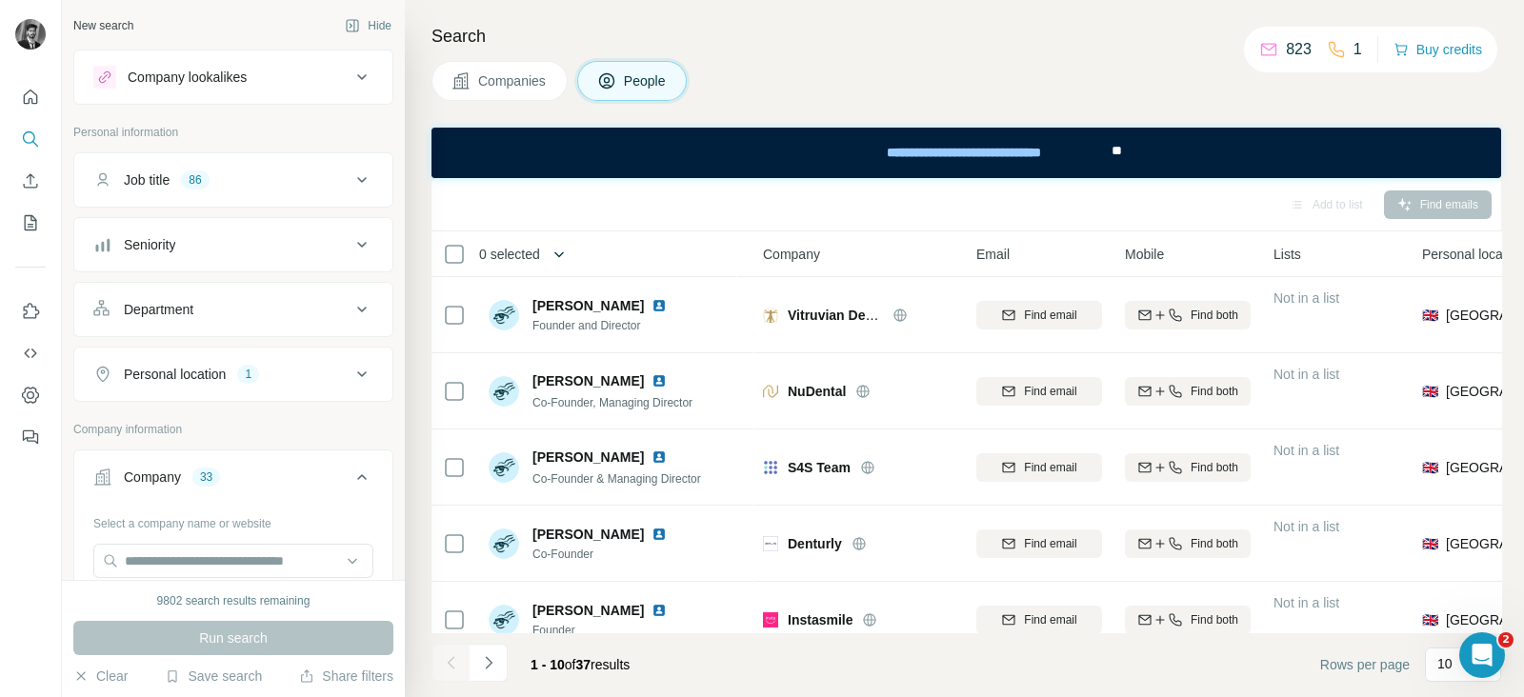
click at [554, 255] on icon "button" at bounding box center [559, 254] width 19 height 19
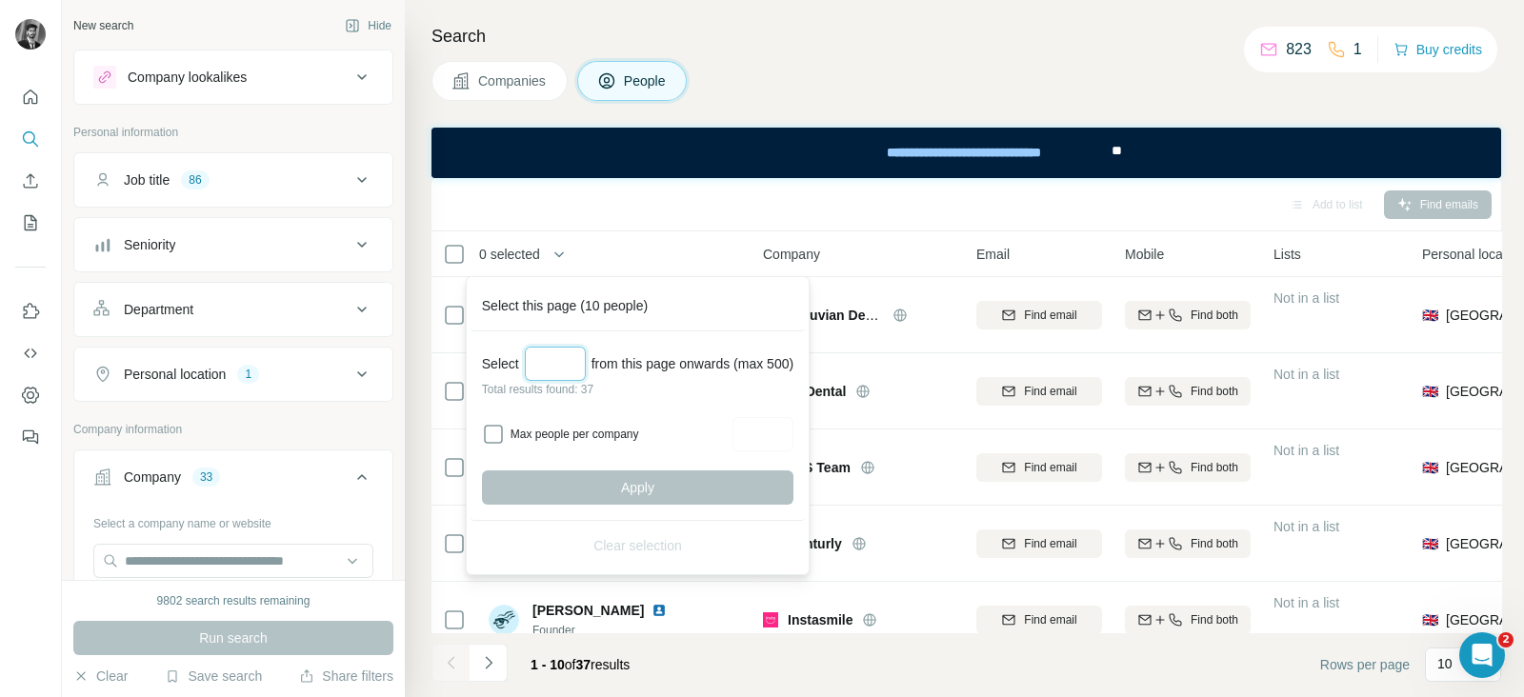
click at [557, 374] on input "Select a number (up to 500)" at bounding box center [555, 364] width 61 height 34
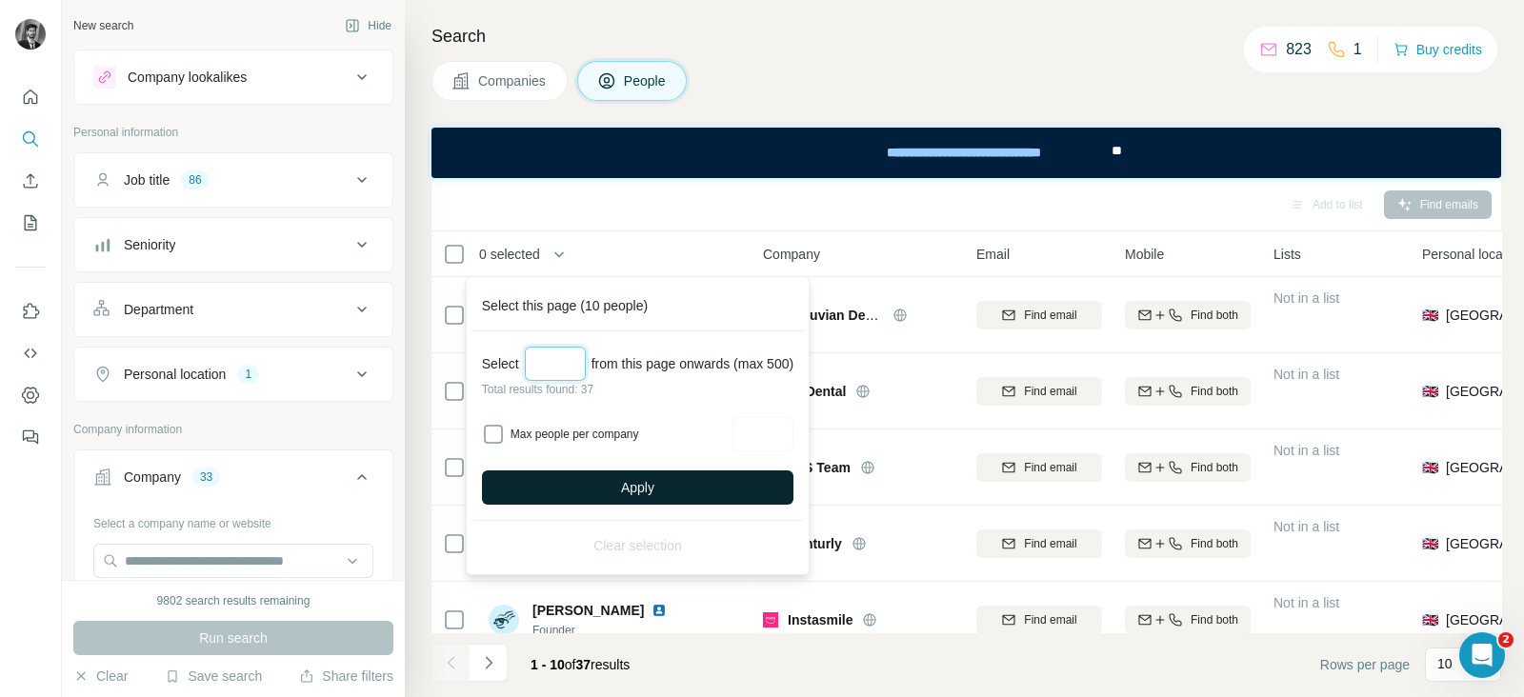
type input "**"
click at [654, 483] on span "Apply" at bounding box center [637, 487] width 33 height 19
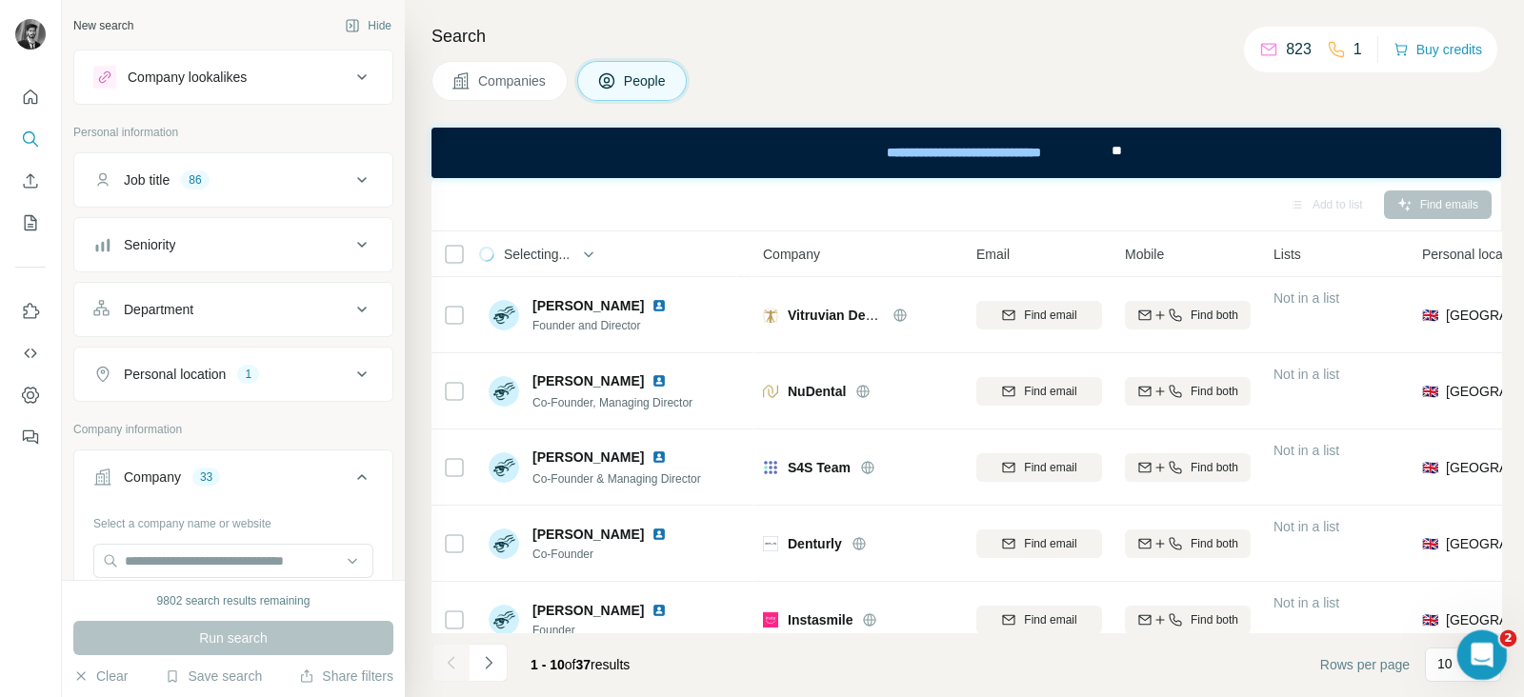
click at [1490, 663] on div "Open Intercom Messenger" at bounding box center [1479, 652] width 63 height 63
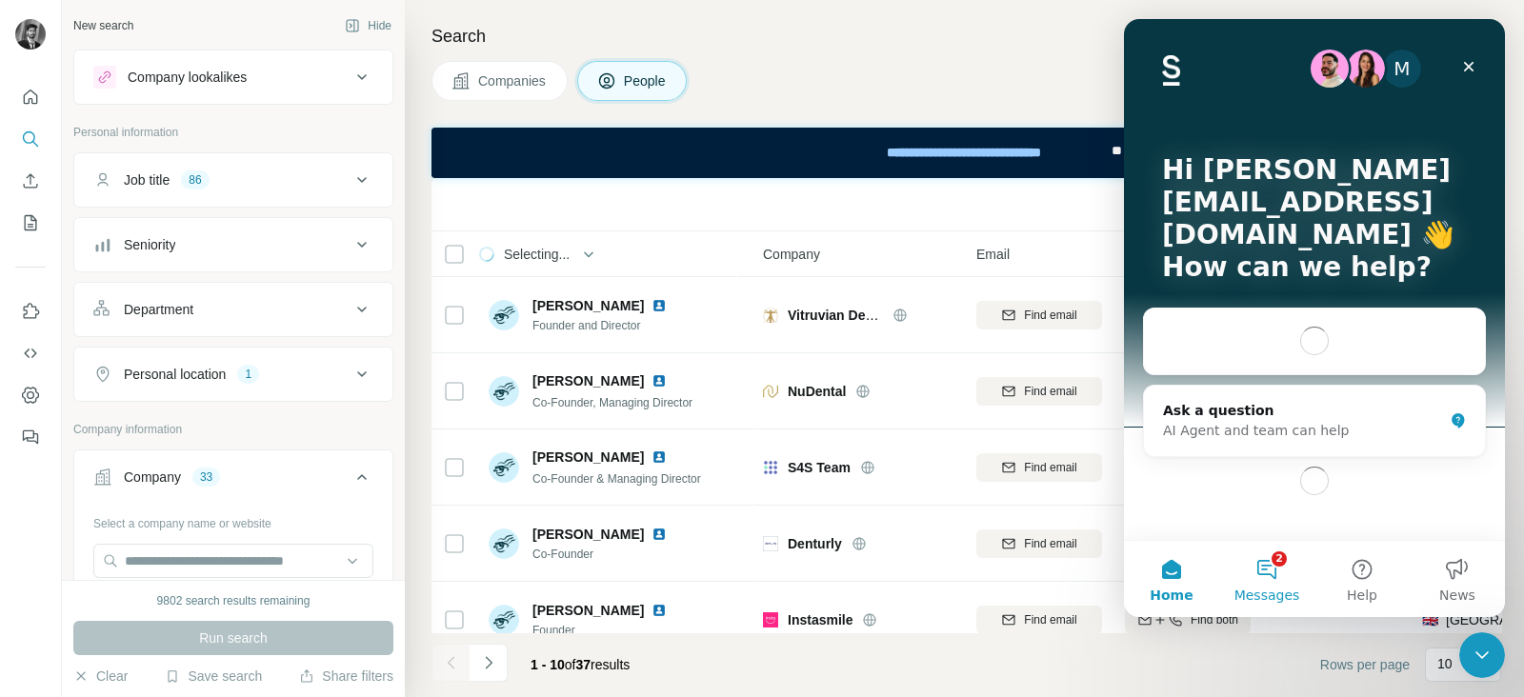
click at [1256, 561] on button "2 Messages" at bounding box center [1266, 579] width 95 height 76
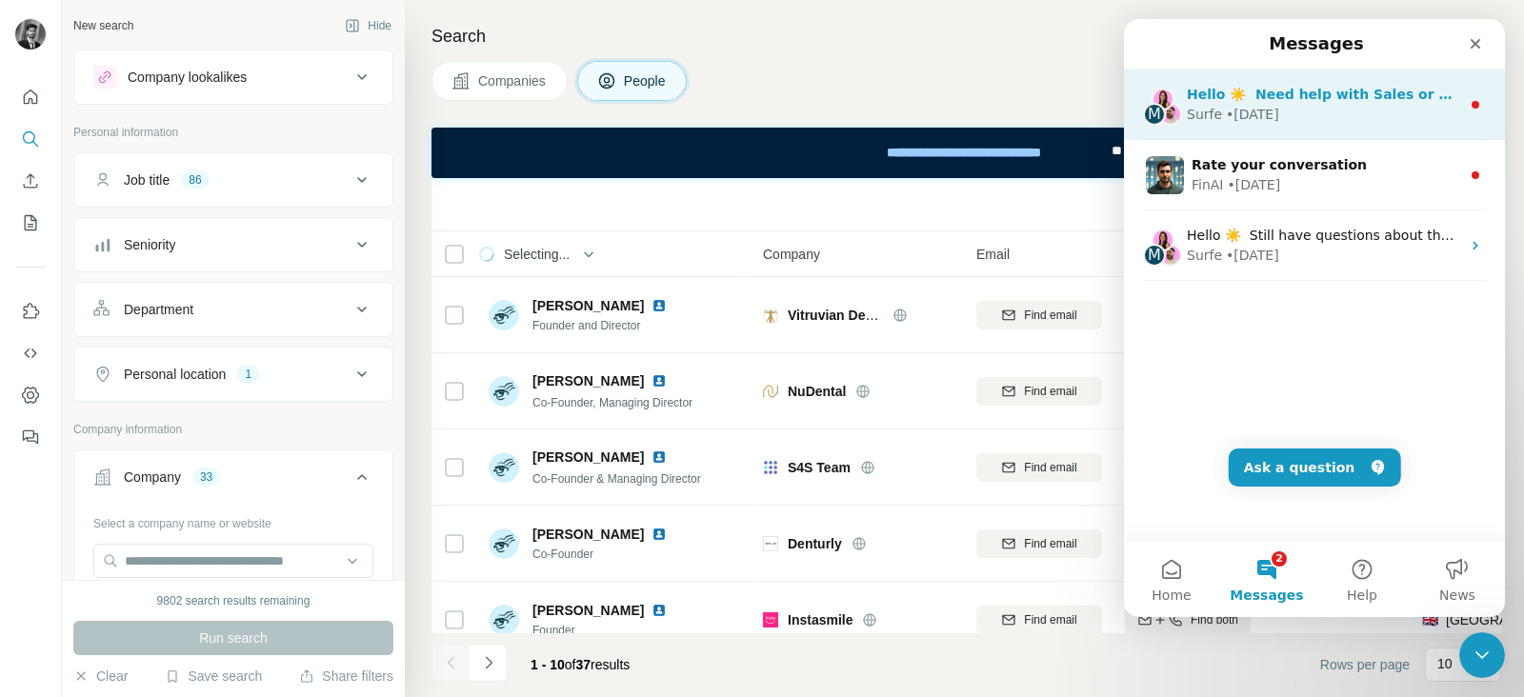
click at [1326, 105] on div "Surfe • [DATE]" at bounding box center [1323, 115] width 273 height 20
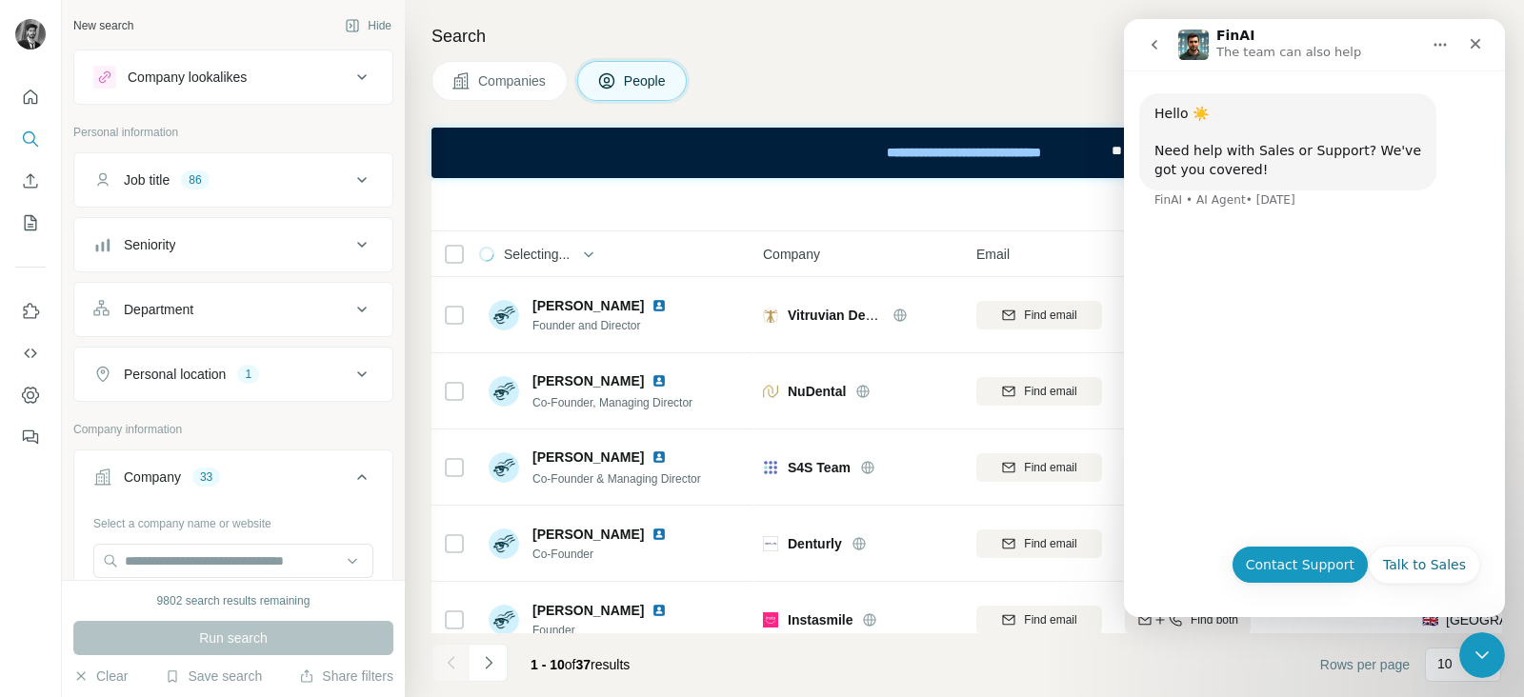
click at [1272, 561] on button "Contact Support" at bounding box center [1299, 565] width 137 height 38
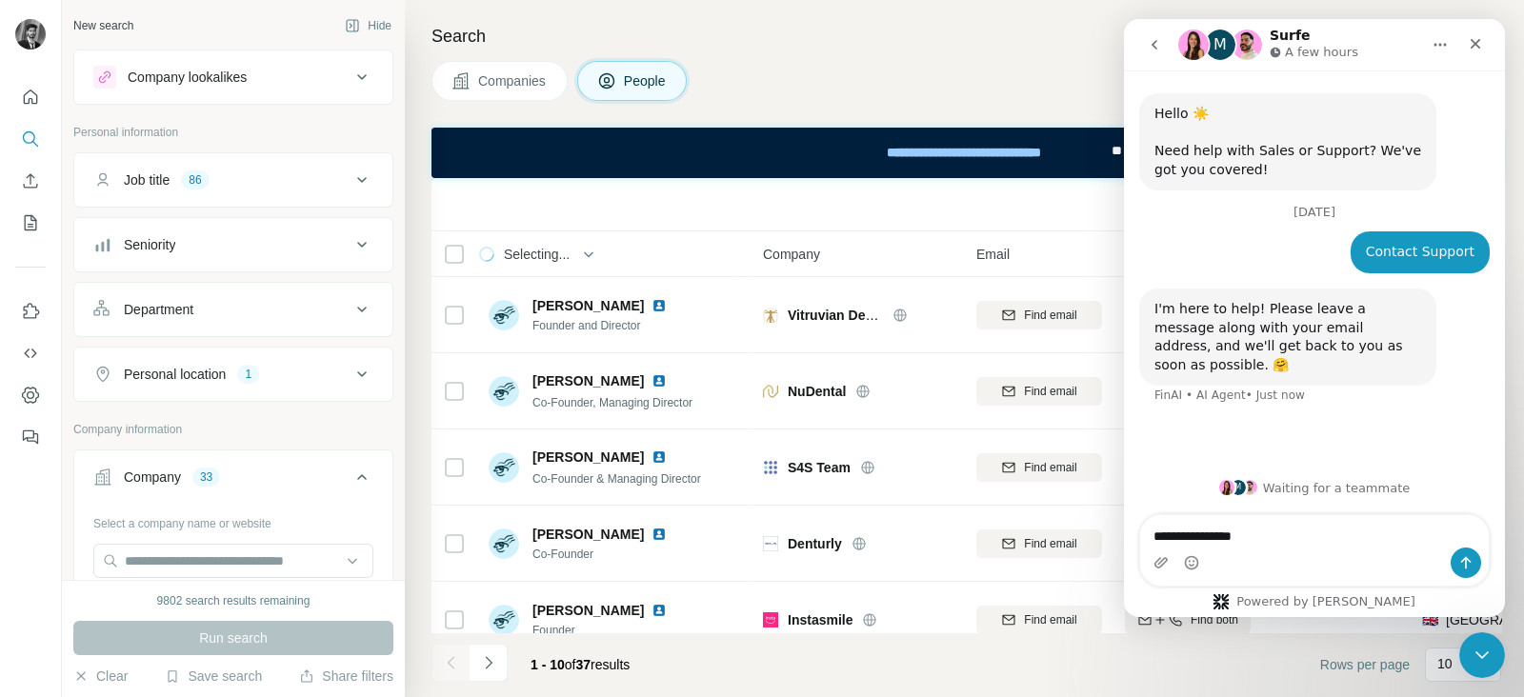
type textarea "**********"
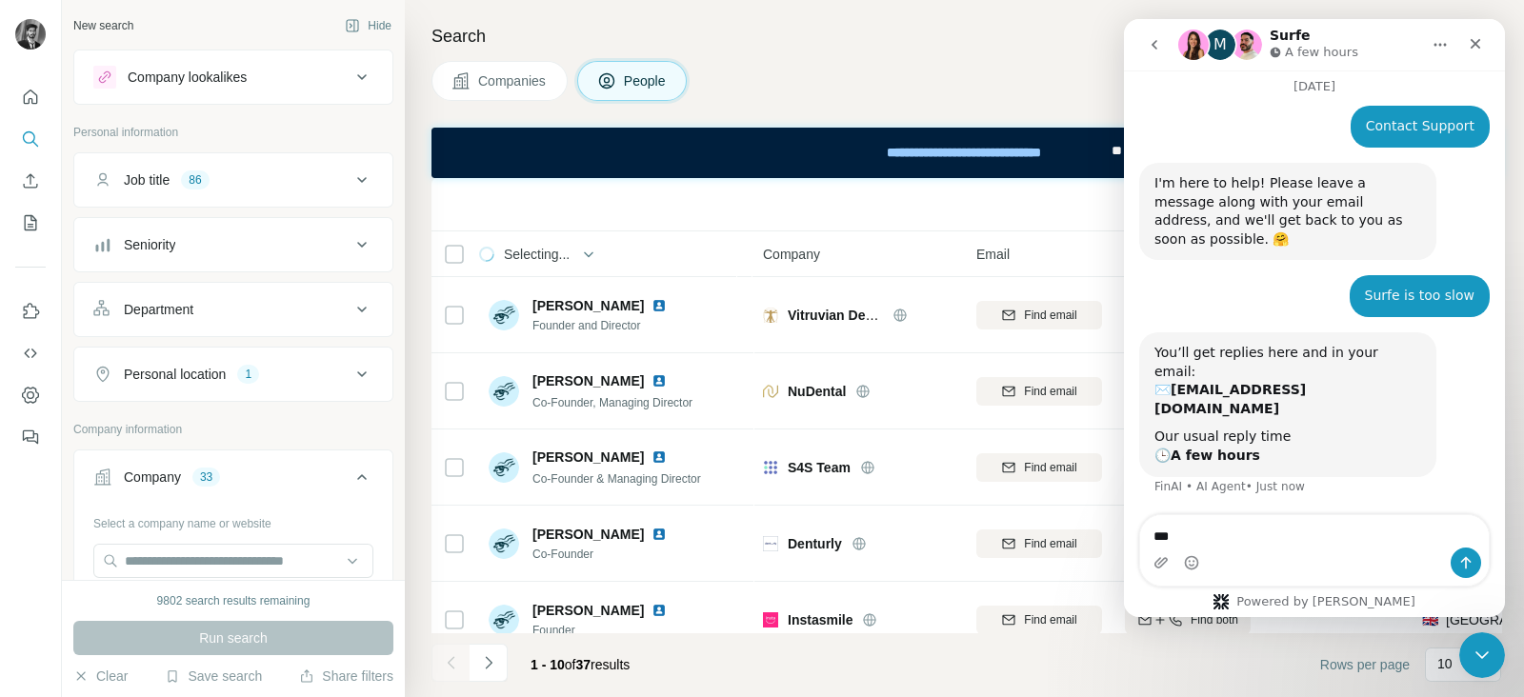
scroll to position [124, 0]
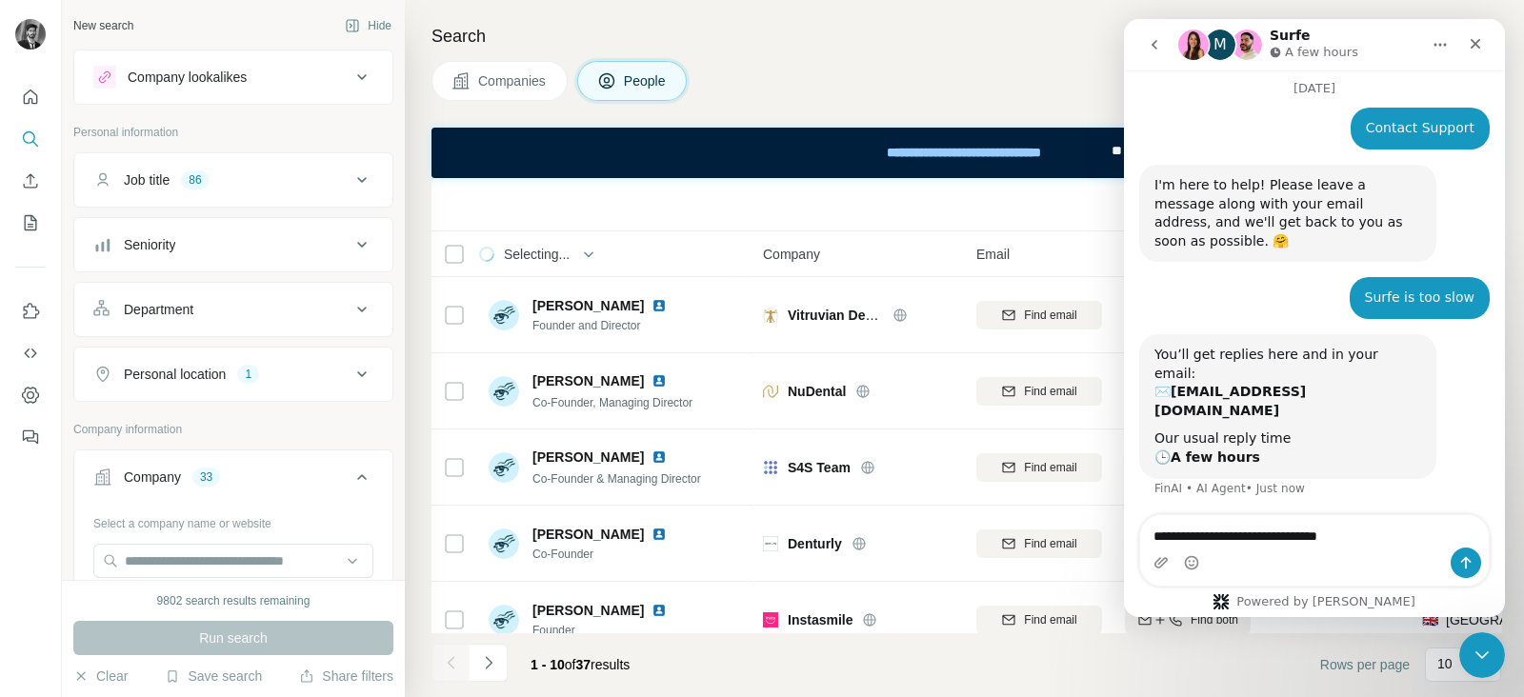
type textarea "**********"
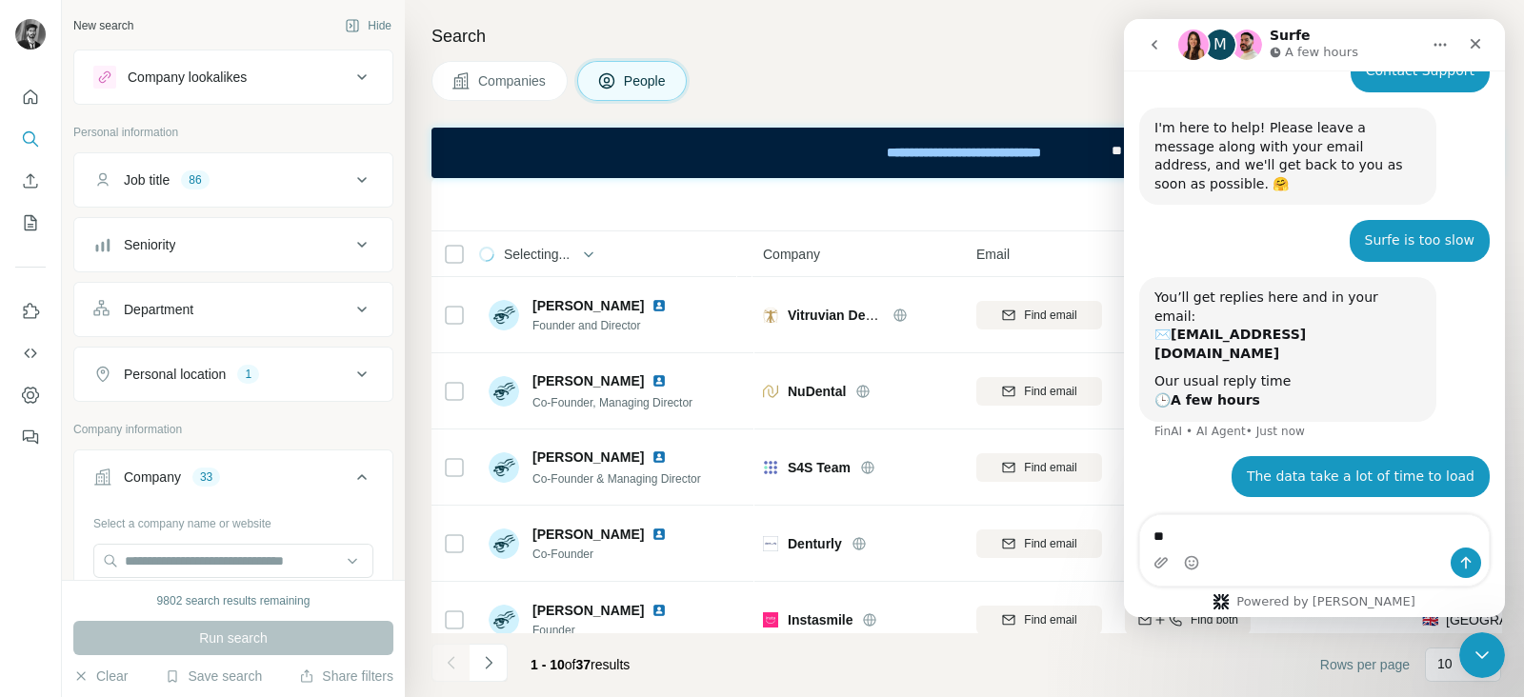
type textarea "*"
click at [1192, 45] on img "Intercom messenger" at bounding box center [1193, 45] width 30 height 30
click at [1482, 43] on icon "Close" at bounding box center [1475, 43] width 15 height 15
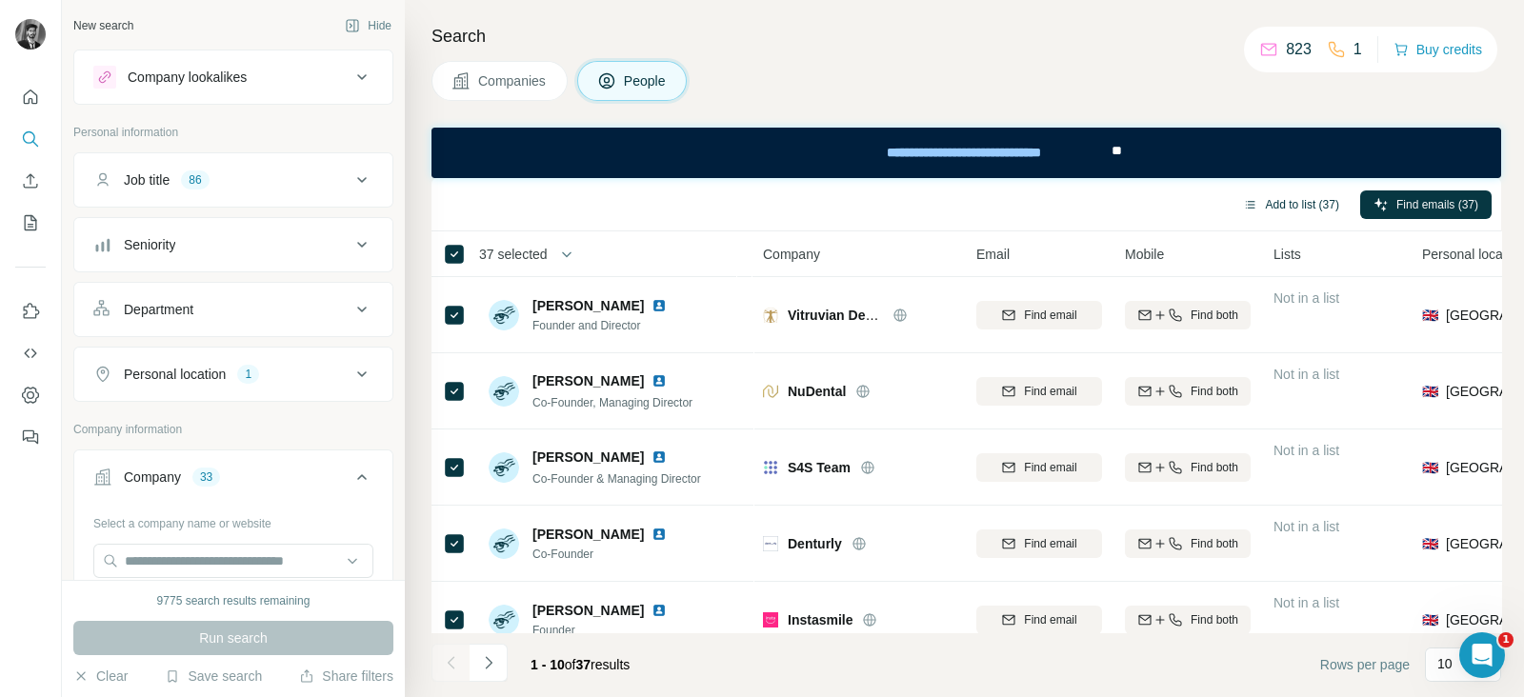
click at [1291, 202] on button "Add to list (37)" at bounding box center [1291, 204] width 123 height 29
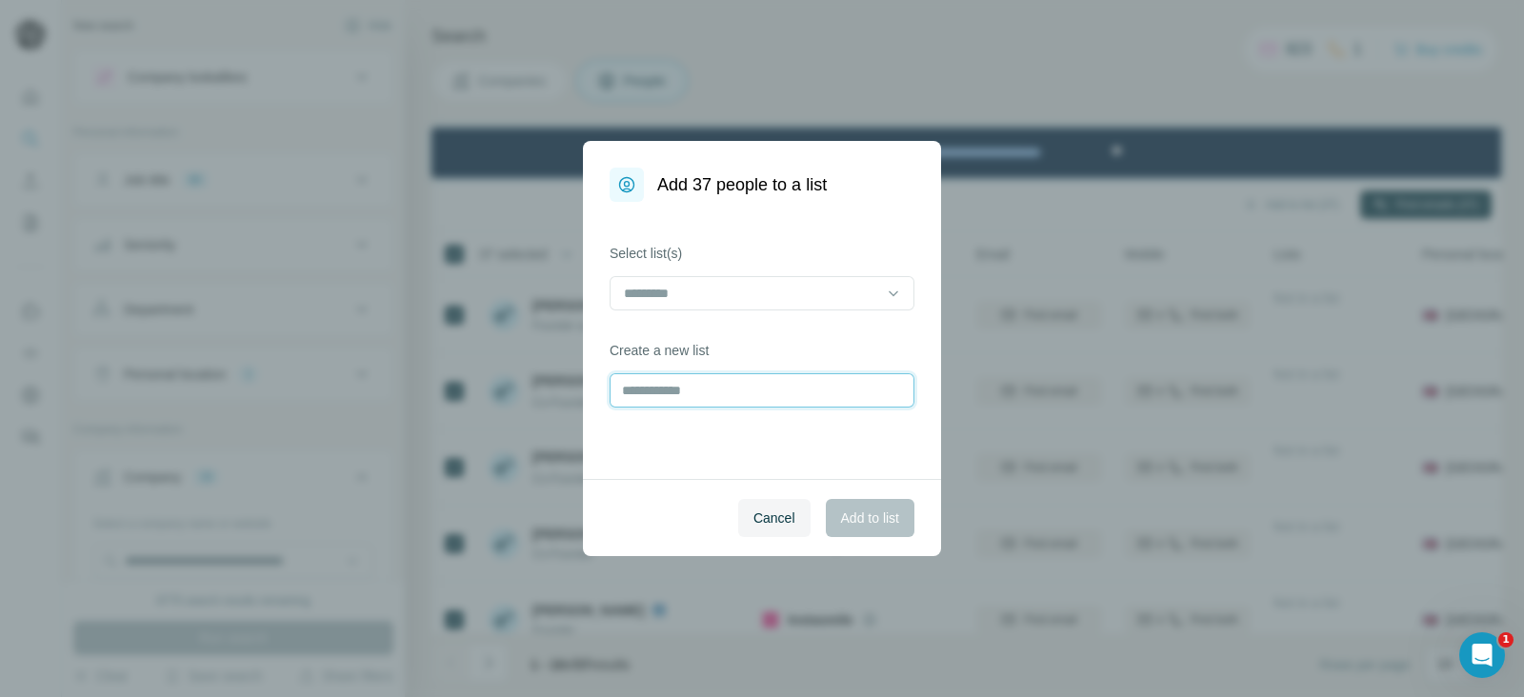
click at [748, 394] on input "text" at bounding box center [762, 390] width 305 height 34
type input "**********"
click at [876, 510] on span "Add to list" at bounding box center [870, 518] width 58 height 19
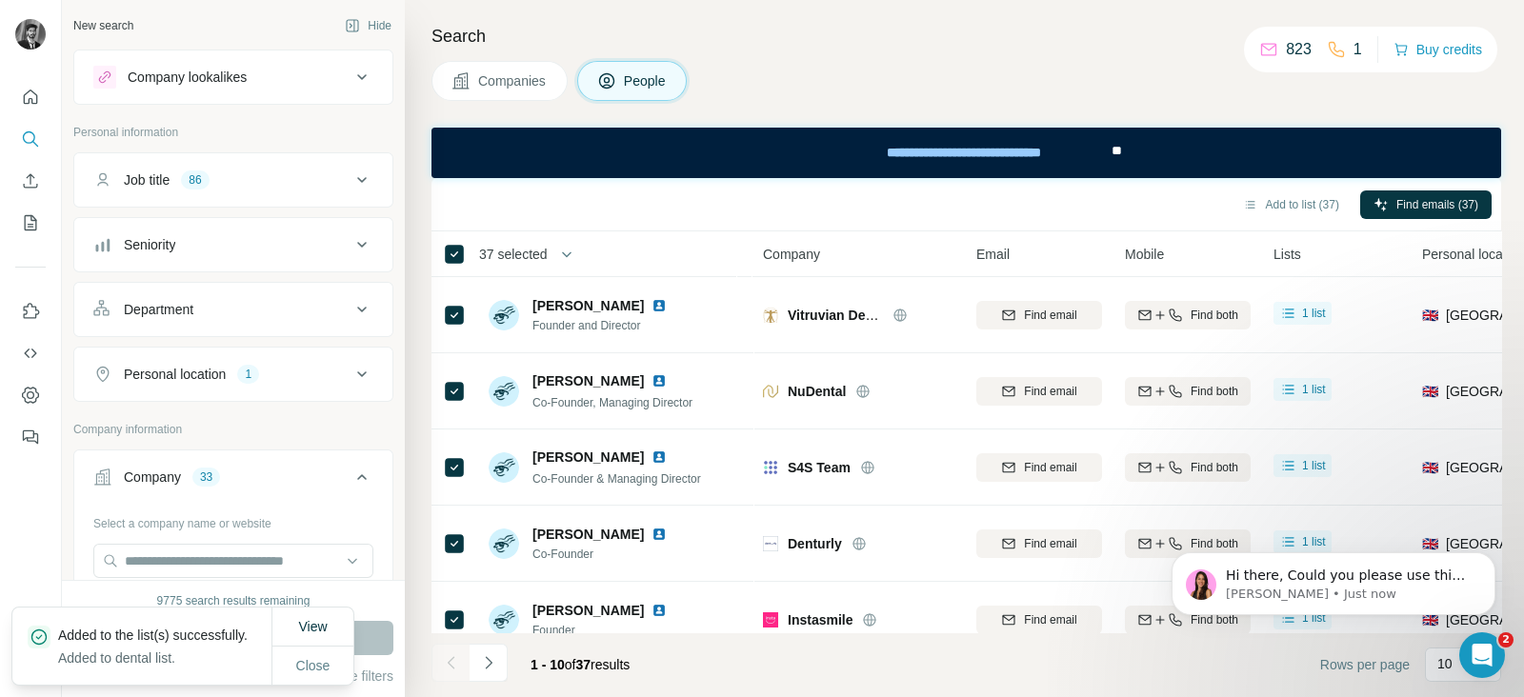
scroll to position [430, 0]
click at [28, 225] on icon "My lists" at bounding box center [30, 222] width 19 height 19
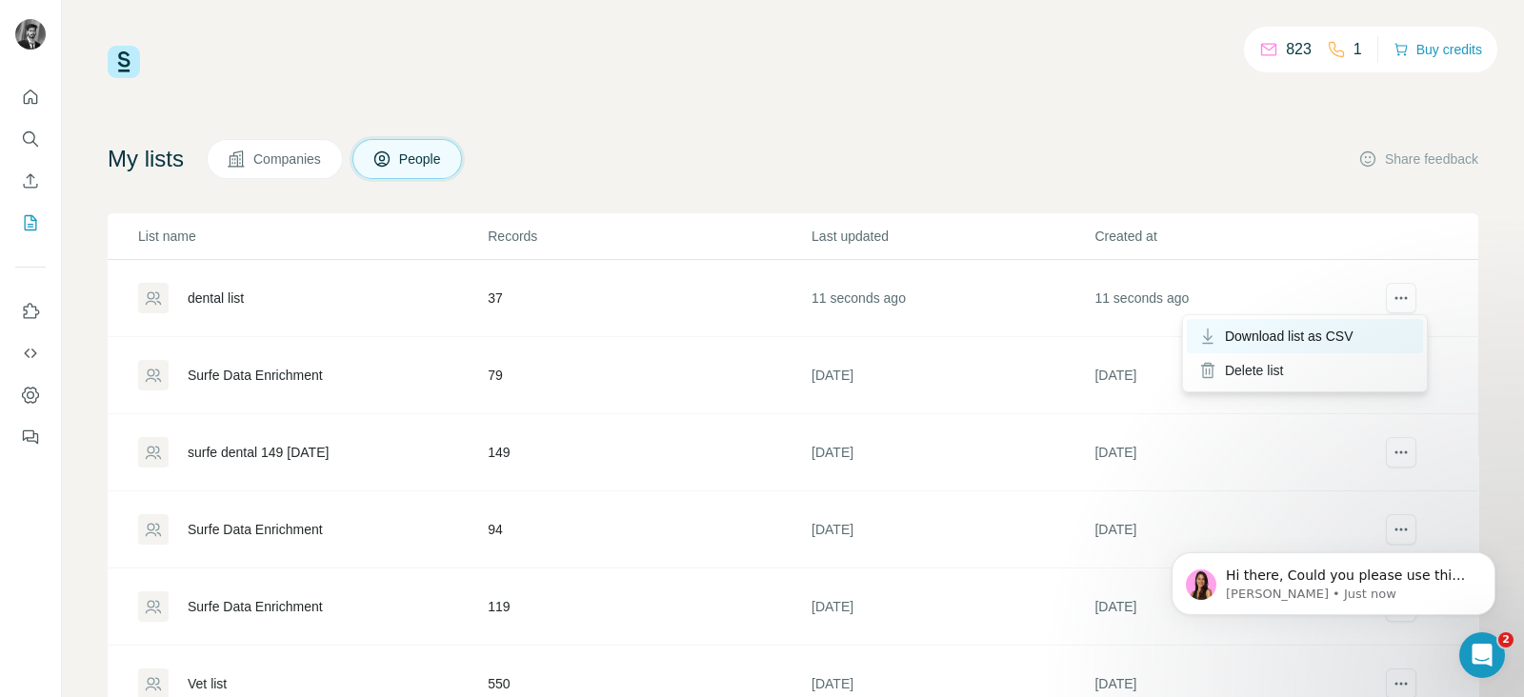
click at [1279, 342] on span "Download list as CSV" at bounding box center [1289, 336] width 129 height 19
